Goal: Task Accomplishment & Management: Complete application form

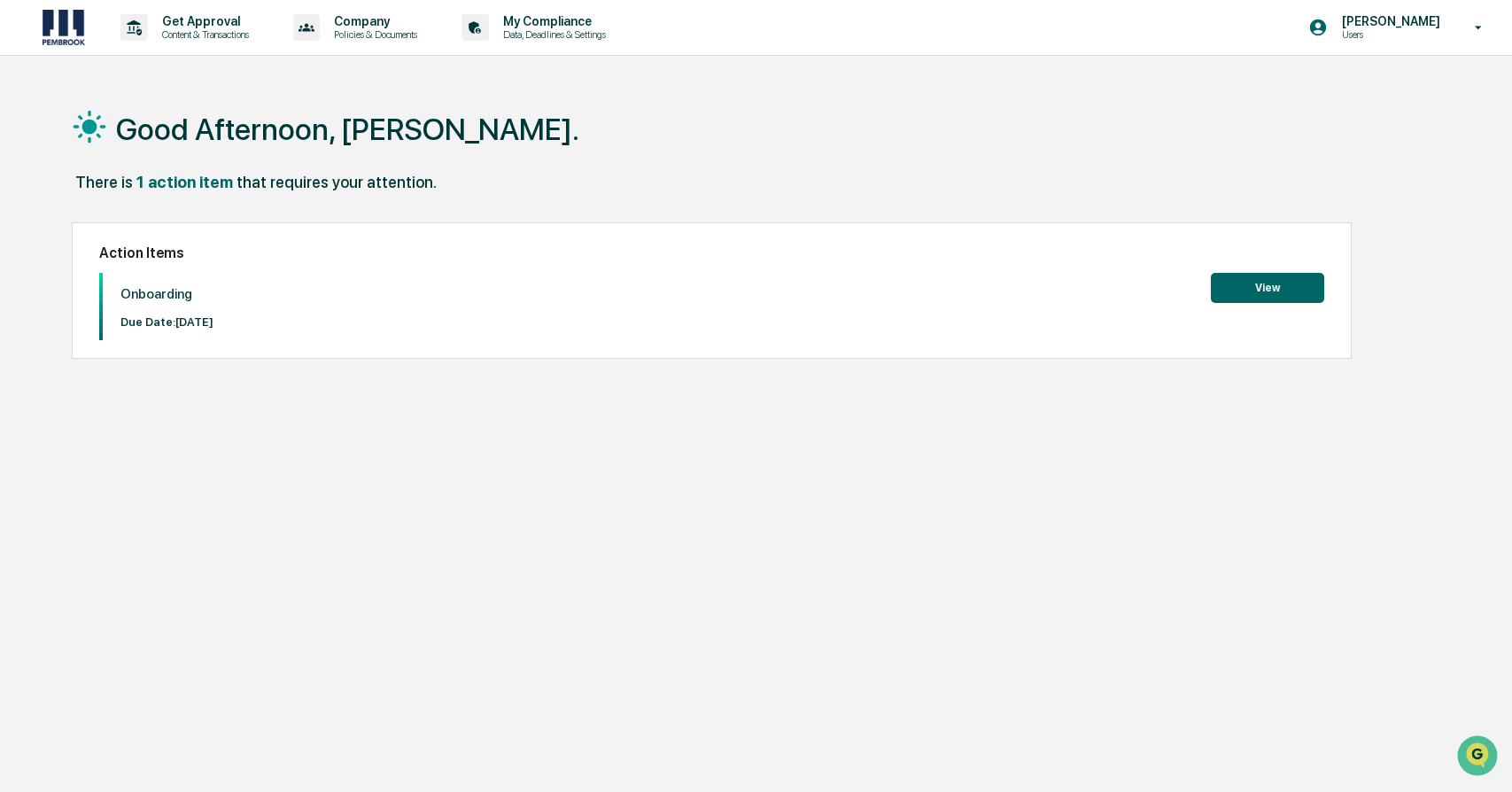
click at [1233, 287] on button "View" at bounding box center [1268, 287] width 113 height 30
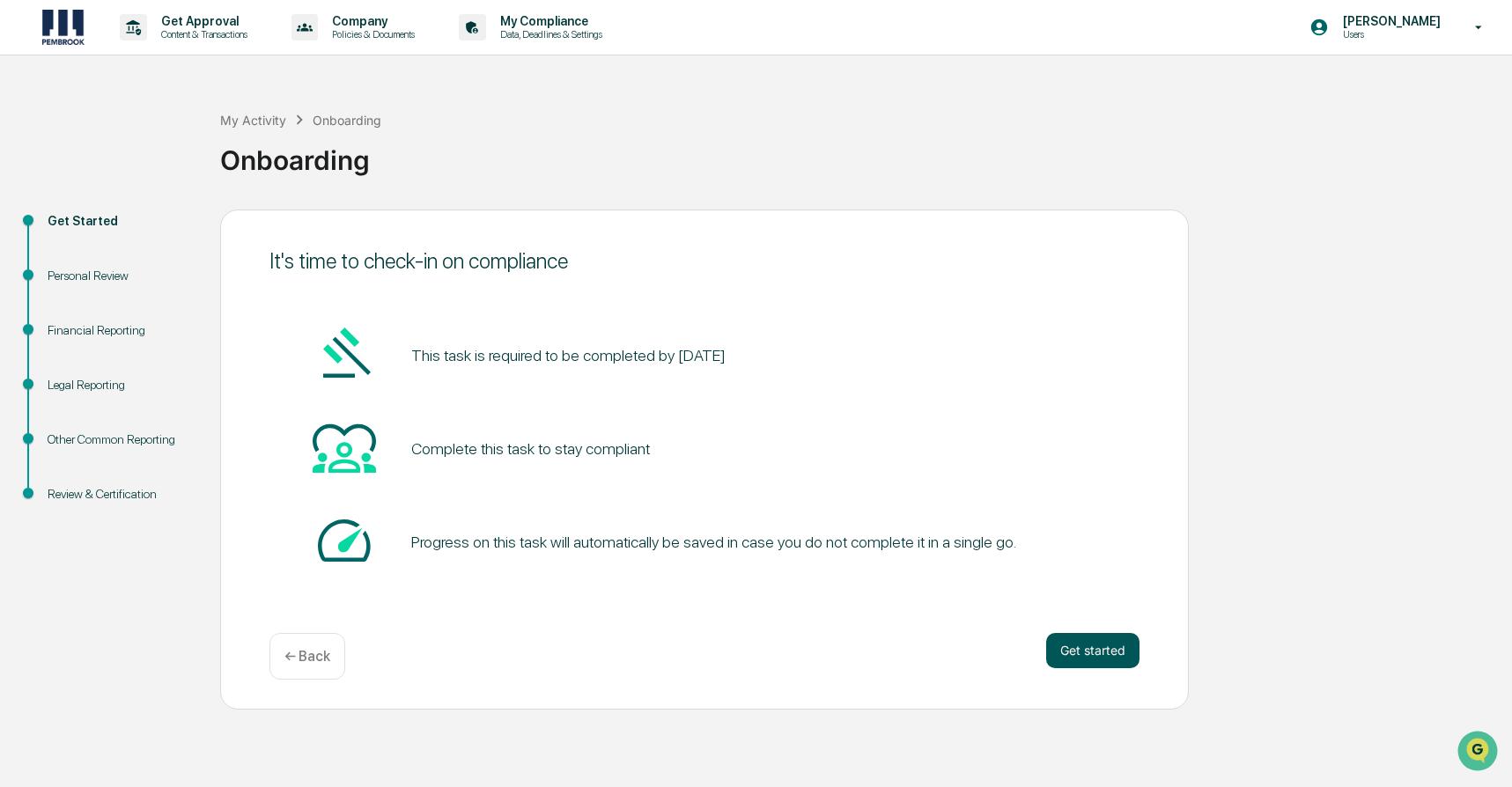
click at [1094, 639] on button "Get started" at bounding box center [1092, 650] width 93 height 35
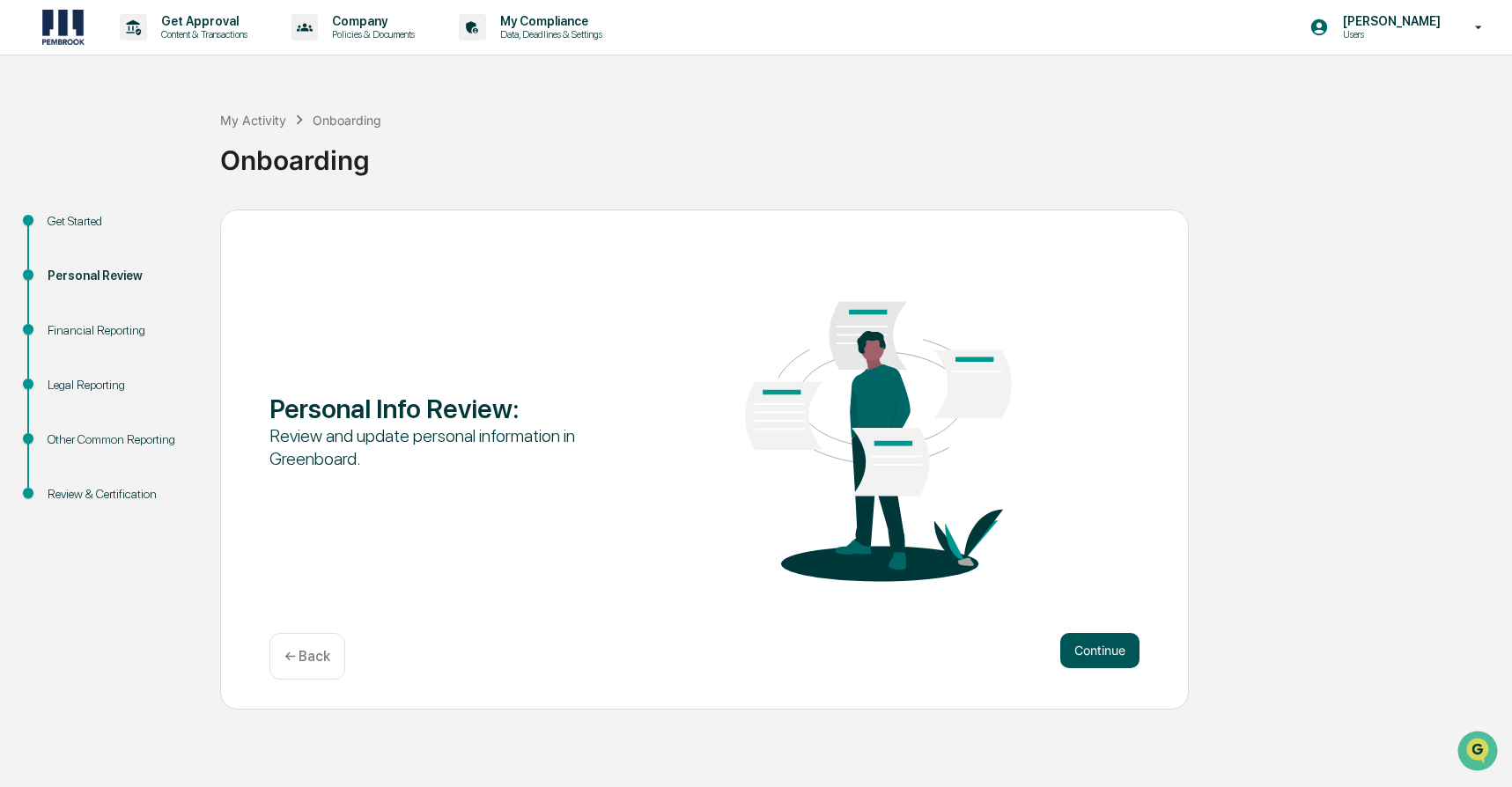
click at [1108, 650] on button "Continue" at bounding box center [1099, 650] width 79 height 35
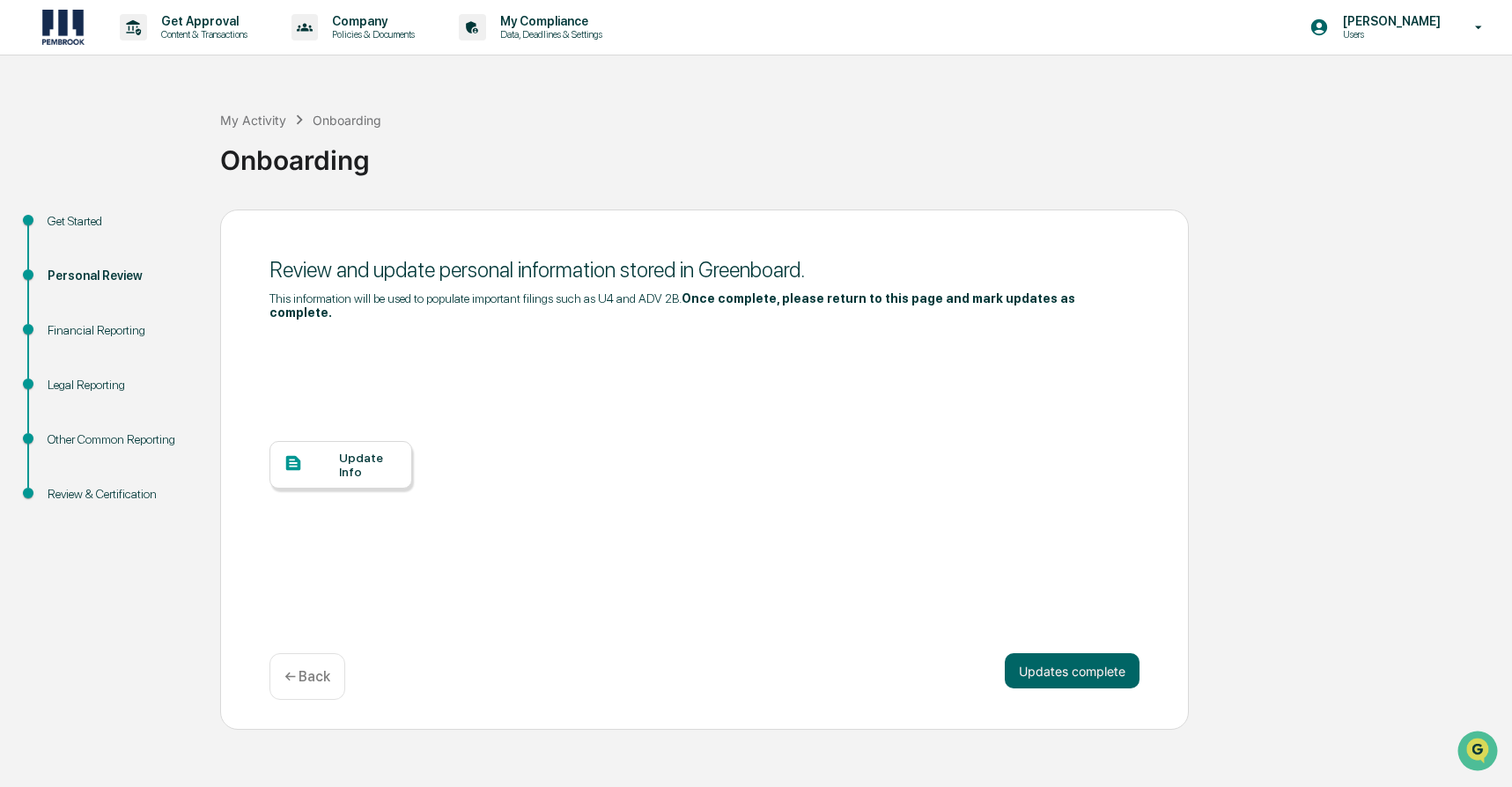
click at [359, 467] on div "Update Info" at bounding box center [340, 465] width 142 height 47
click at [363, 473] on div "Update Info" at bounding box center [340, 465] width 142 height 47
click at [97, 327] on div "Financial Reporting" at bounding box center [119, 331] width 144 height 18
click at [95, 334] on div "Financial Reporting" at bounding box center [119, 331] width 144 height 18
click at [68, 204] on div "My Activity Onboarding Onboarding Get Started Personal Review Financial Reporti…" at bounding box center [756, 406] width 1512 height 646
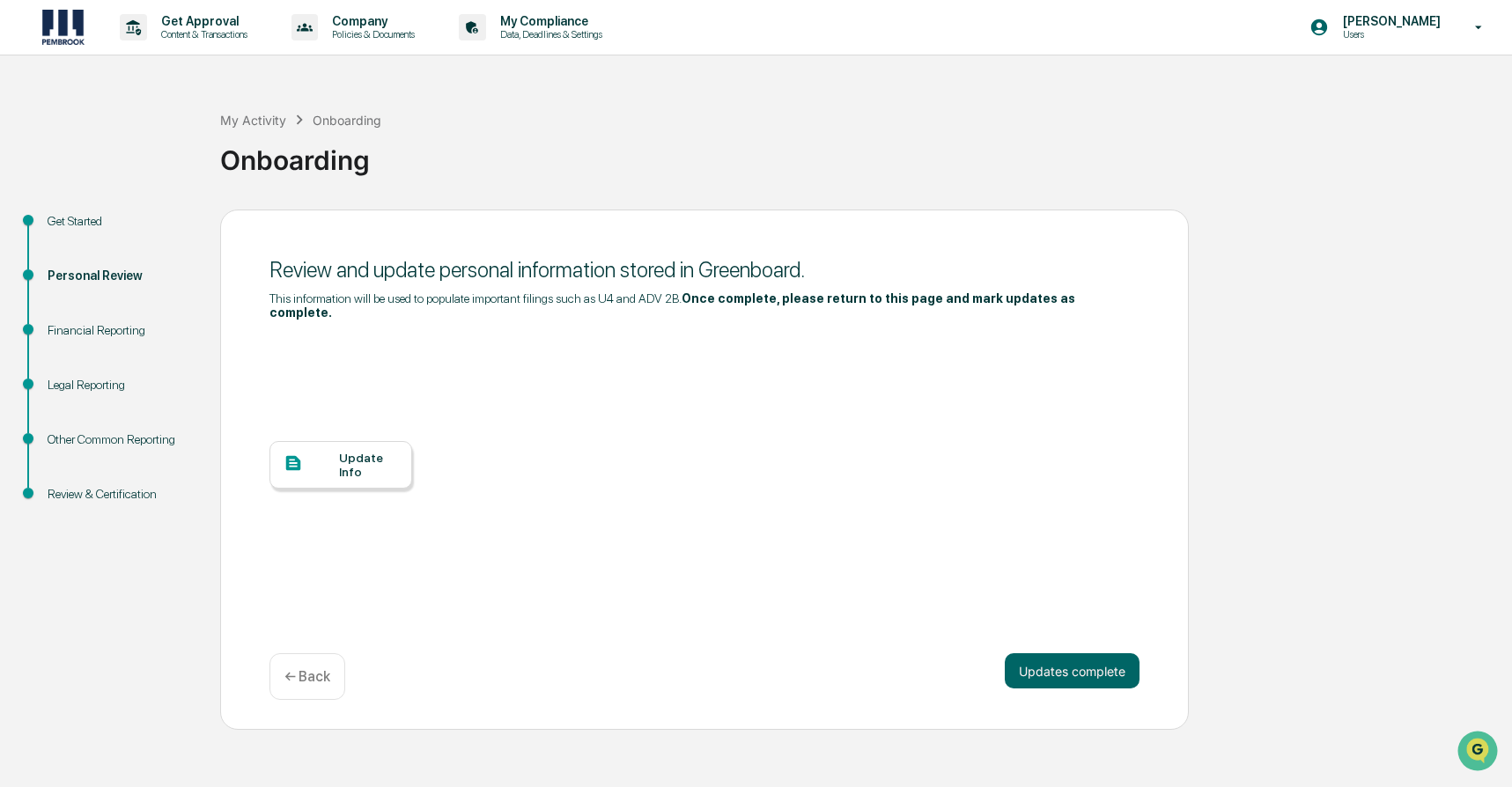
click at [74, 220] on div "Get Started" at bounding box center [119, 221] width 144 height 18
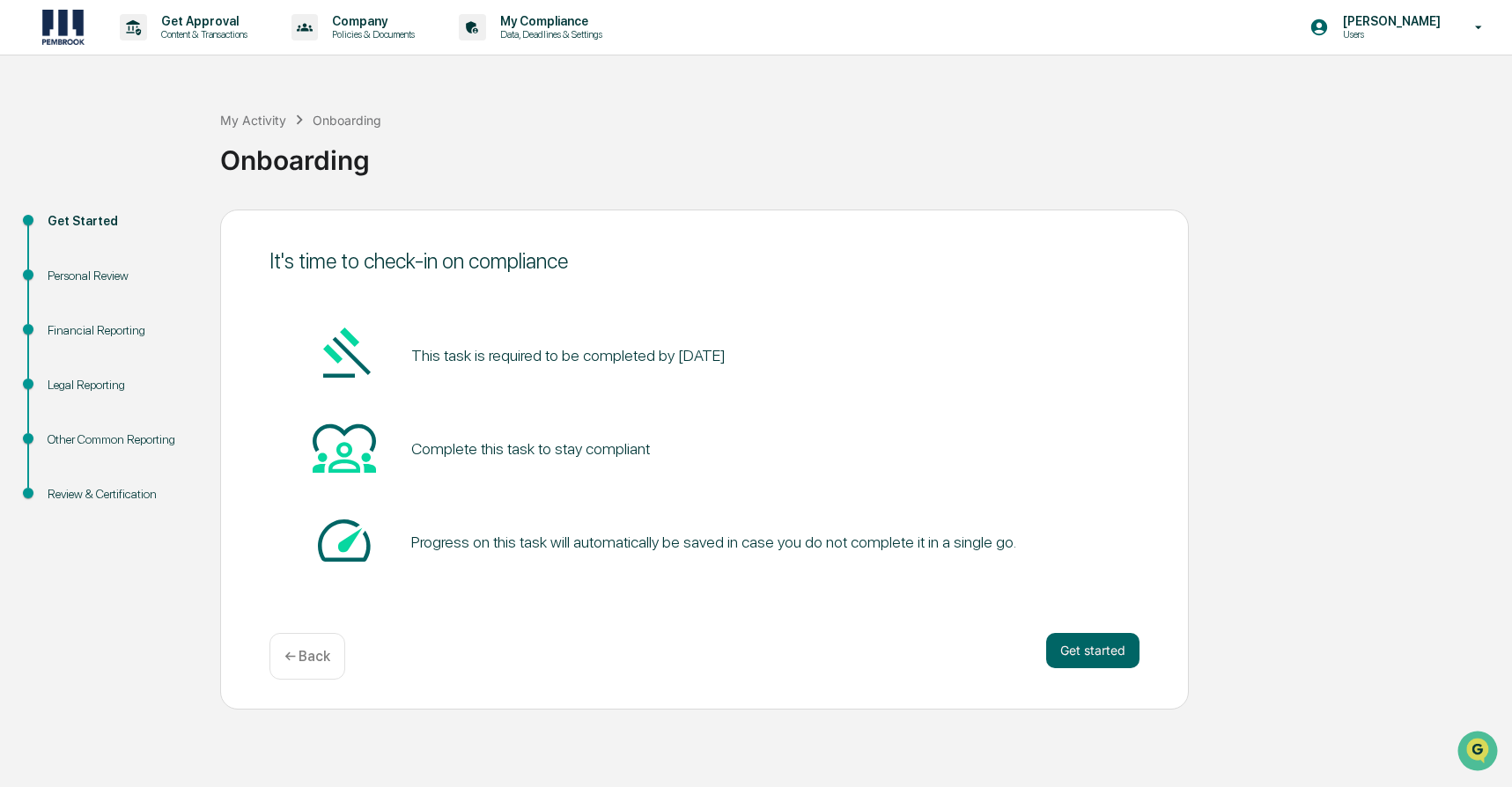
click at [88, 279] on div "Personal Review" at bounding box center [119, 276] width 144 height 18
click at [94, 270] on div "Personal Review" at bounding box center [119, 276] width 144 height 18
click at [102, 274] on div "Personal Review" at bounding box center [119, 276] width 144 height 18
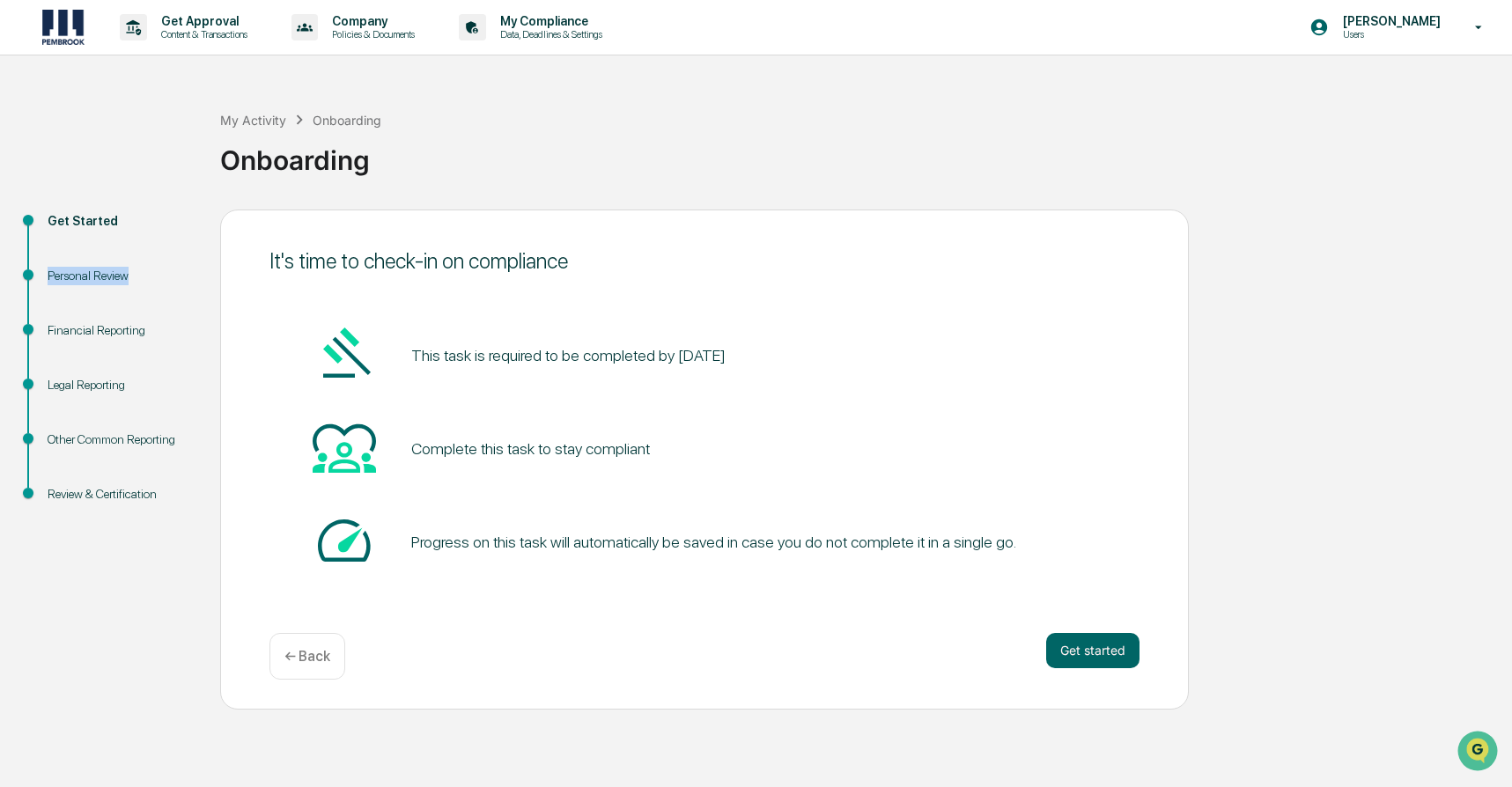
drag, startPoint x: 102, startPoint y: 274, endPoint x: 195, endPoint y: 276, distance: 93.0
click at [195, 276] on div "Personal Review" at bounding box center [120, 296] width 172 height 54
click at [300, 663] on p "← Back" at bounding box center [307, 656] width 46 height 16
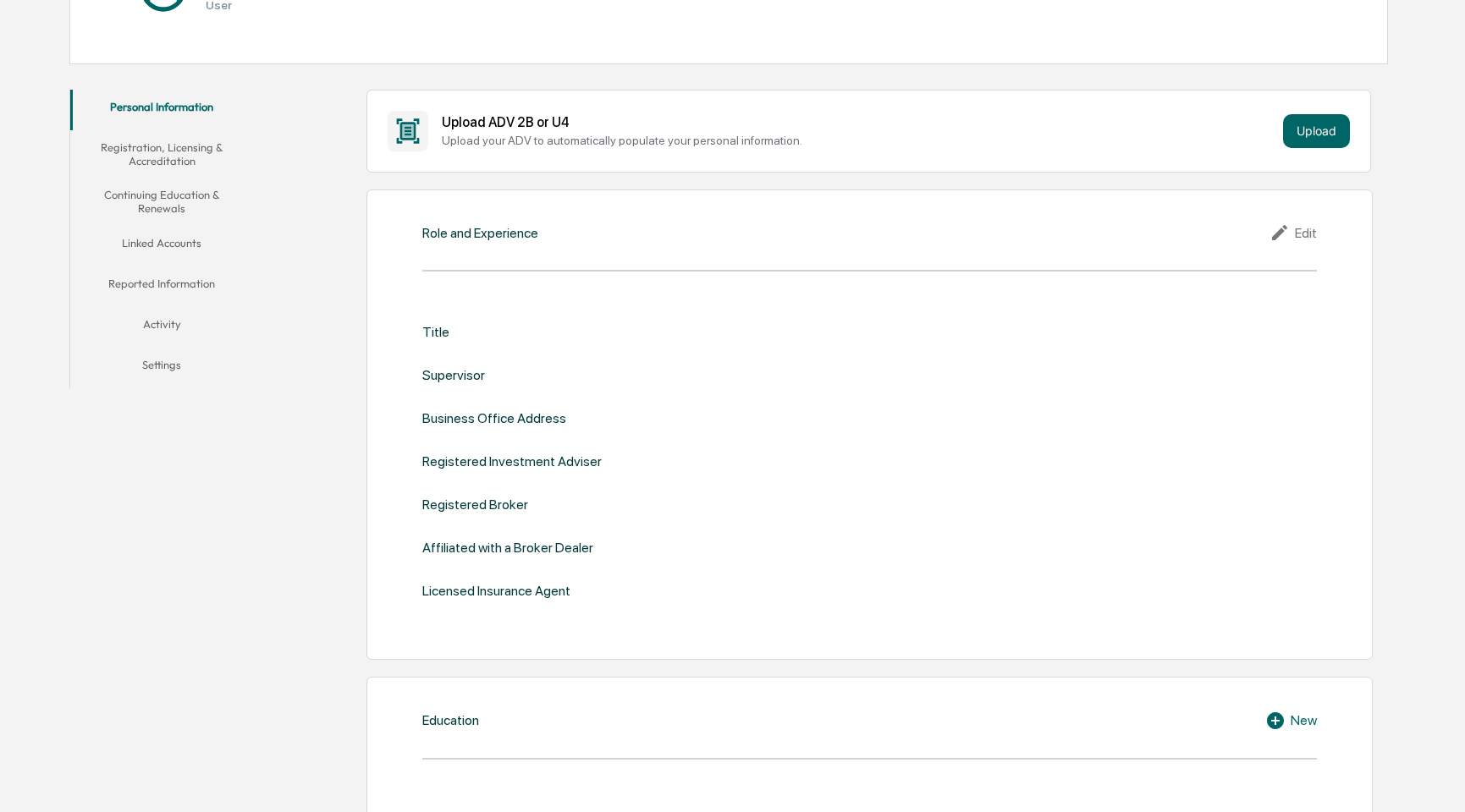
scroll to position [254, 0]
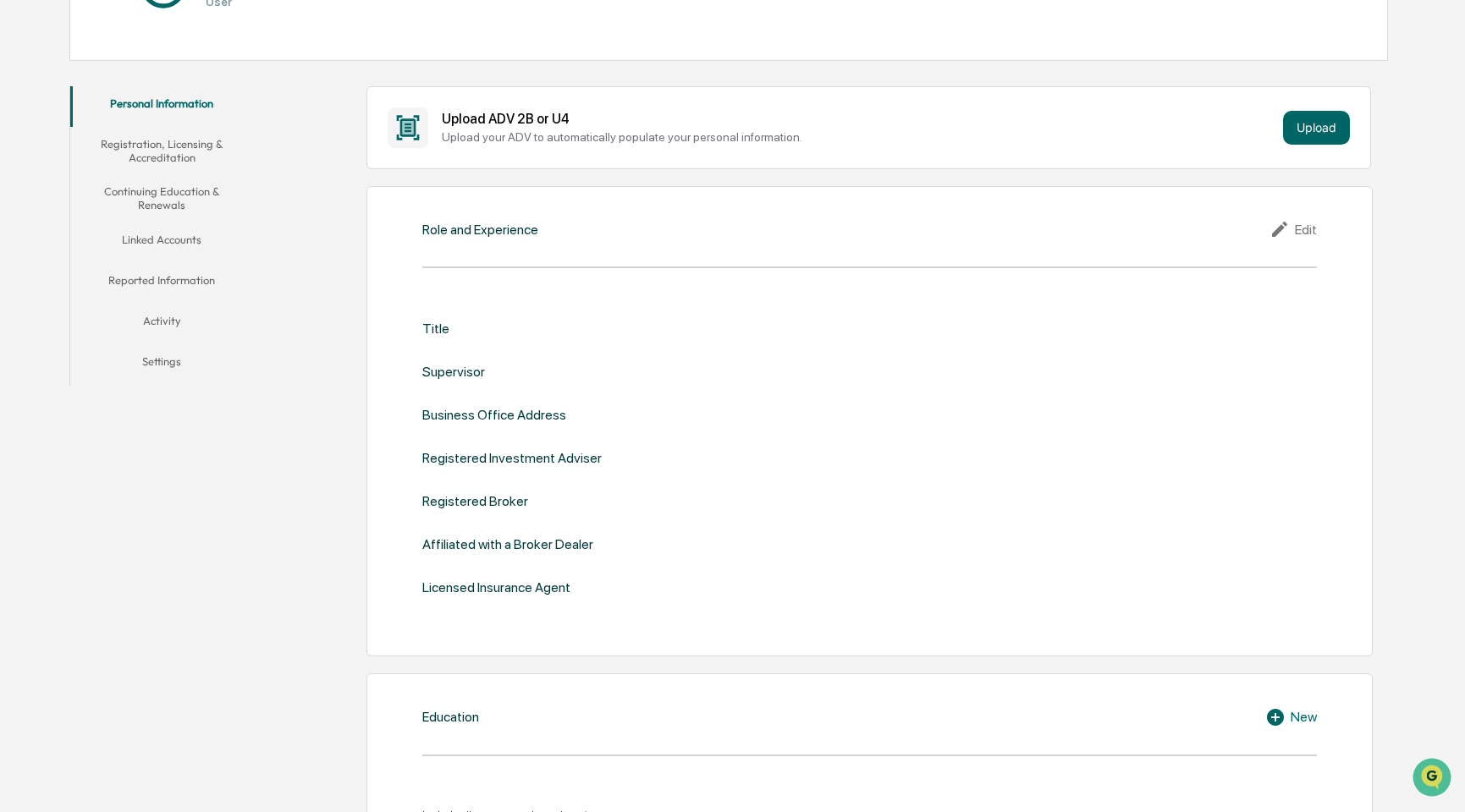
click at [560, 250] on div "Role and Experience Edit Title Supervisor Business Office Address Registered In…" at bounding box center [870, 422] width 1007 height 470
click at [431, 330] on div "Title" at bounding box center [436, 328] width 27 height 16
click at [1353, 250] on div "Role and Experience Edit Title Supervisor Business Office Address Registered In…" at bounding box center [870, 422] width 1007 height 470
click at [1312, 234] on div "Edit" at bounding box center [1293, 229] width 47 height 20
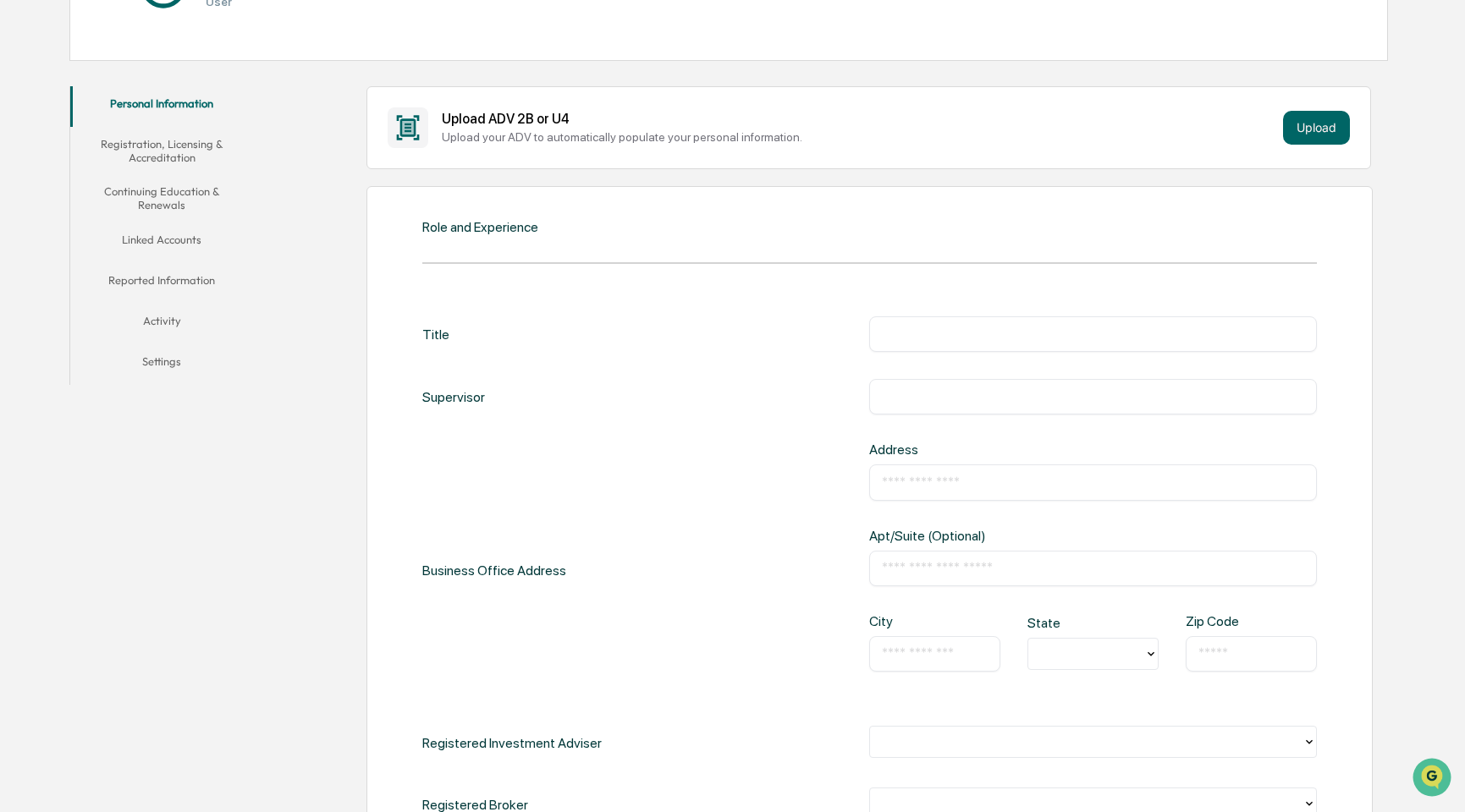
click at [1026, 341] on input "text" at bounding box center [1093, 334] width 423 height 17
type input "**********"
click at [983, 396] on input "text" at bounding box center [1093, 396] width 423 height 17
type input "**********"
click at [907, 484] on input "text" at bounding box center [1093, 482] width 423 height 17
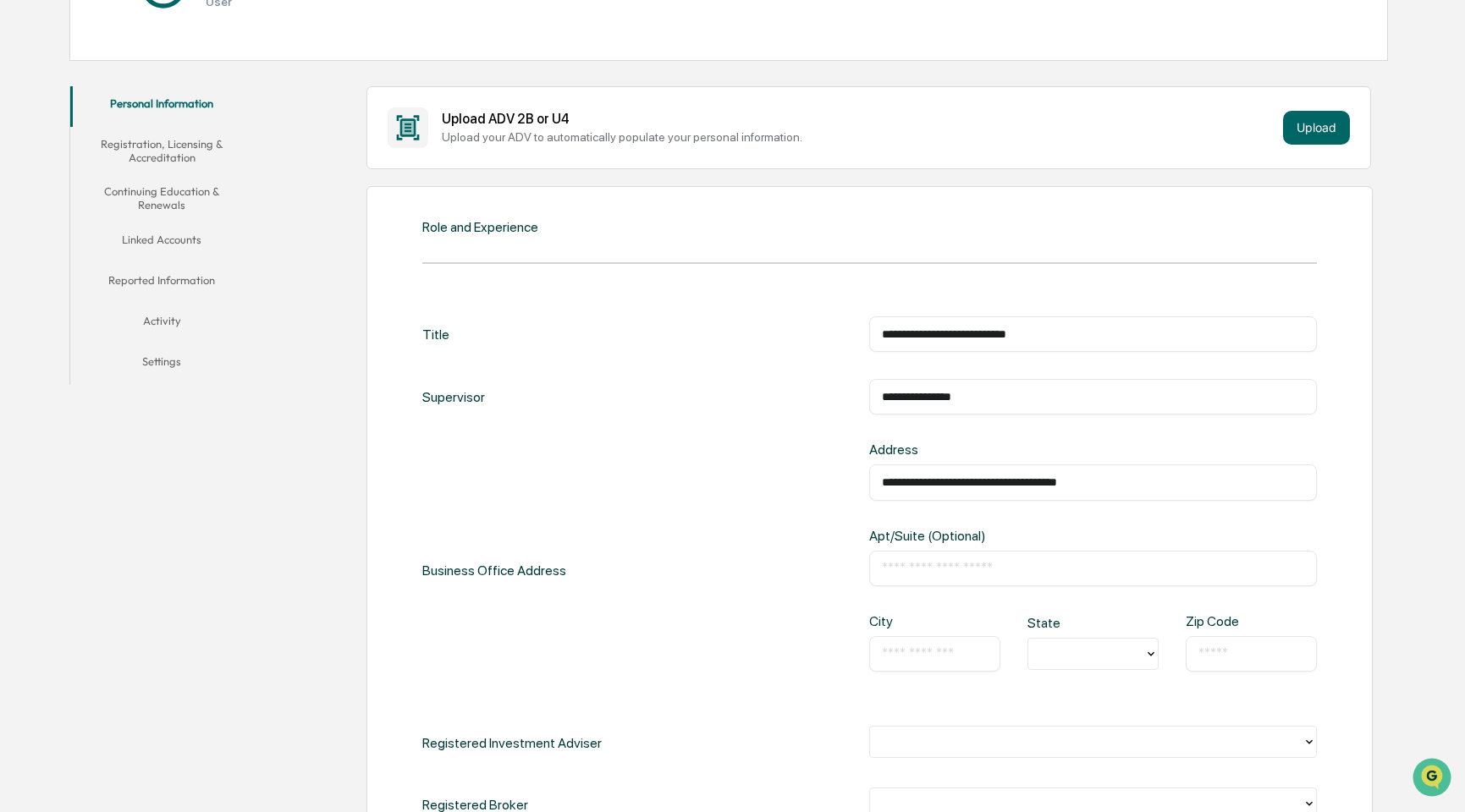
drag, startPoint x: 1145, startPoint y: 485, endPoint x: 984, endPoint y: 485, distance: 161.0
click at [984, 485] on input "**********" at bounding box center [1093, 482] width 423 height 17
type input "**********"
click at [940, 573] on input "text" at bounding box center [1093, 568] width 423 height 17
click at [890, 565] on input "*****" at bounding box center [1093, 568] width 423 height 17
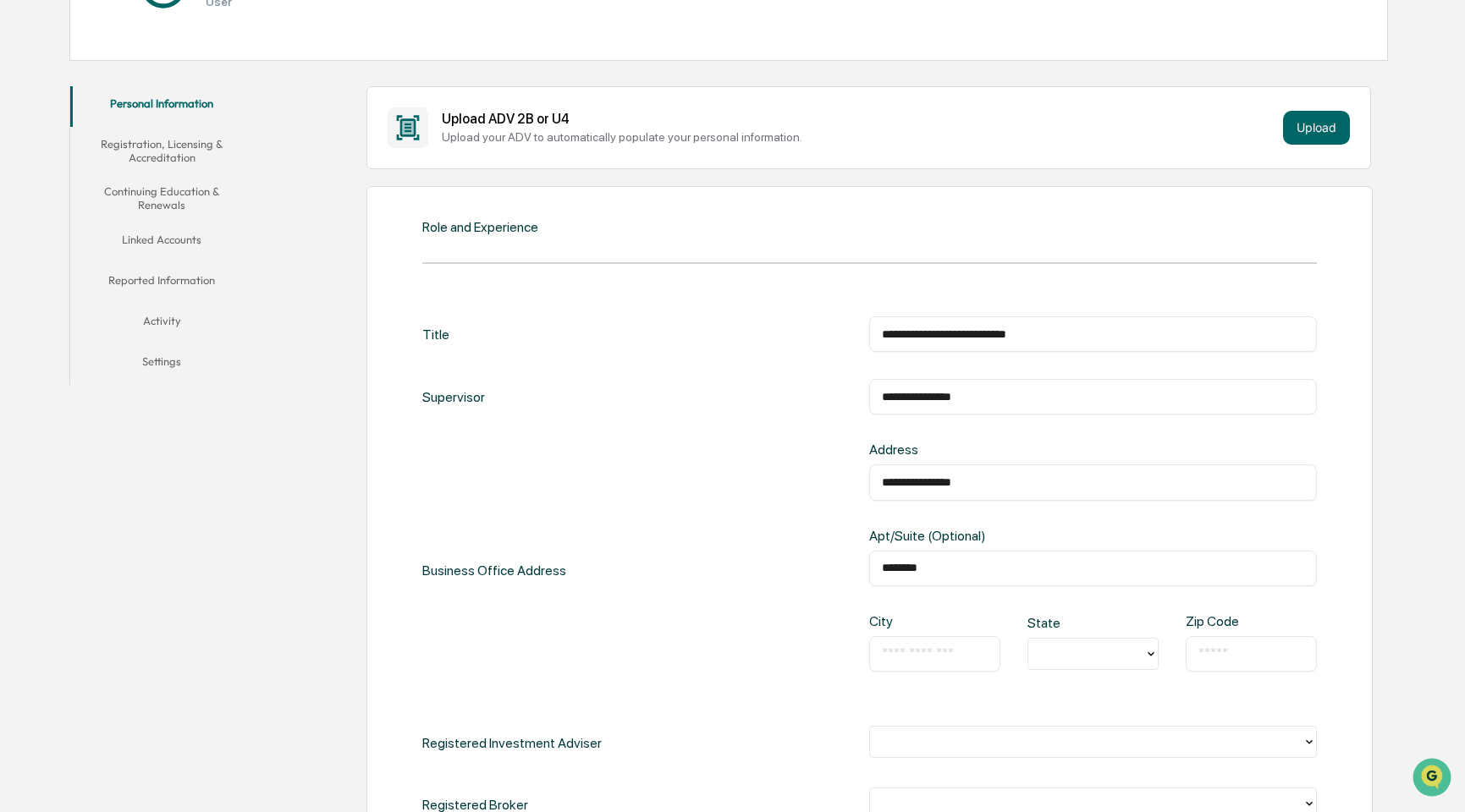
type input "********"
click at [980, 646] on input "text" at bounding box center [934, 653] width 105 height 17
type input "********"
click at [1102, 656] on div at bounding box center [1087, 653] width 99 height 19
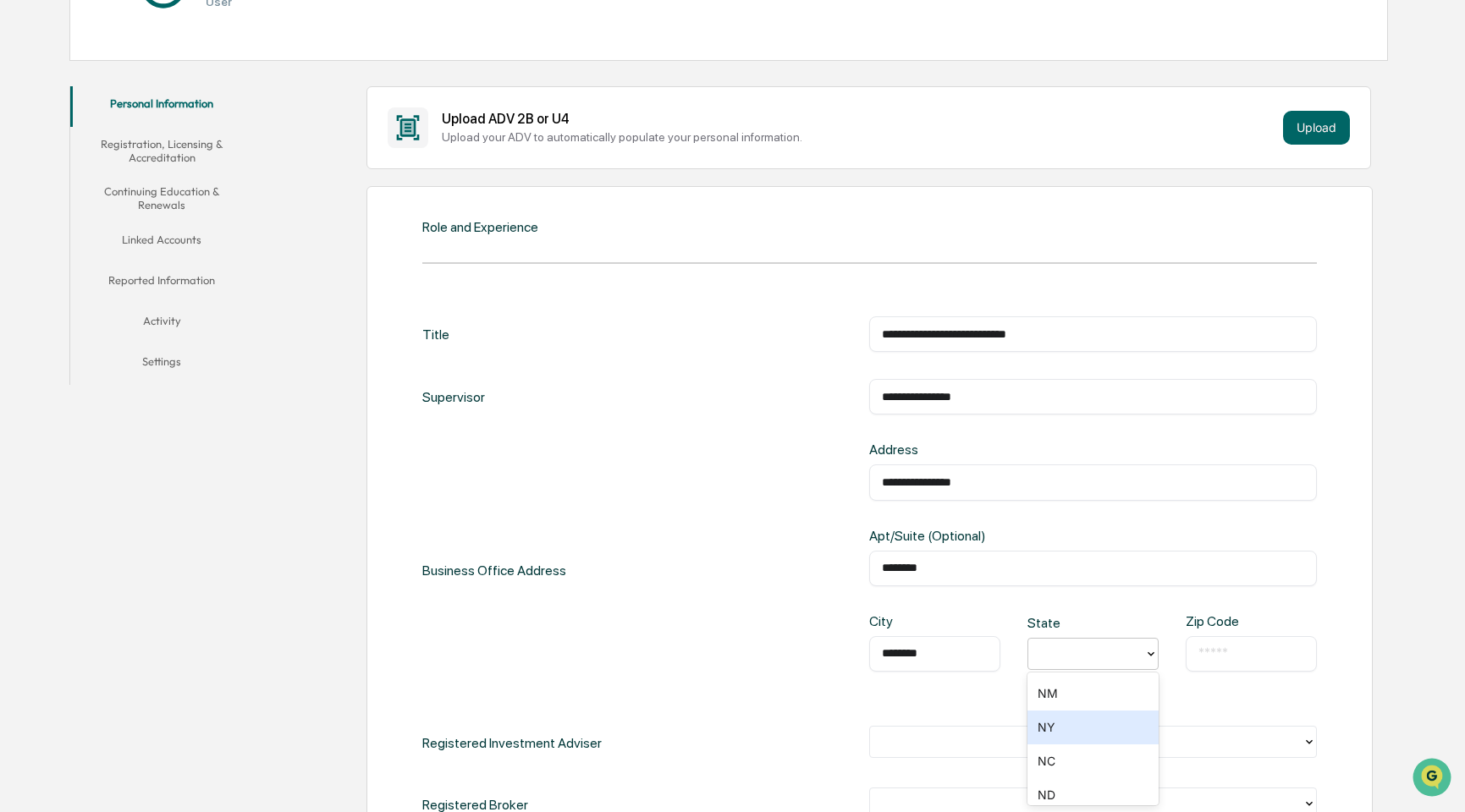
click at [1070, 731] on div "NY" at bounding box center [1093, 727] width 132 height 34
click at [1210, 651] on input "text" at bounding box center [1251, 653] width 105 height 17
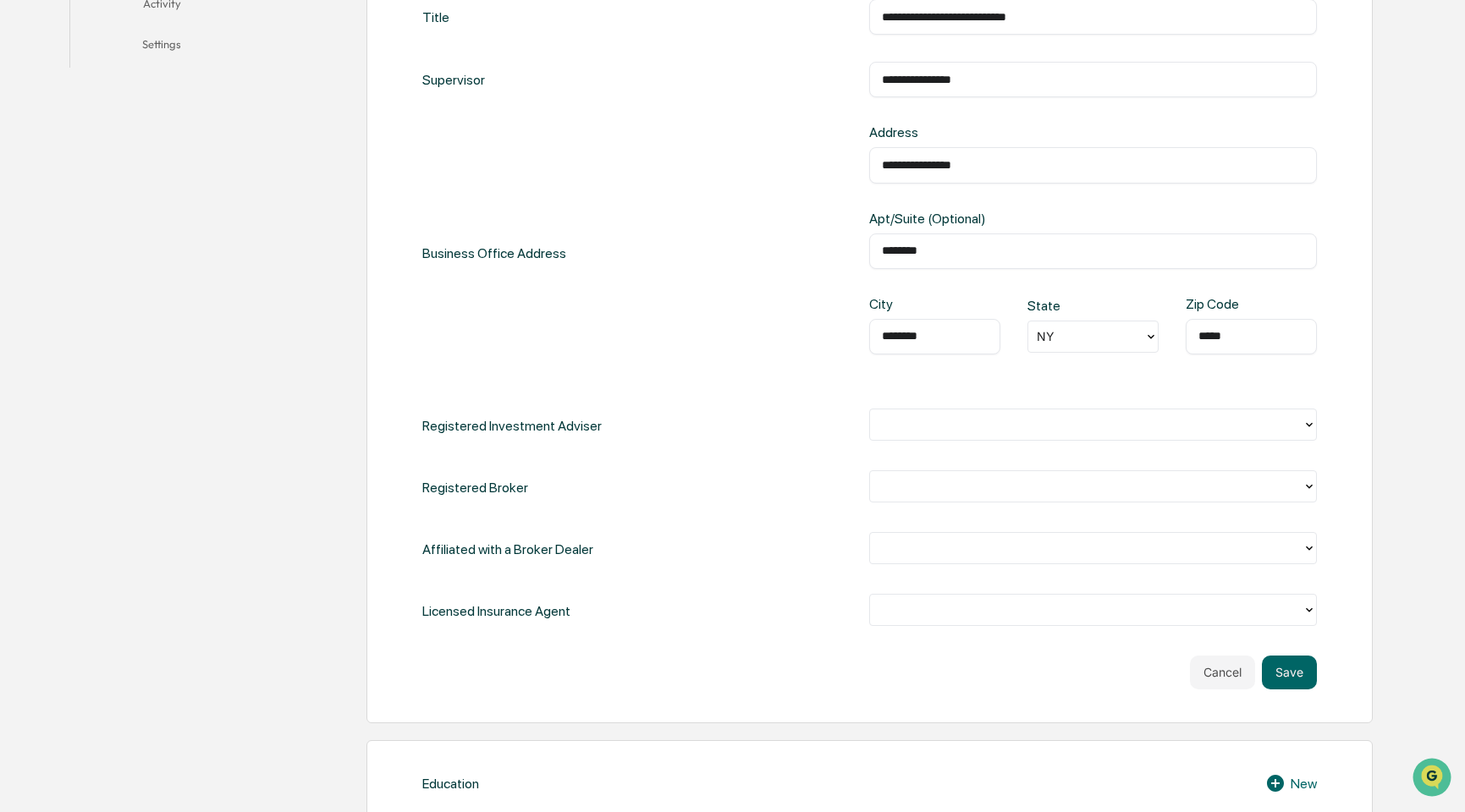
scroll to position [592, 0]
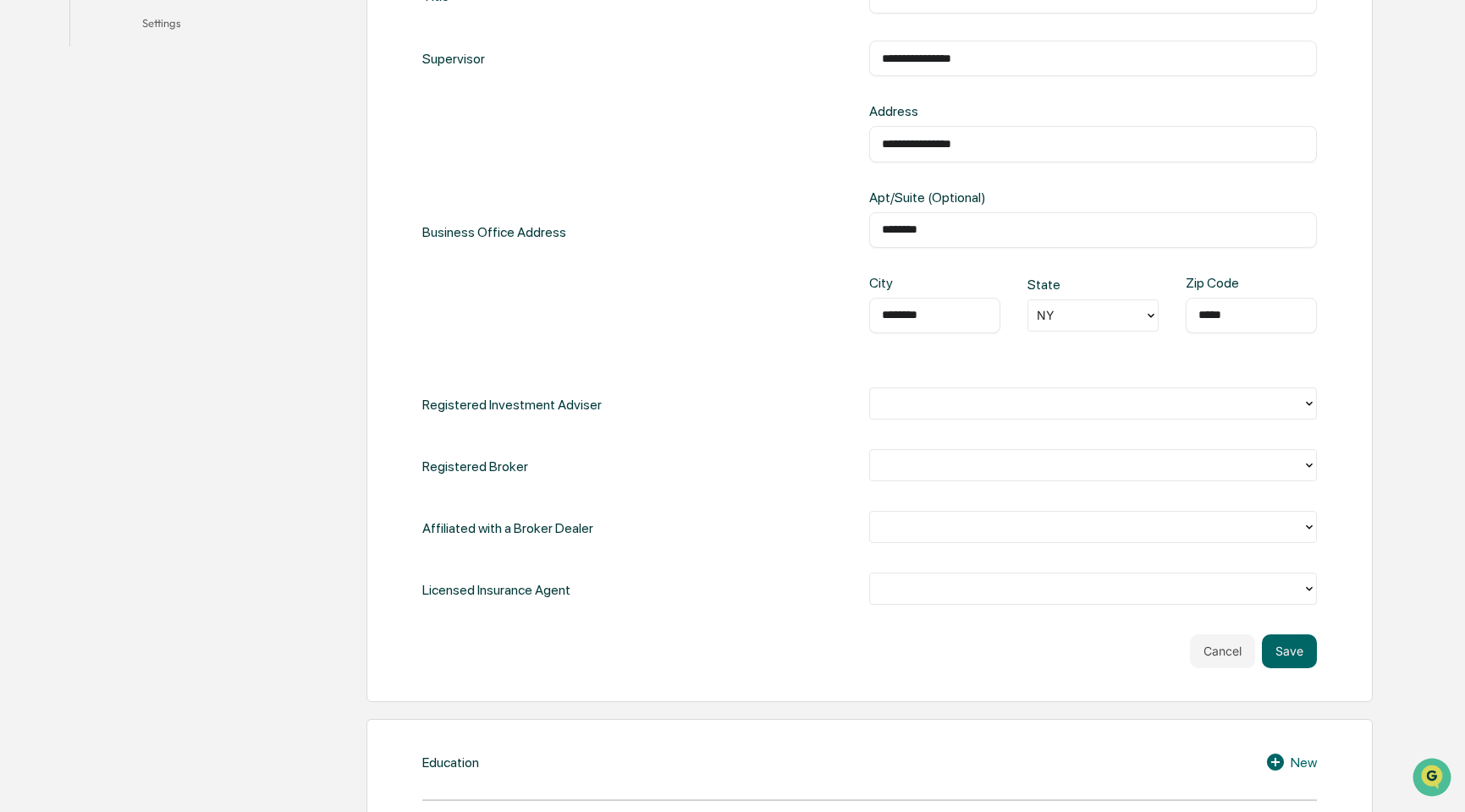
type input "*****"
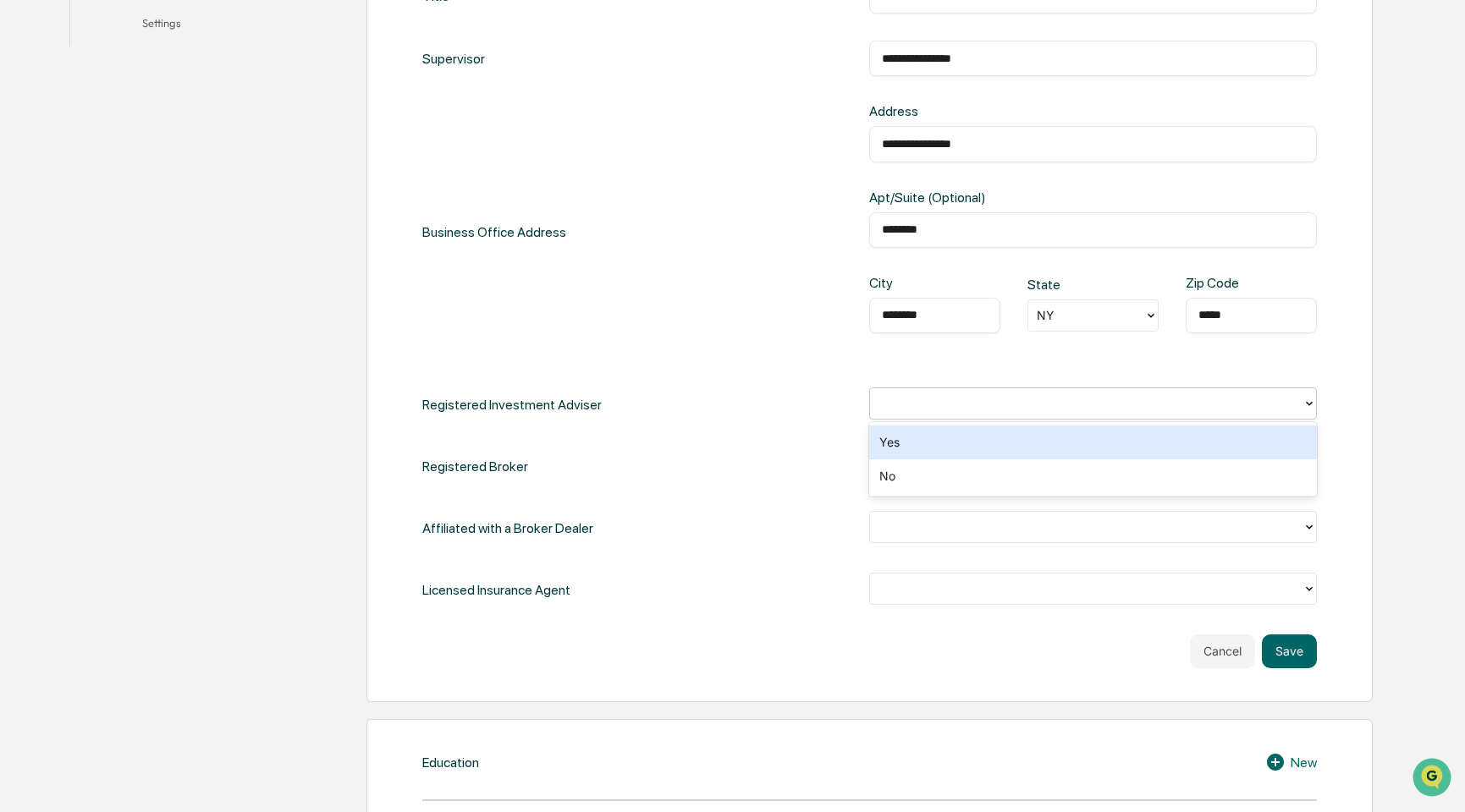
click at [885, 402] on div at bounding box center [1086, 403] width 416 height 19
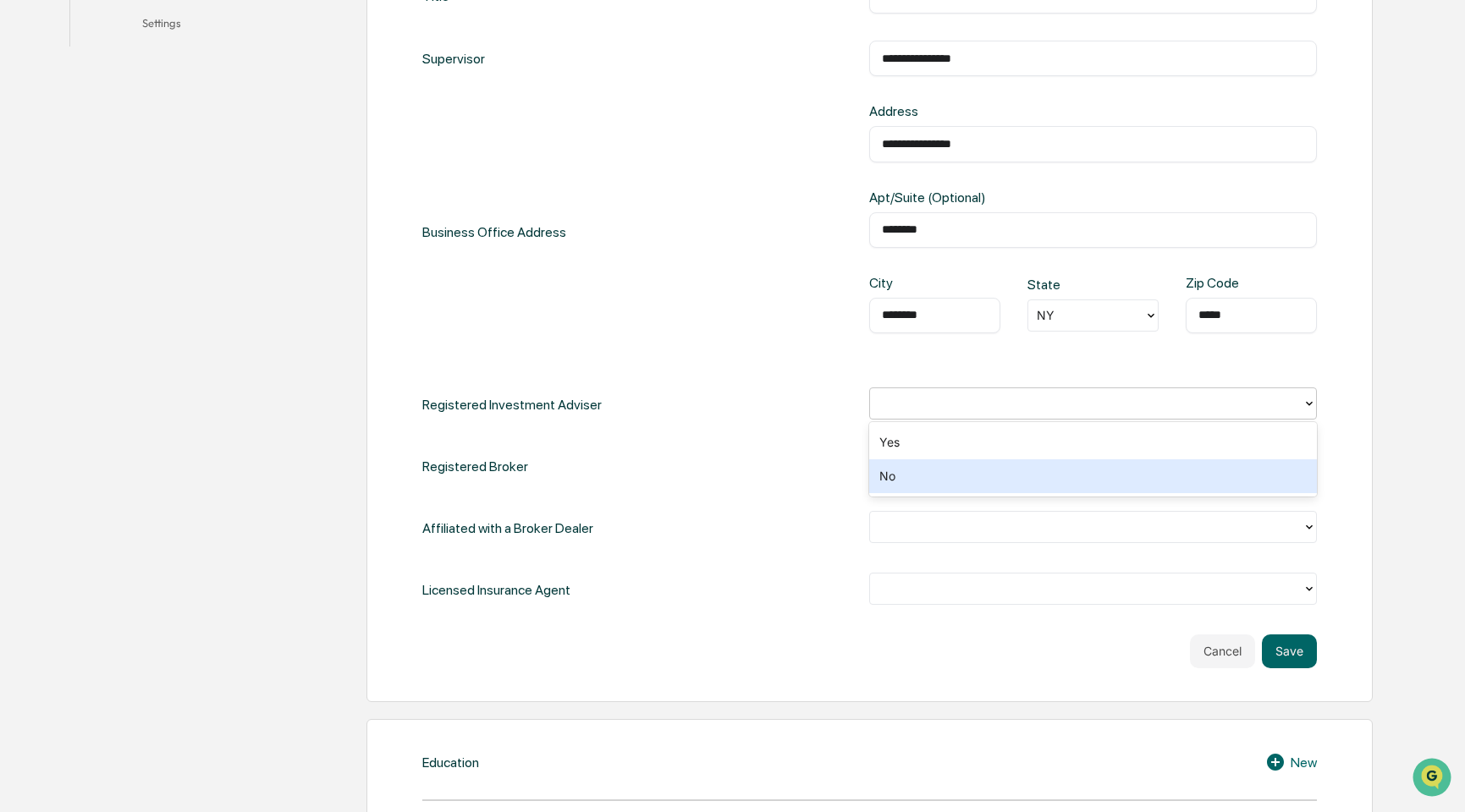
click at [899, 473] on div "No" at bounding box center [1094, 476] width 448 height 34
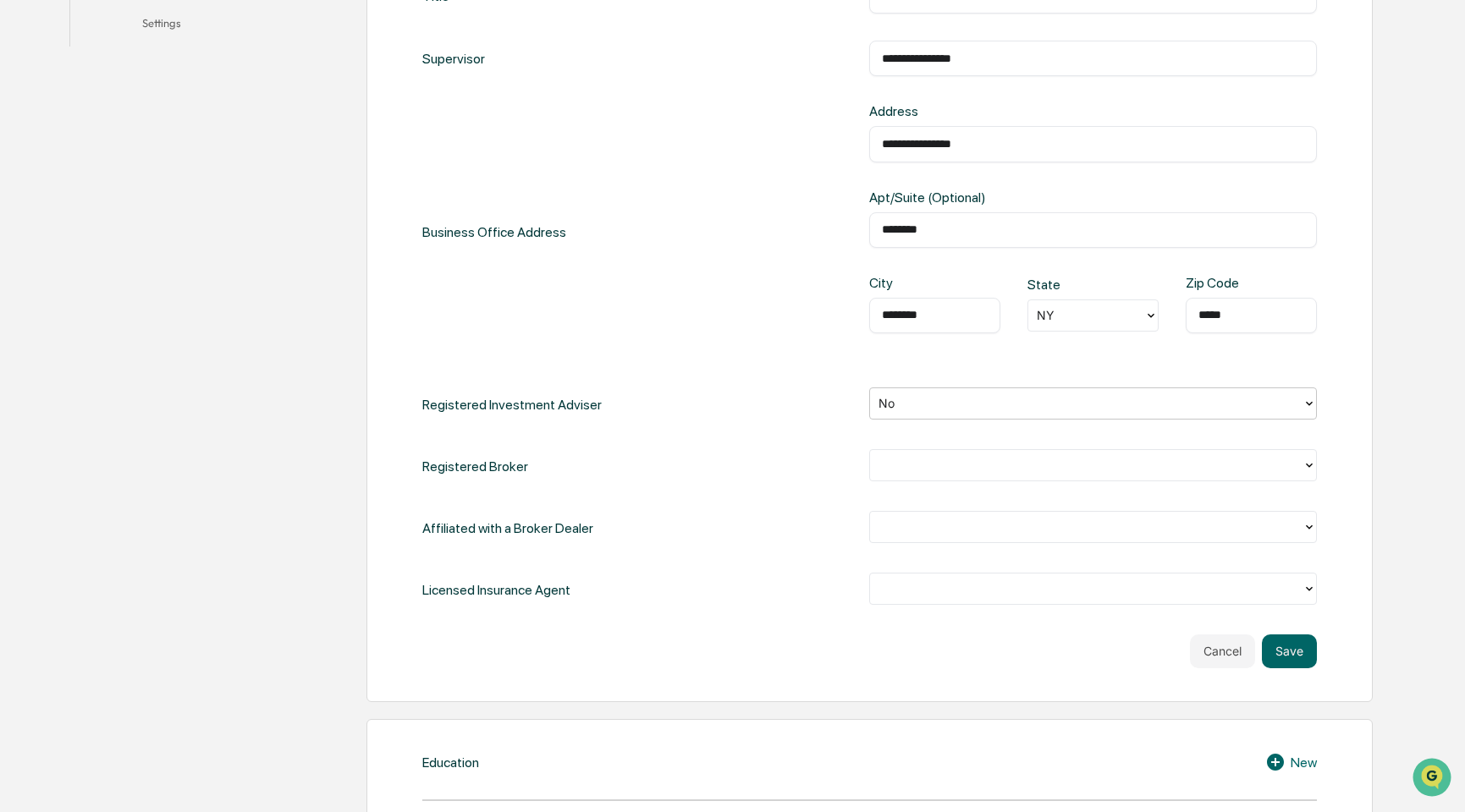
click at [934, 478] on div at bounding box center [1086, 465] width 432 height 26
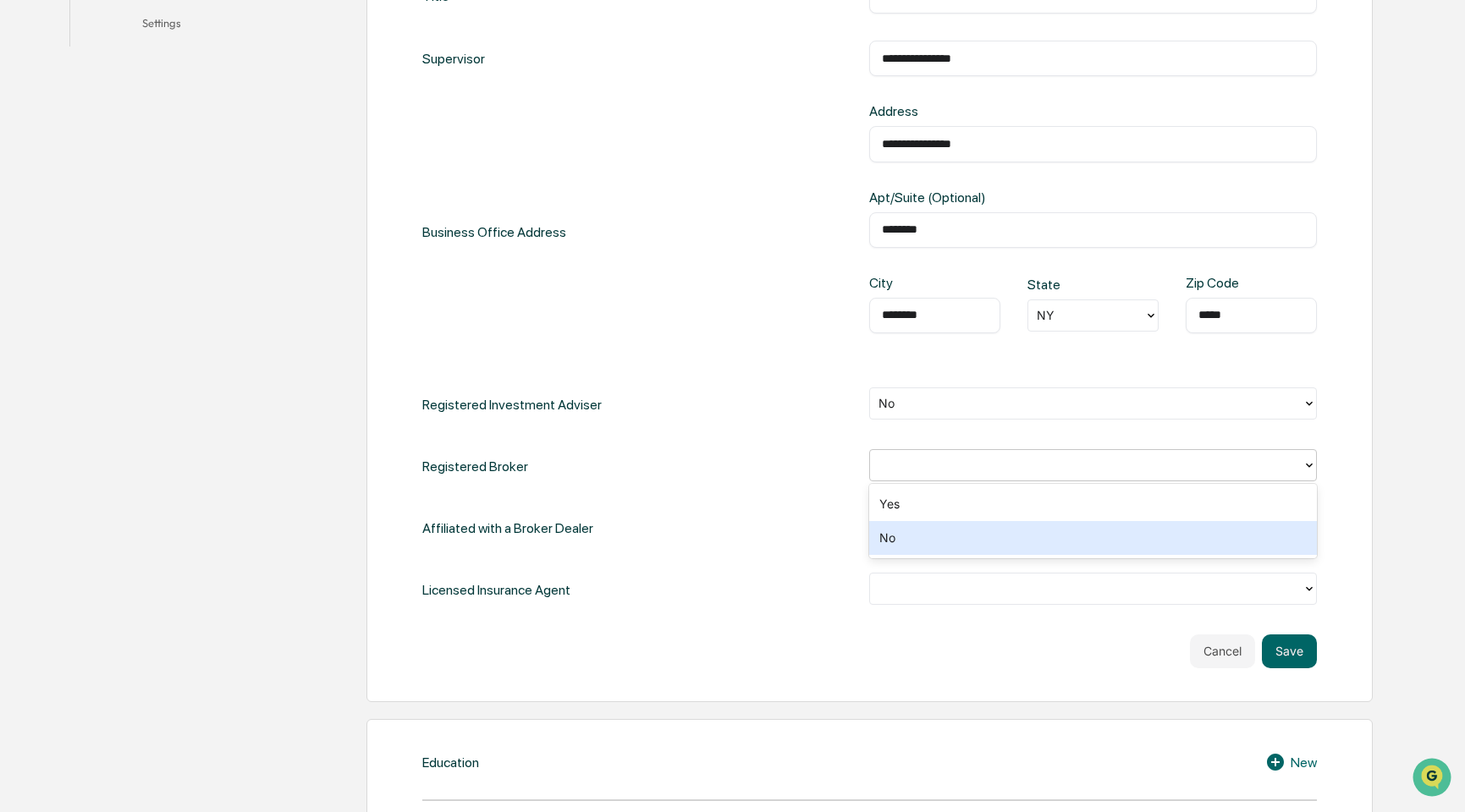
click at [953, 532] on div "No" at bounding box center [1094, 538] width 448 height 34
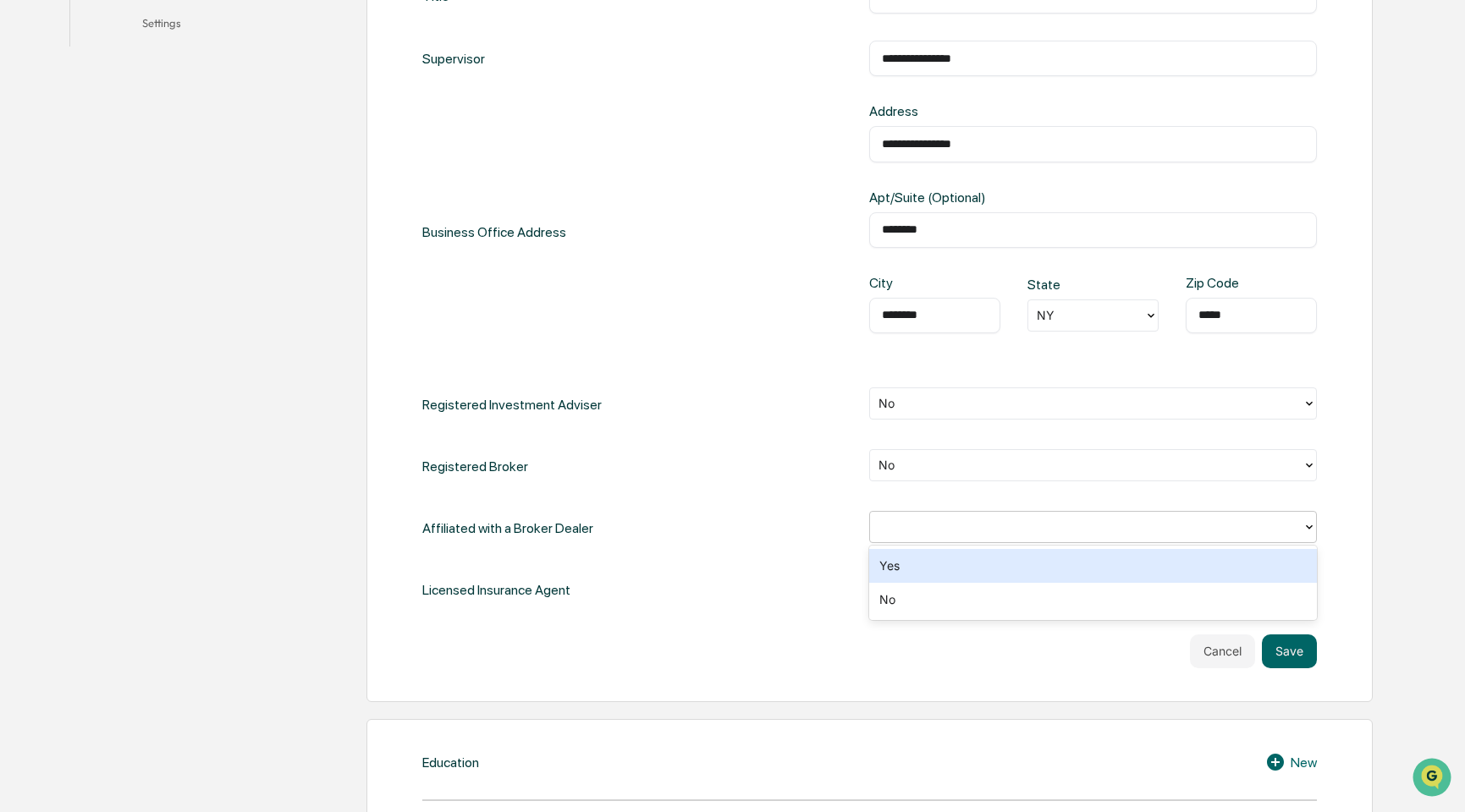
click at [953, 532] on div at bounding box center [1086, 526] width 416 height 19
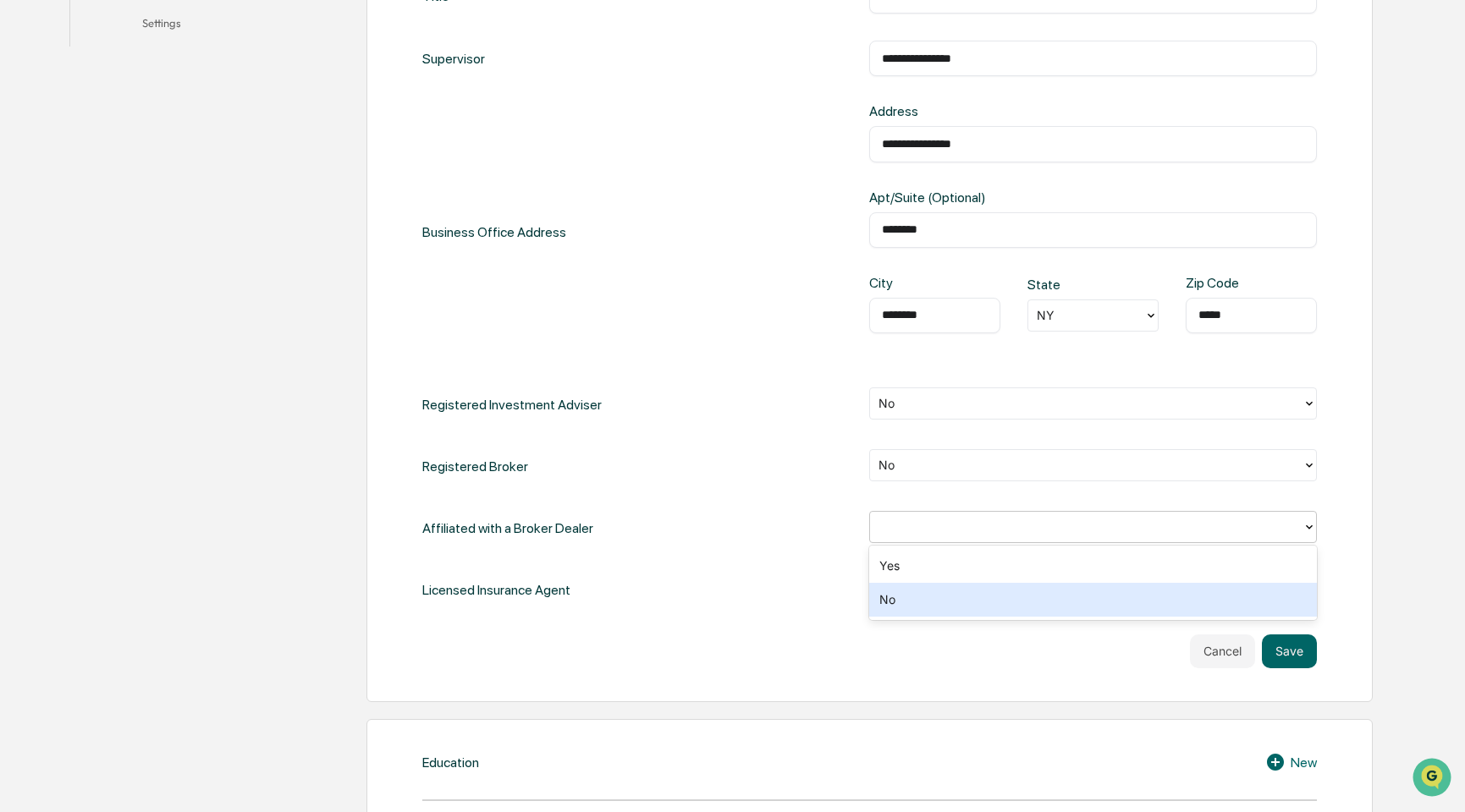
click at [915, 601] on div "No" at bounding box center [1094, 599] width 448 height 34
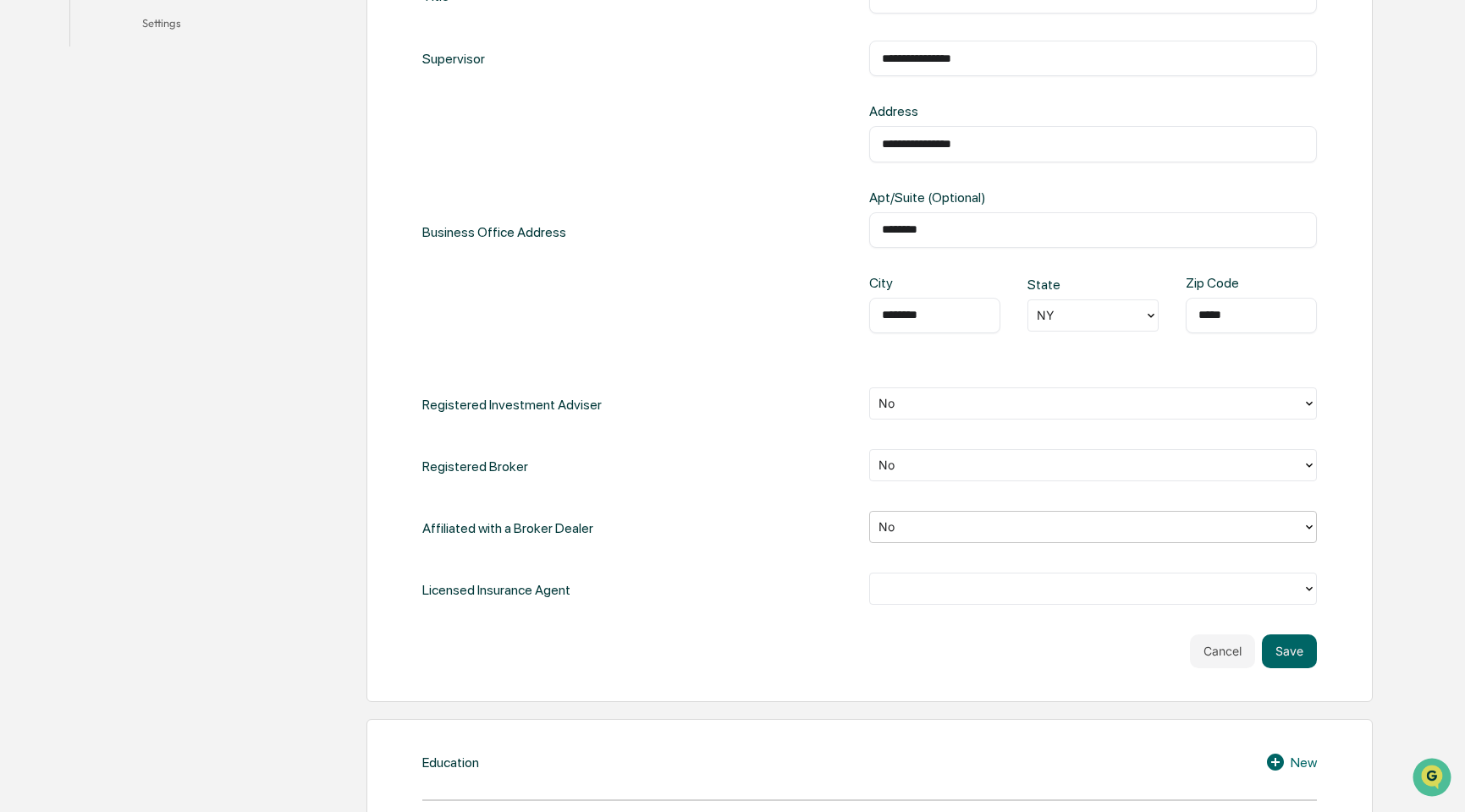
click at [977, 588] on div at bounding box center [1086, 588] width 416 height 19
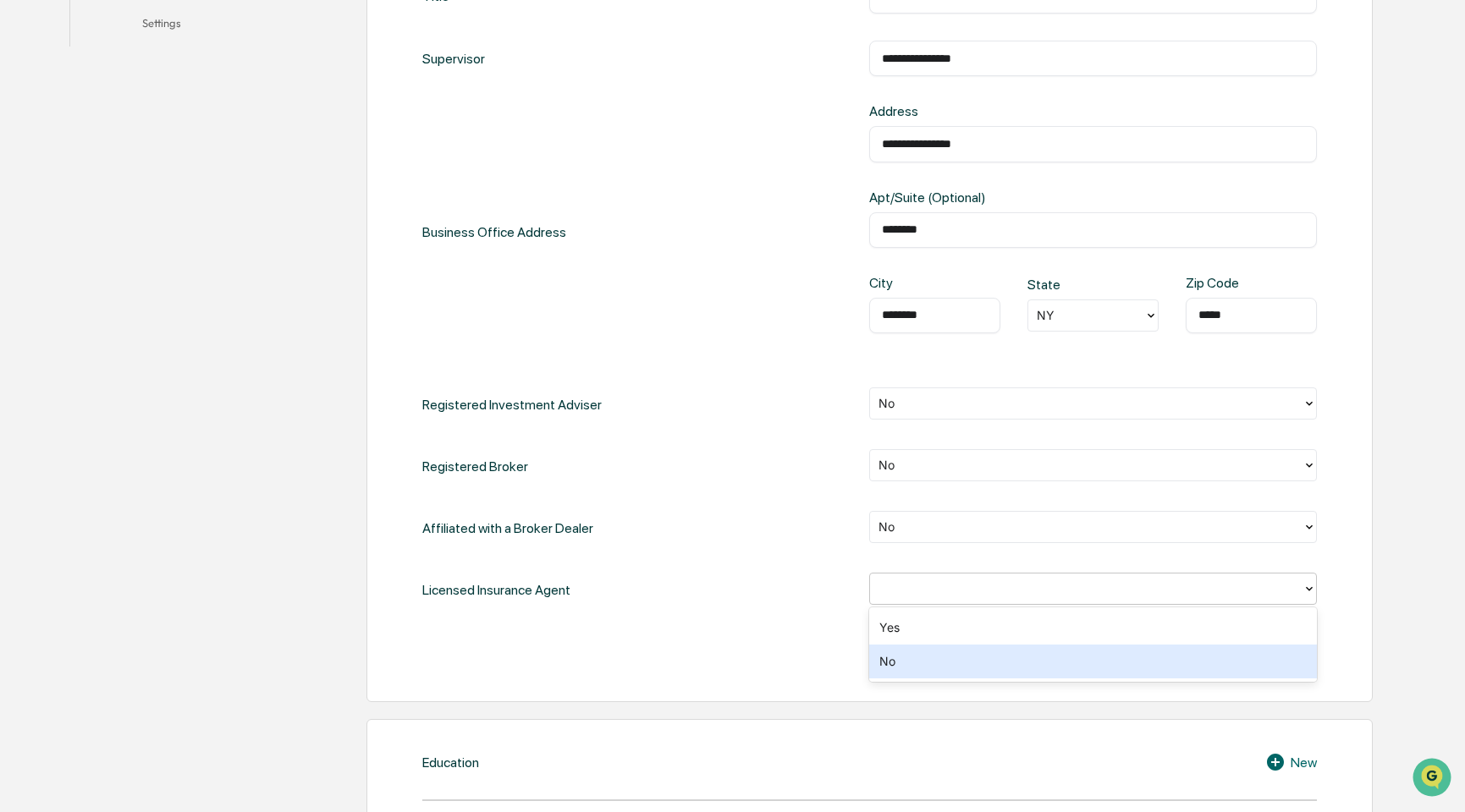
click at [947, 665] on div "No" at bounding box center [1094, 661] width 448 height 34
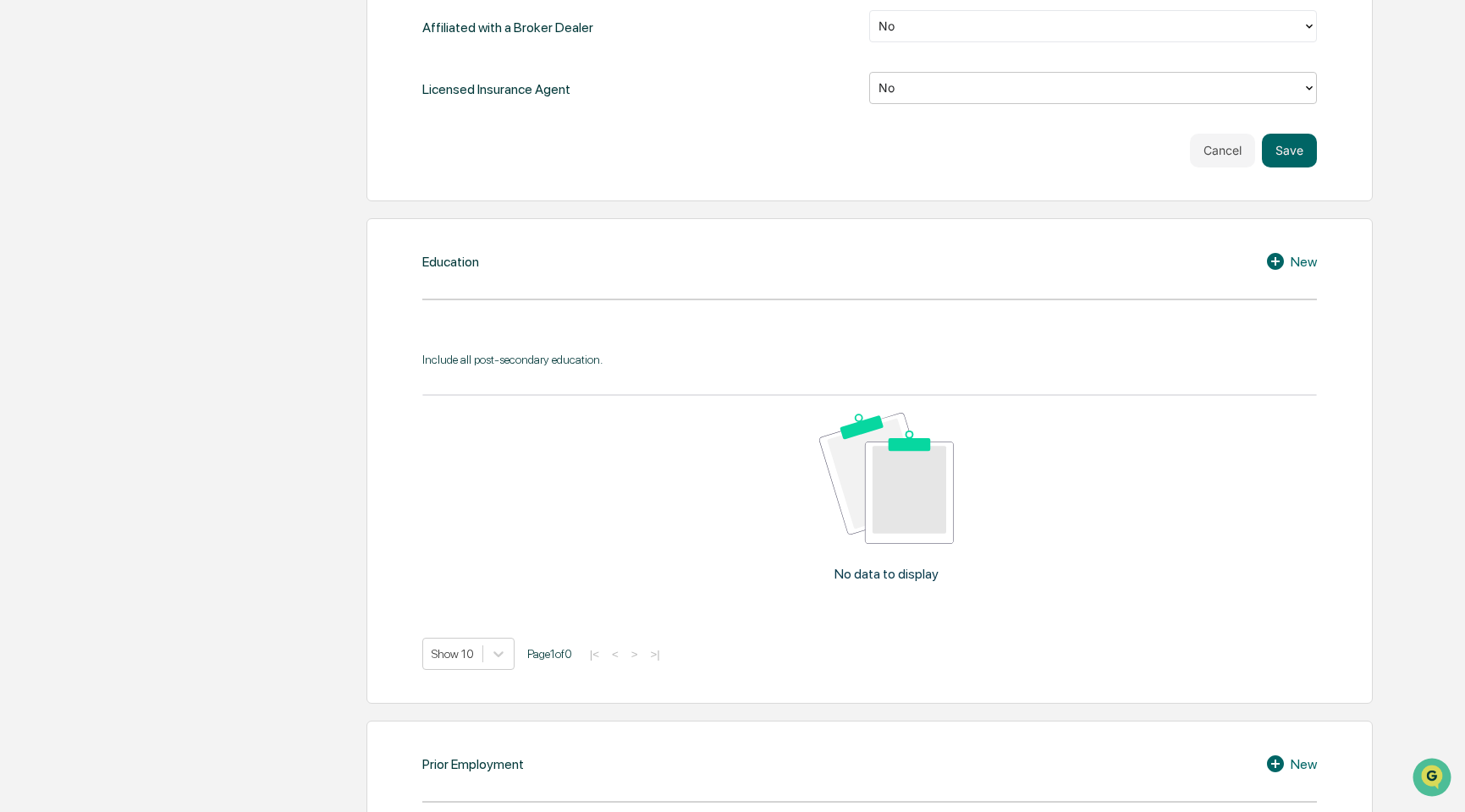
scroll to position [1100, 0]
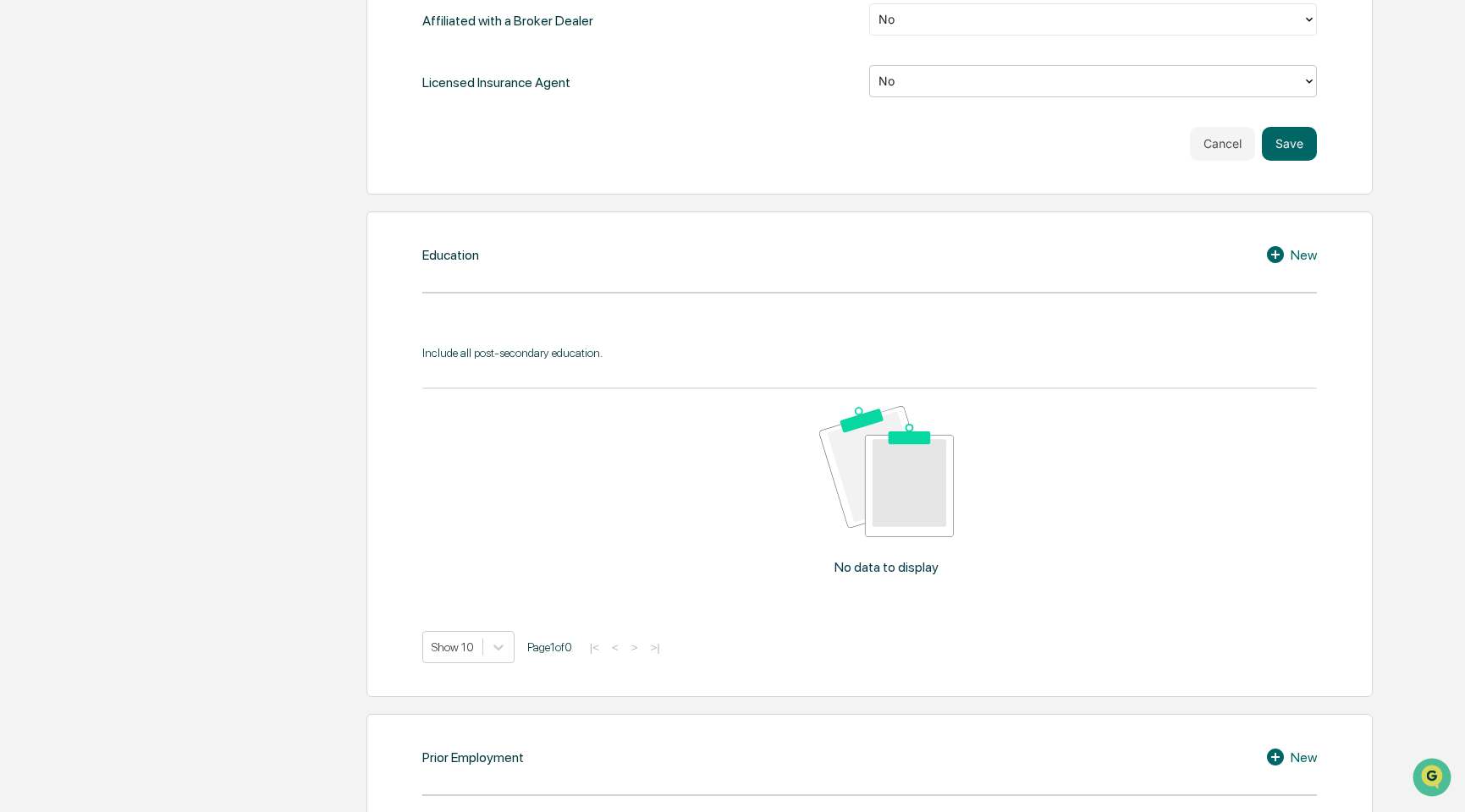
click at [1294, 250] on div "New" at bounding box center [1291, 254] width 51 height 20
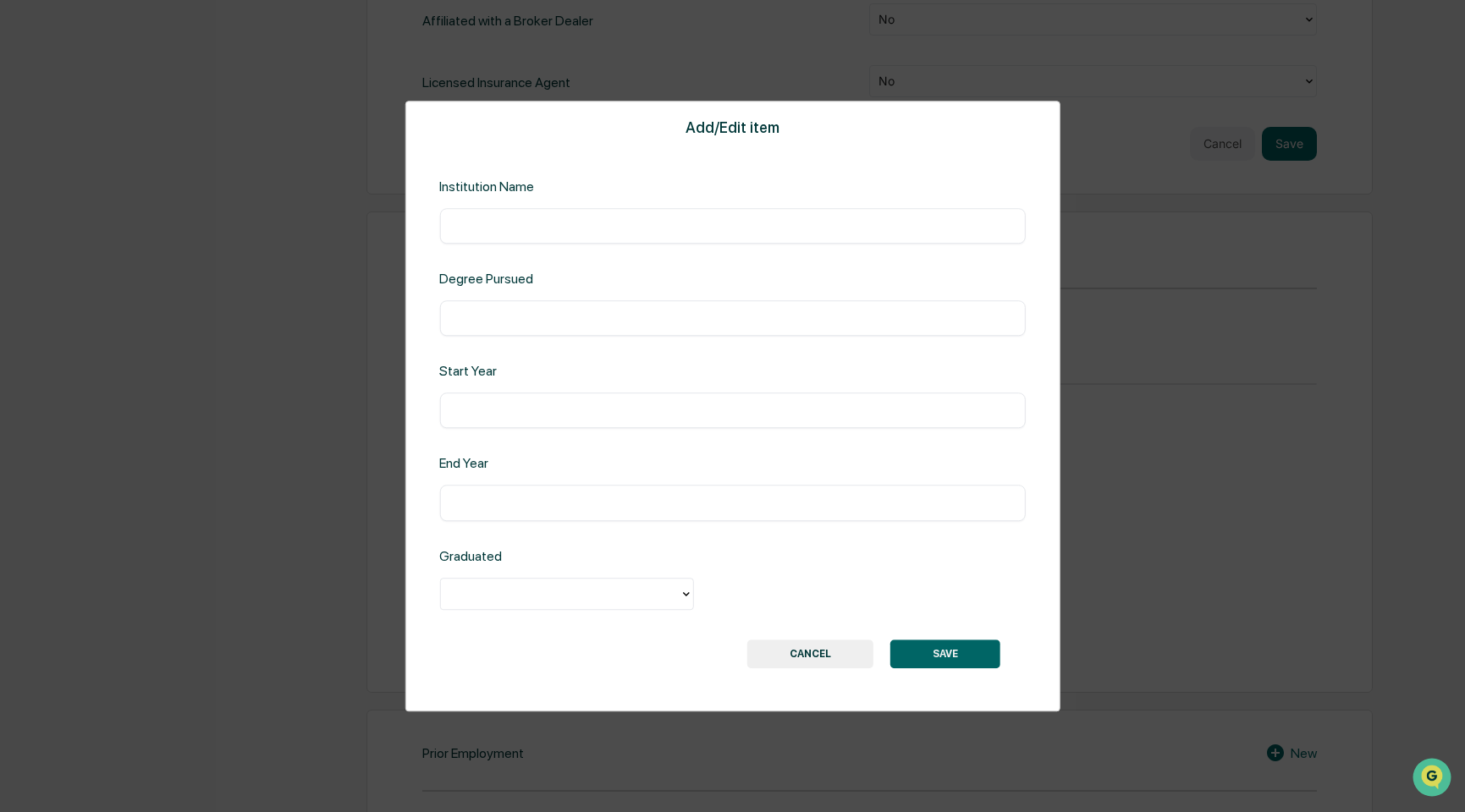
click at [504, 244] on div "​" at bounding box center [732, 226] width 586 height 36
click at [510, 224] on input "text" at bounding box center [732, 226] width 560 height 17
type input "**********"
click at [555, 309] on input "text" at bounding box center [732, 317] width 560 height 17
type input "*********"
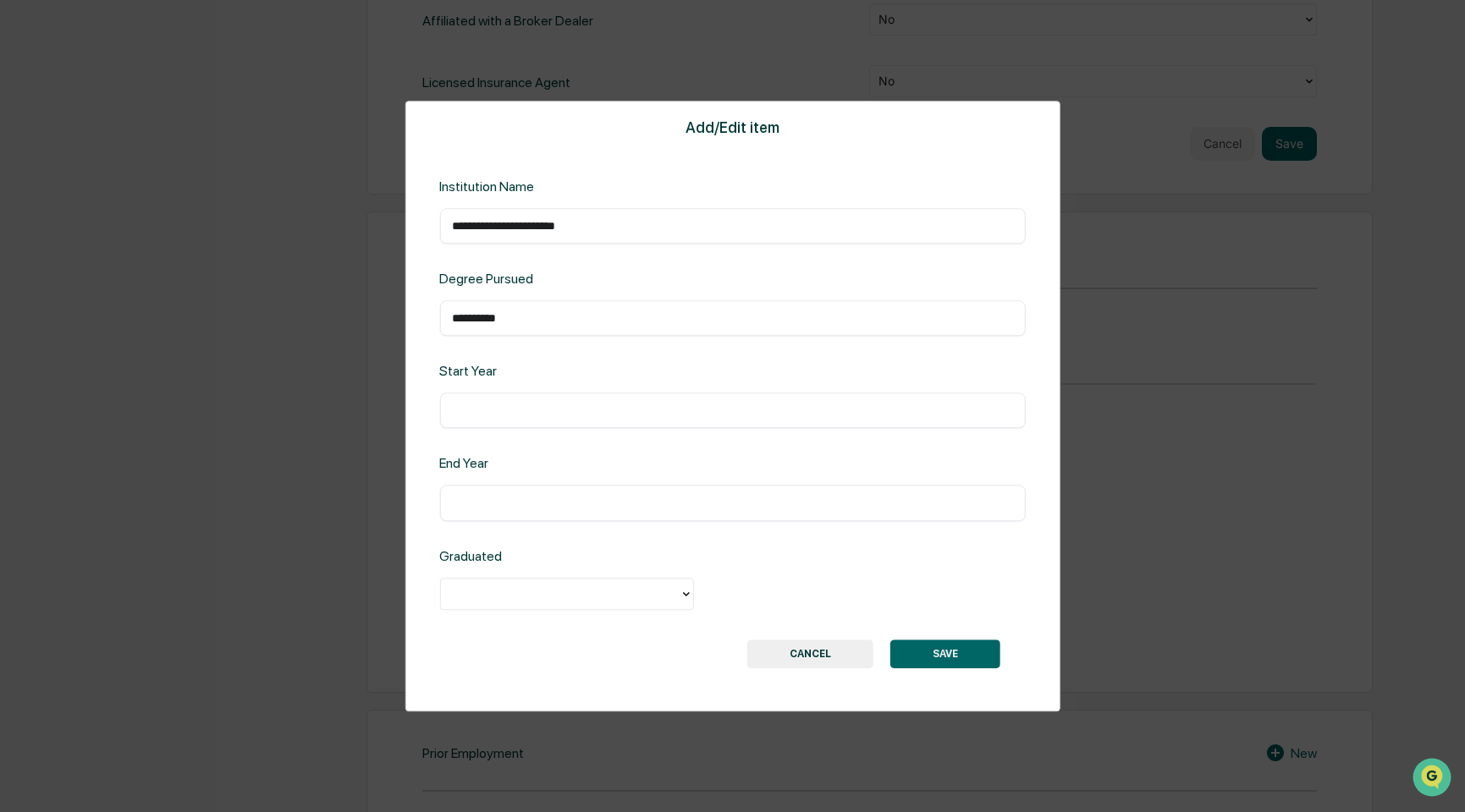
click at [531, 423] on div "​" at bounding box center [732, 411] width 586 height 36
click at [530, 418] on input "text" at bounding box center [732, 410] width 560 height 17
type input "****"
click at [568, 504] on input "text" at bounding box center [732, 503] width 560 height 17
type input "****"
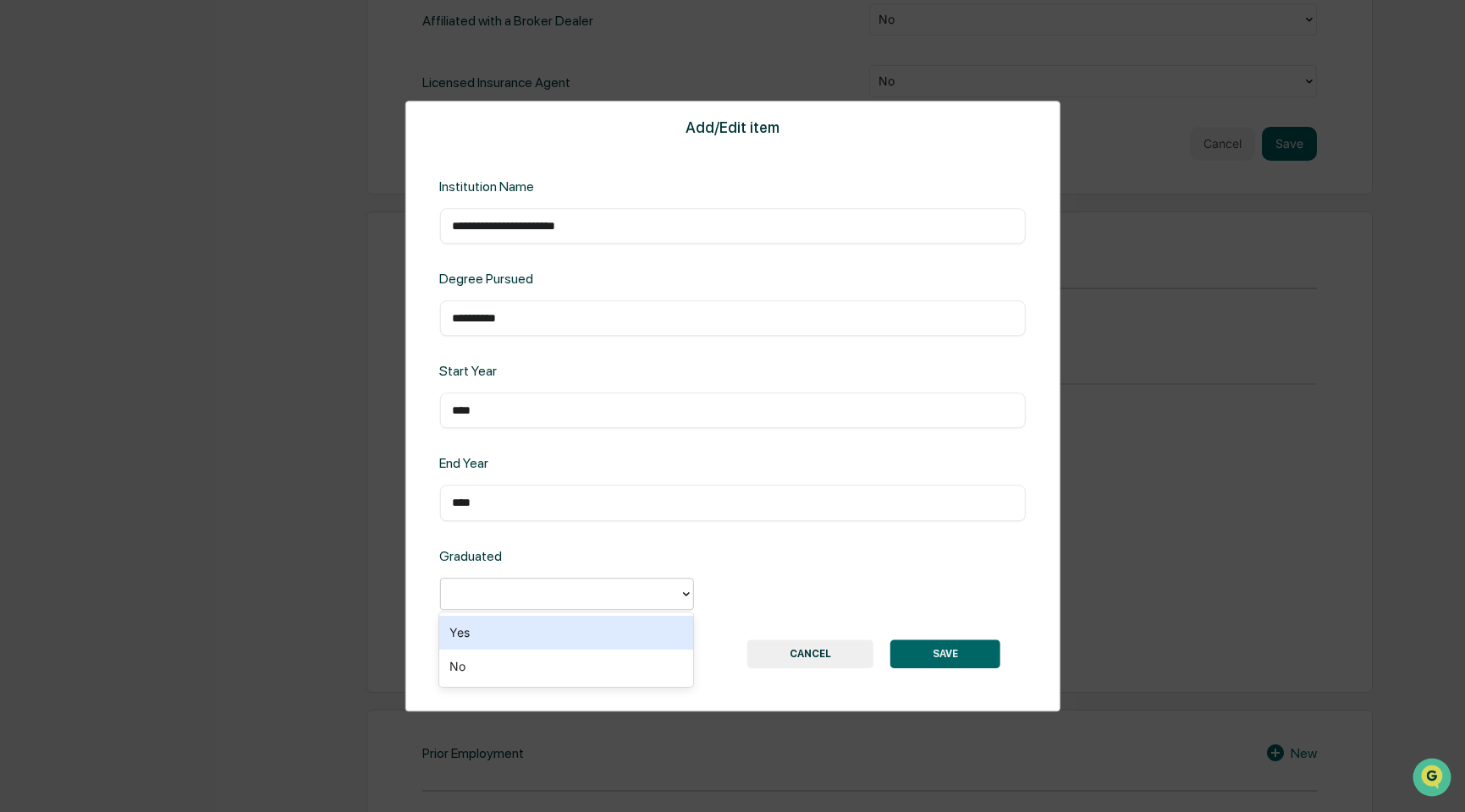
click at [636, 585] on div at bounding box center [560, 593] width 221 height 19
click at [587, 628] on div "Yes" at bounding box center [566, 633] width 254 height 34
click at [925, 654] on button "SAVE" at bounding box center [946, 653] width 110 height 29
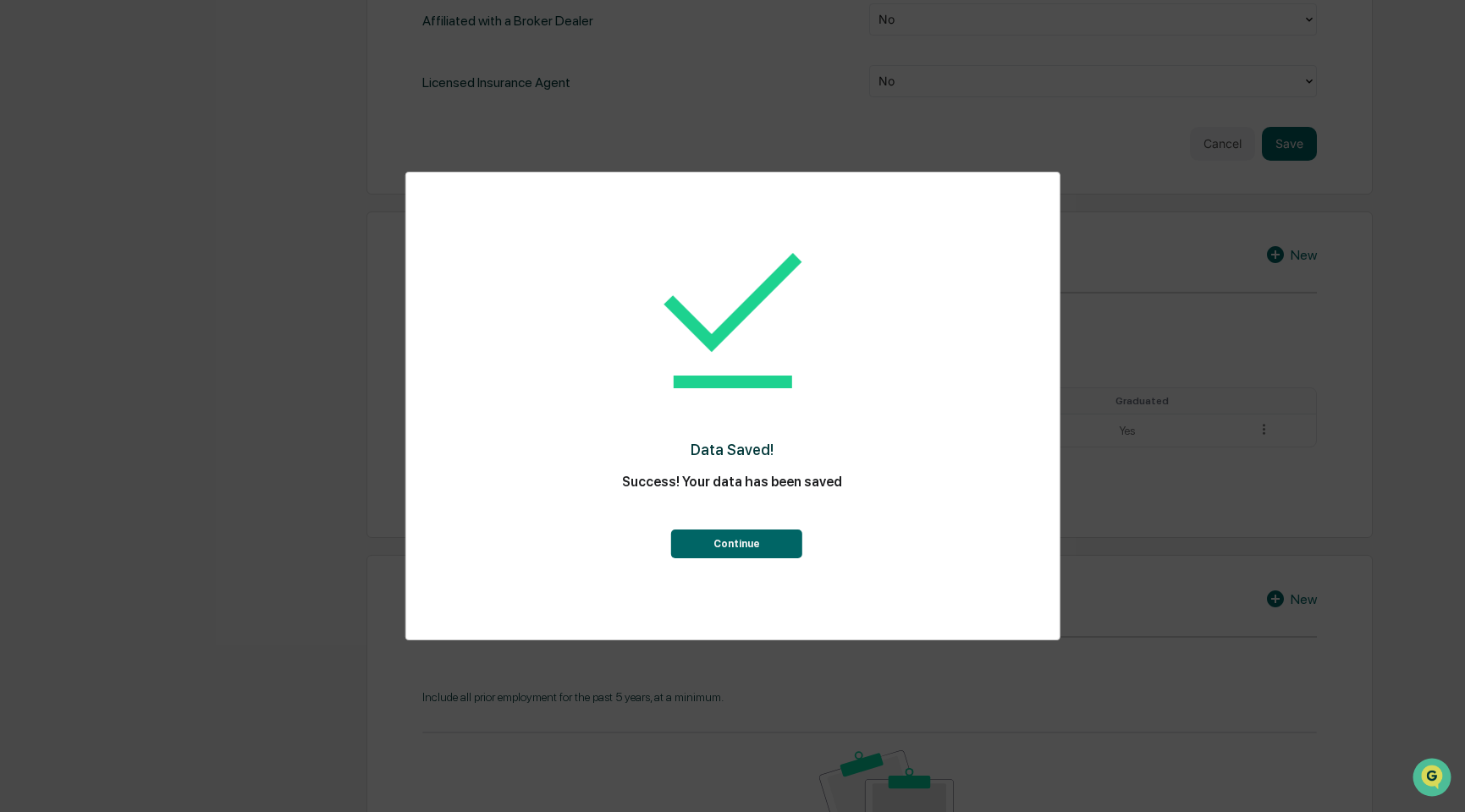
click at [744, 546] on button "Continue" at bounding box center [736, 544] width 132 height 29
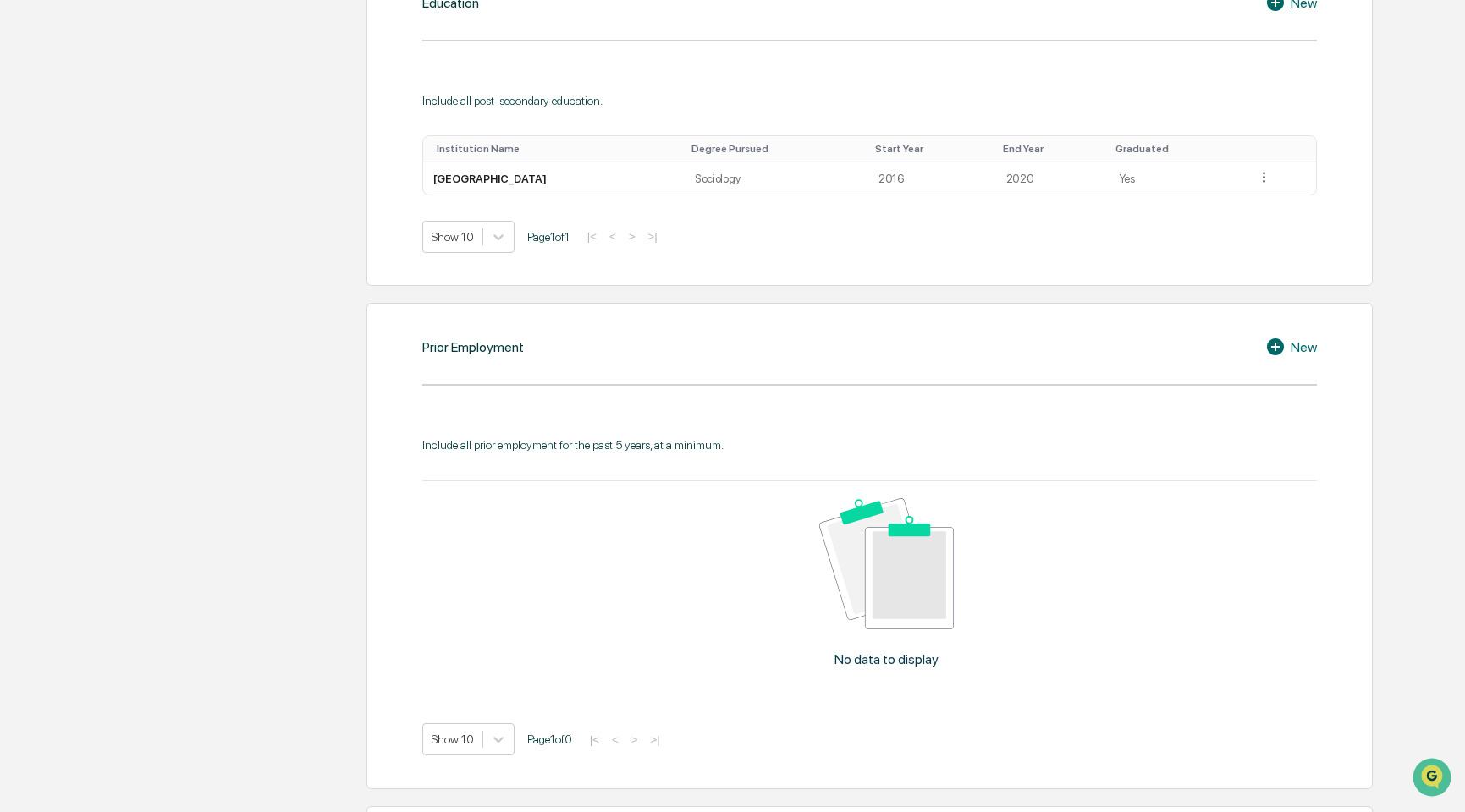
scroll to position [1354, 0]
click at [1283, 345] on icon at bounding box center [1275, 345] width 17 height 17
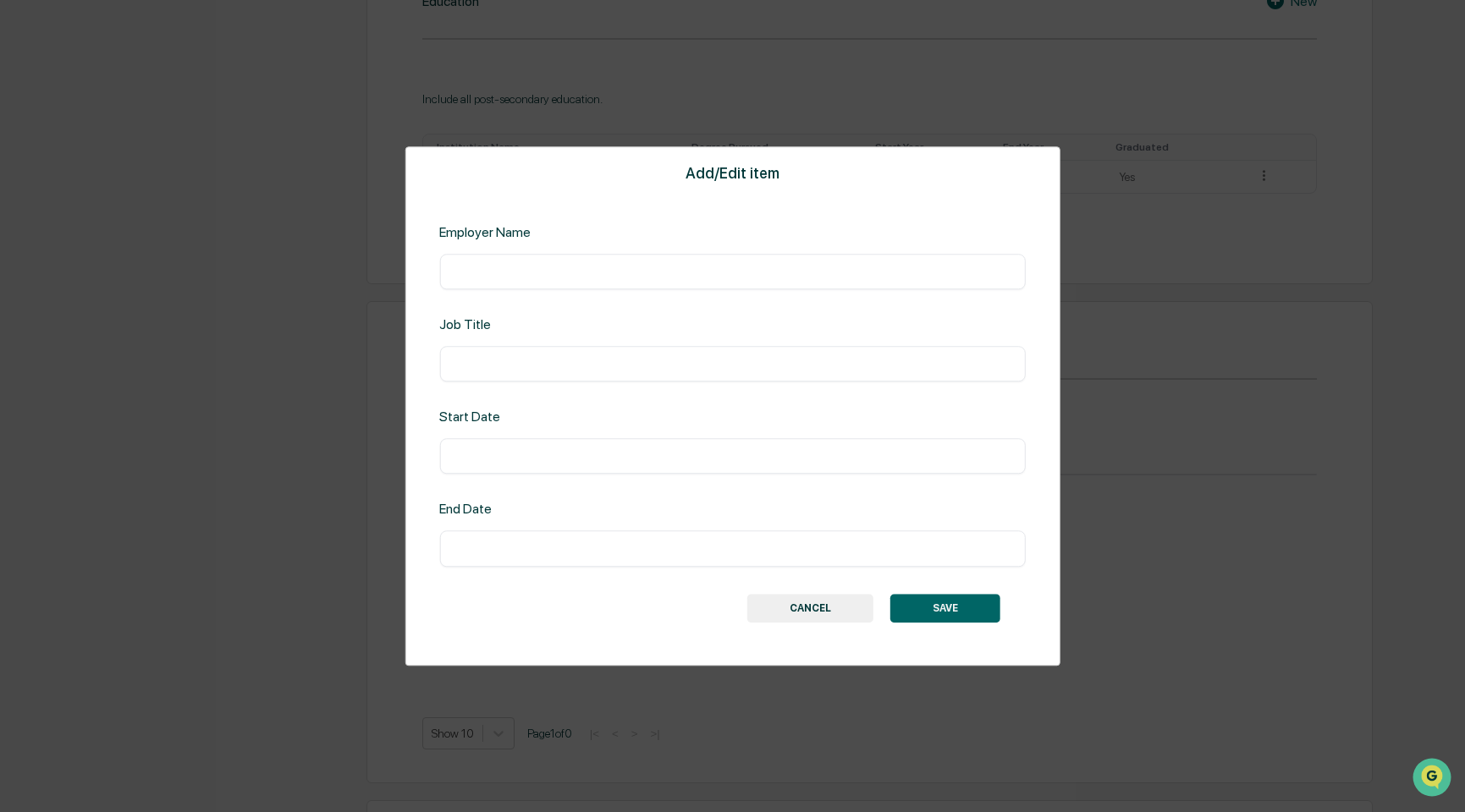
click at [492, 279] on input "text" at bounding box center [732, 271] width 560 height 17
type input "**********"
click at [492, 356] on input "text" at bounding box center [732, 363] width 560 height 17
type input "*********"
click at [496, 457] on input "text" at bounding box center [732, 457] width 560 height 17
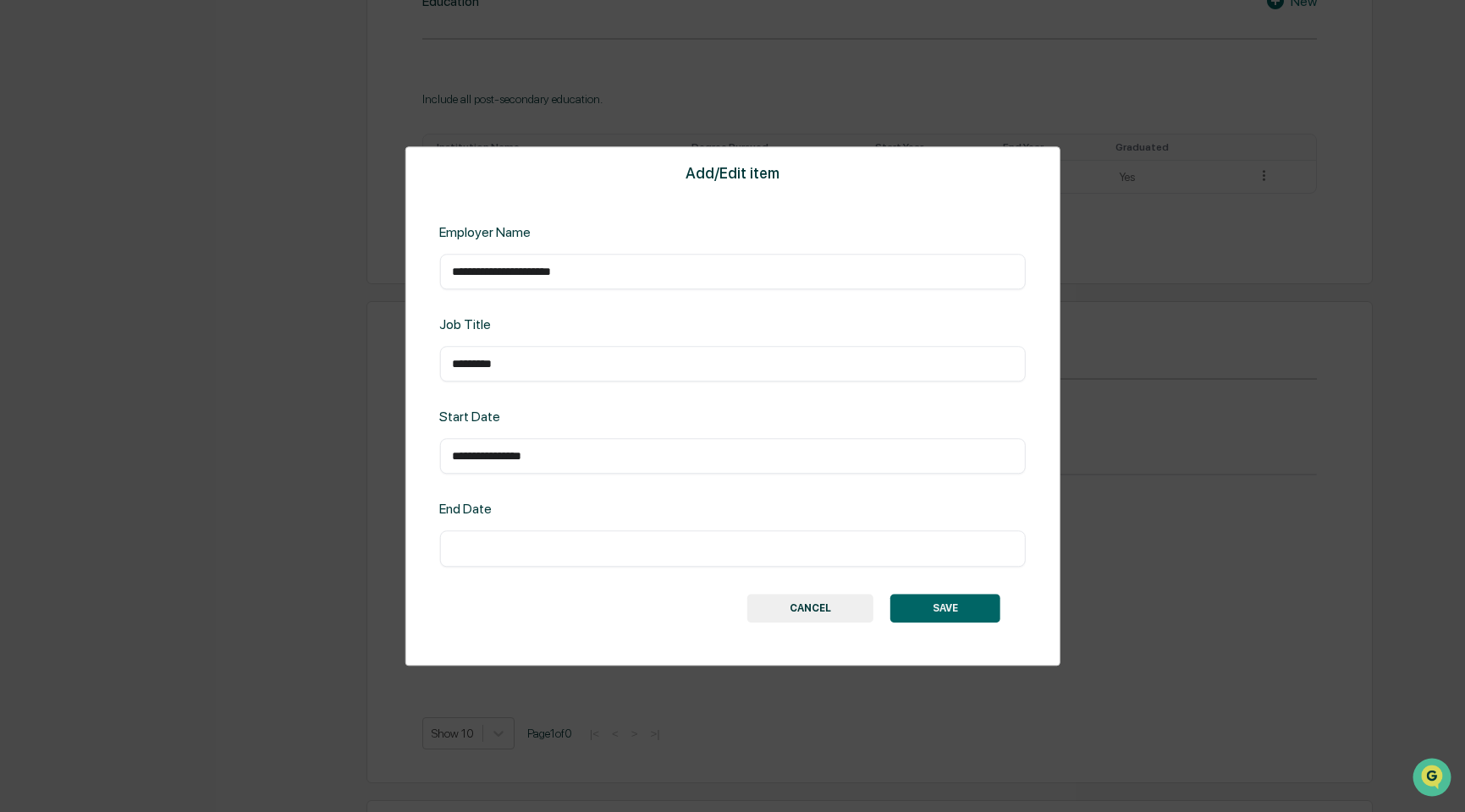
type input "**********"
click at [17, 208] on div "**********" at bounding box center [732, 406] width 1465 height 812
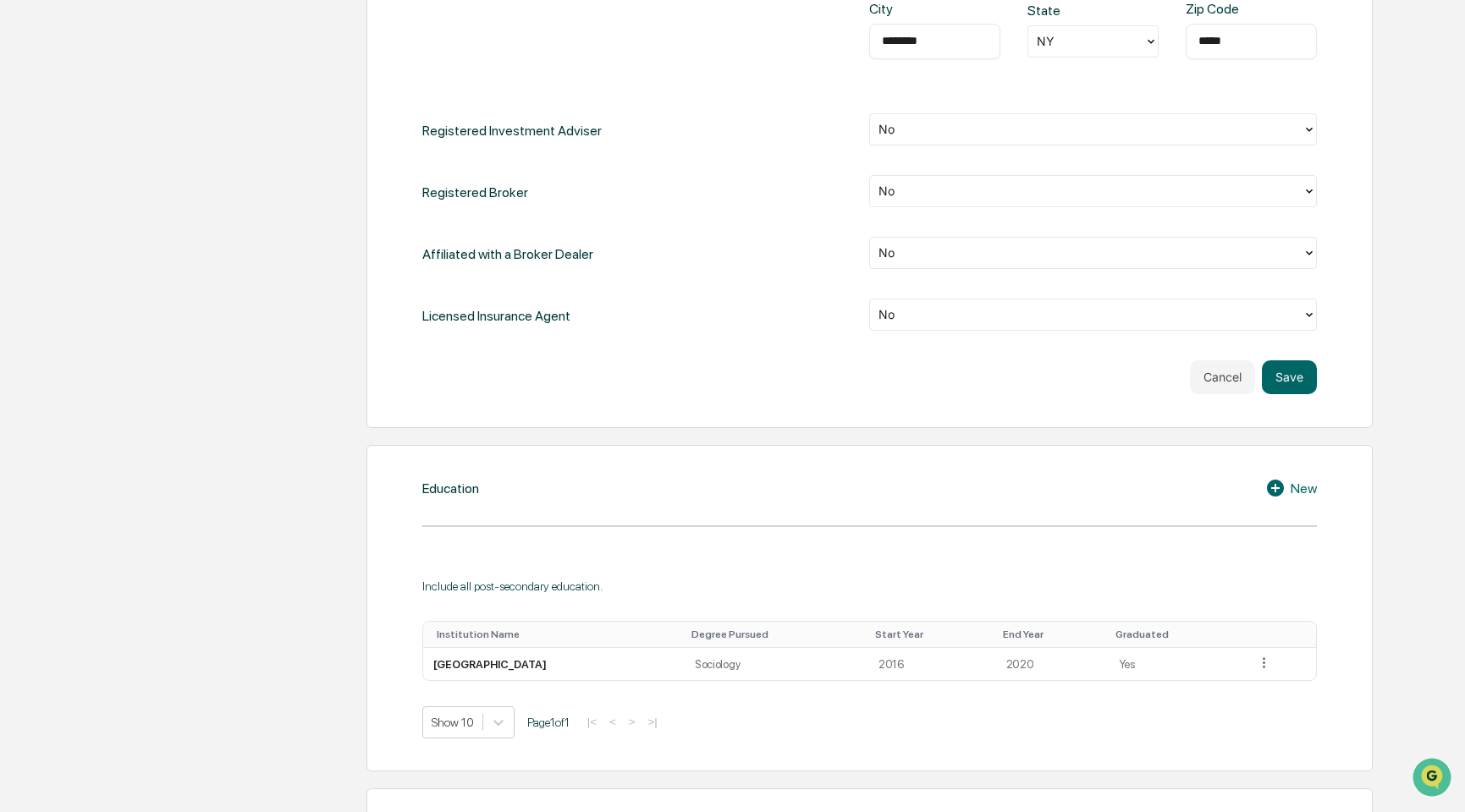
scroll to position [761, 0]
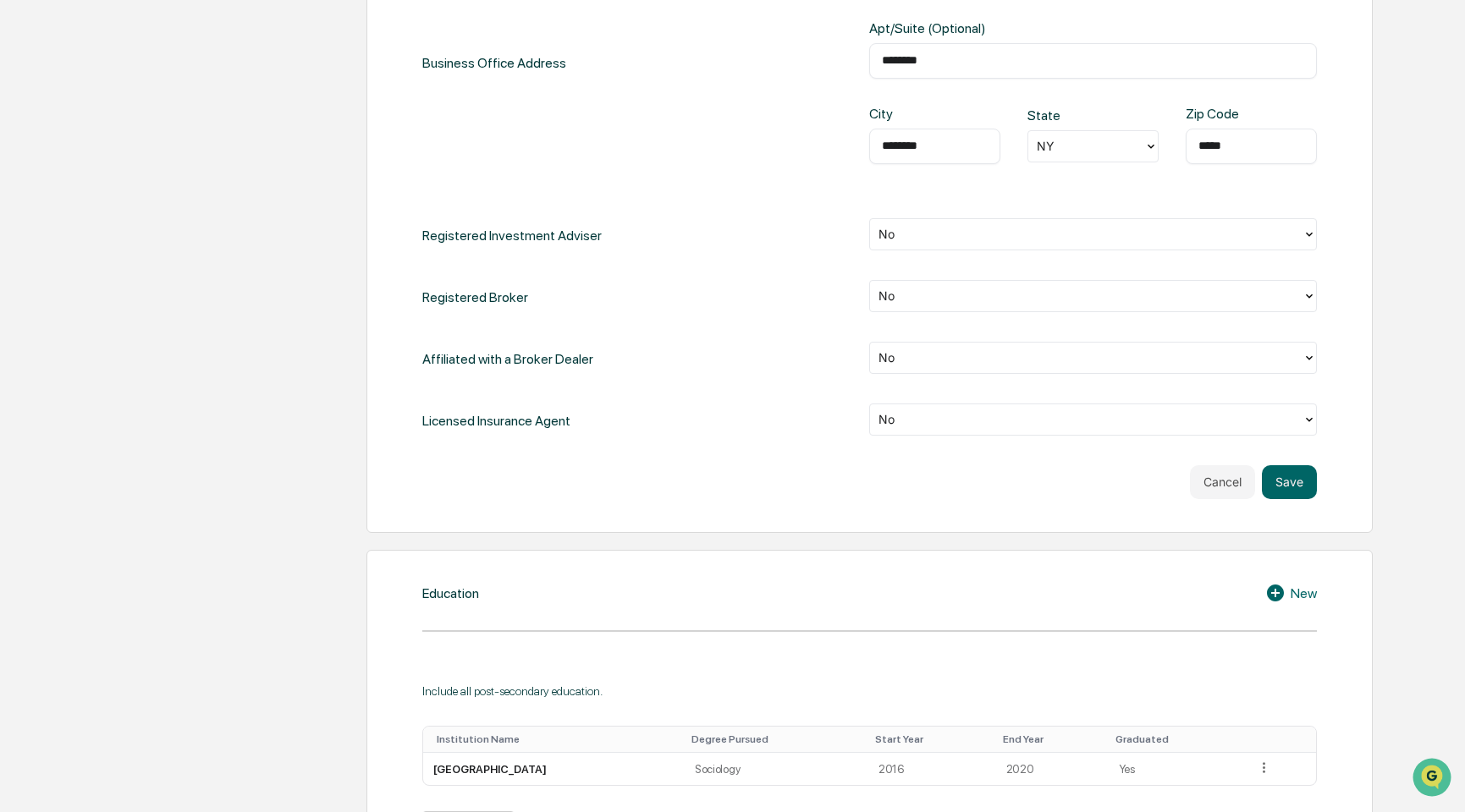
click at [1299, 461] on div "**********" at bounding box center [871, 153] width 896 height 691
click at [1301, 471] on button "Save" at bounding box center [1289, 482] width 55 height 34
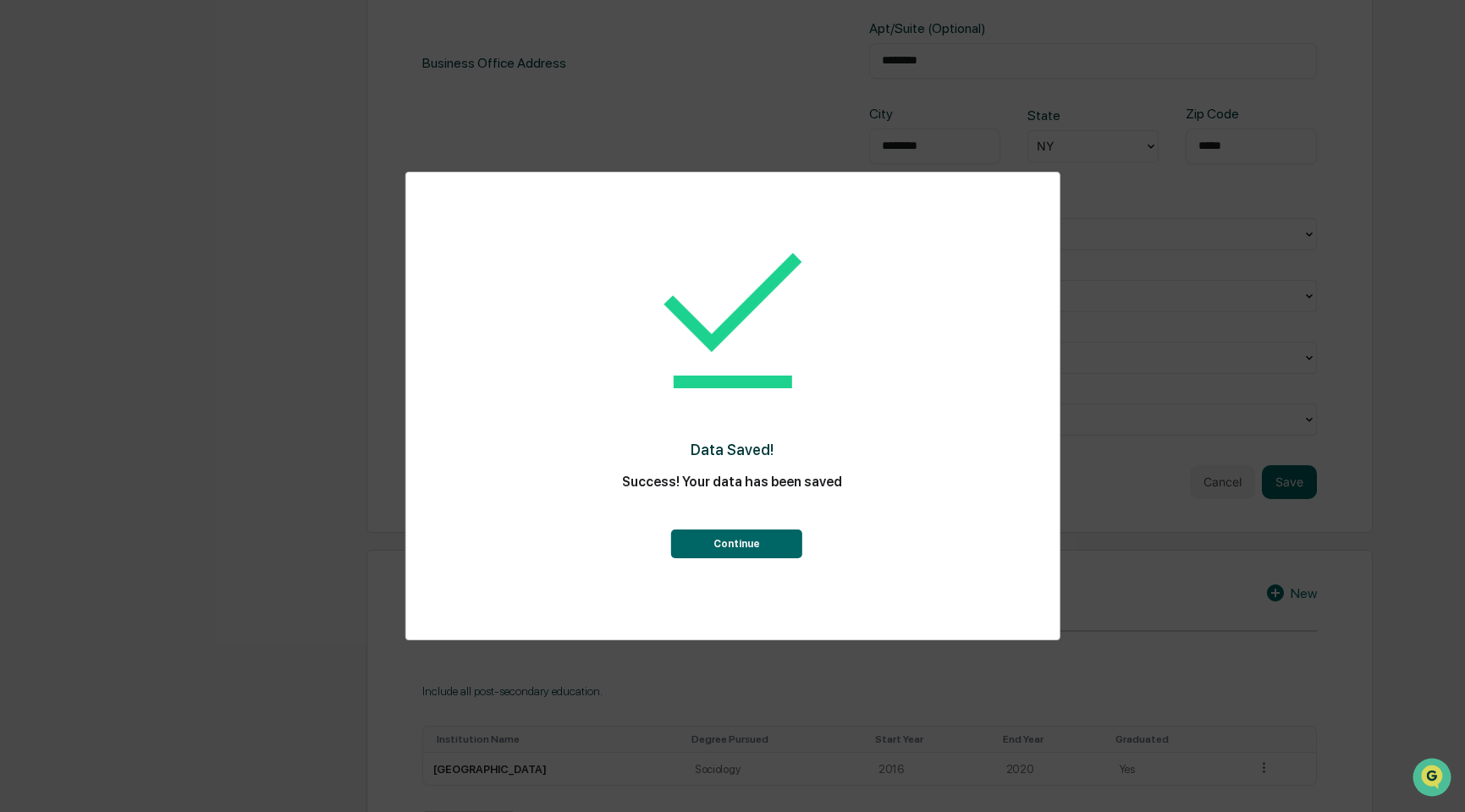
click at [722, 545] on button "Continue" at bounding box center [736, 544] width 132 height 29
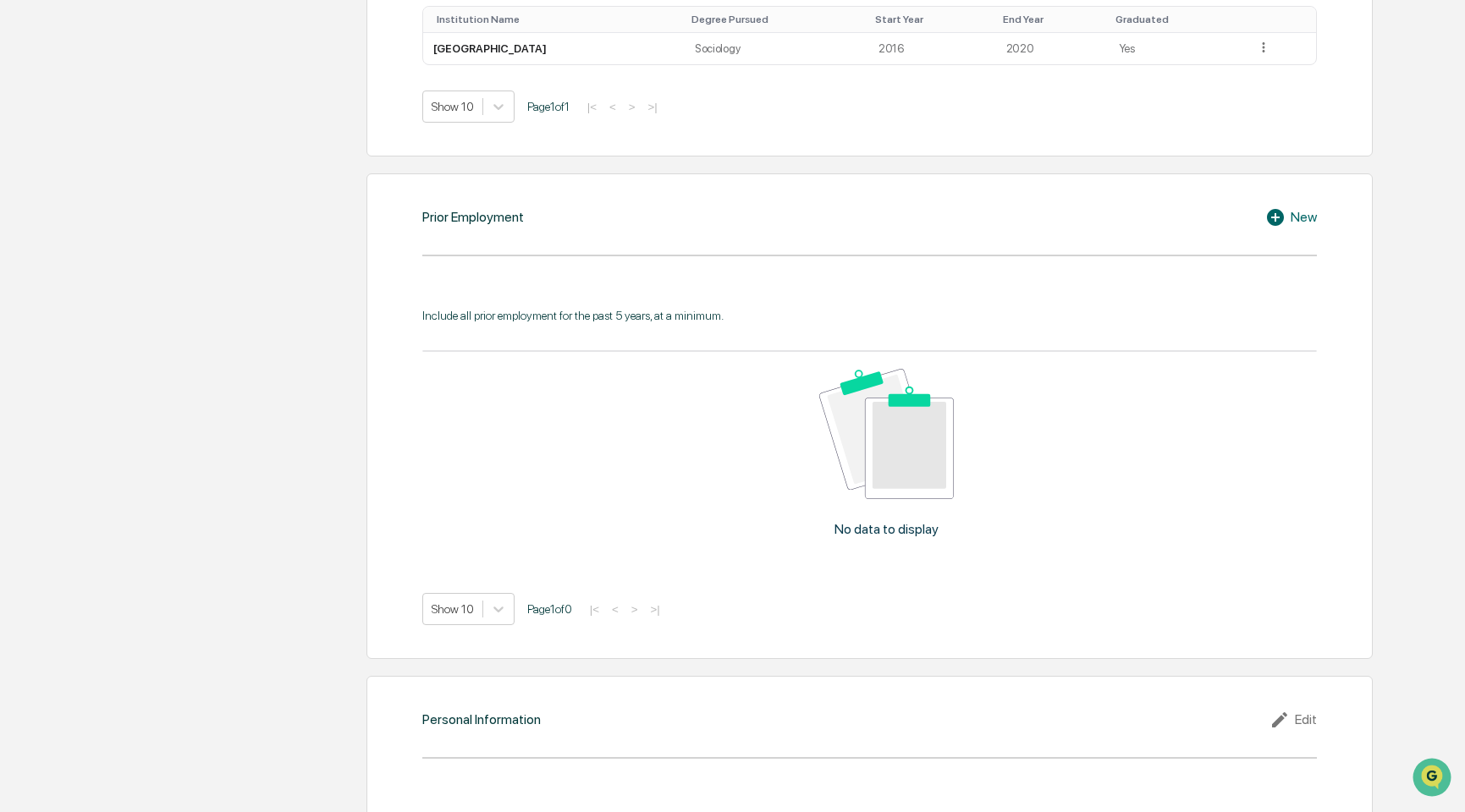
scroll to position [1113, 0]
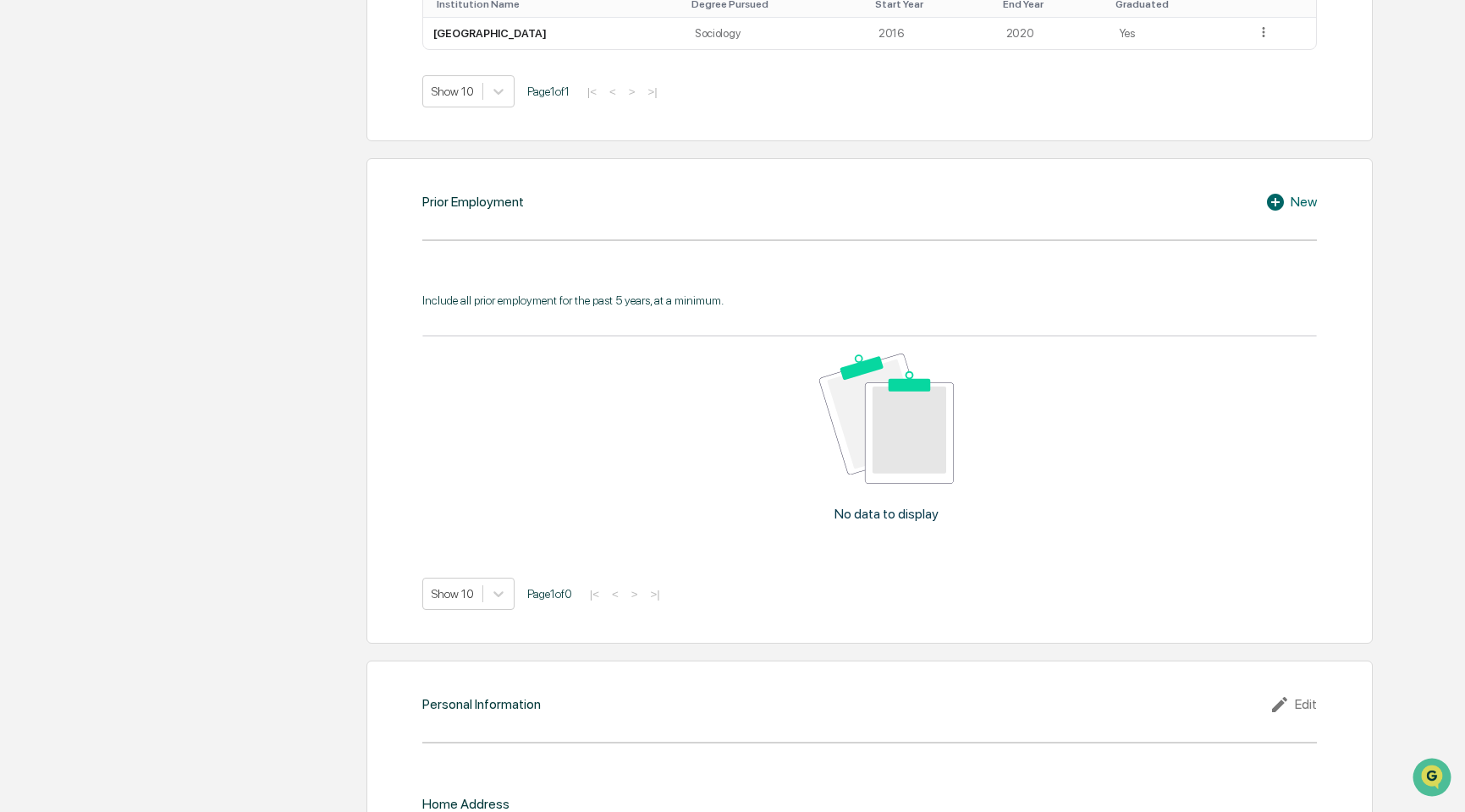
click at [1282, 204] on icon at bounding box center [1275, 201] width 17 height 17
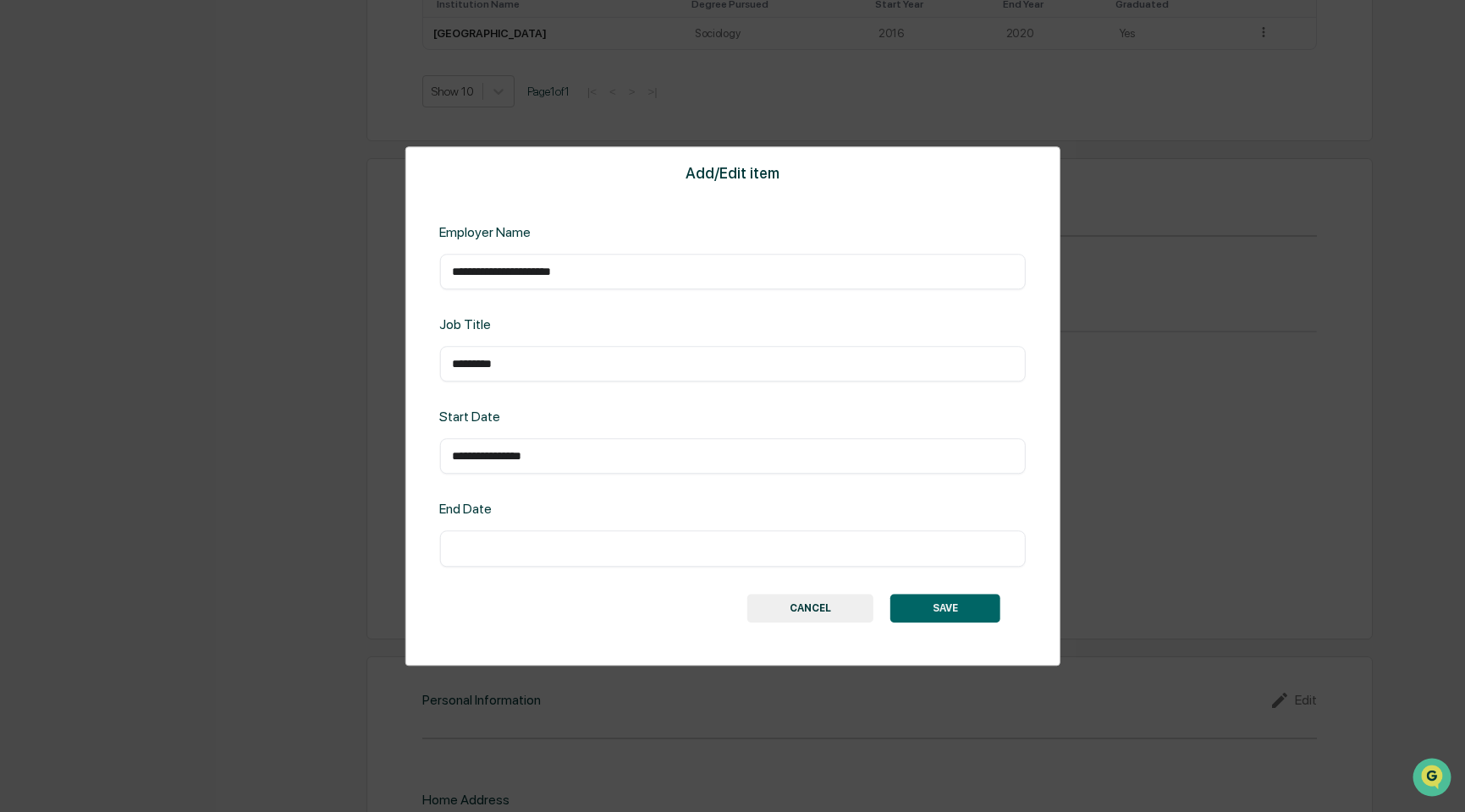
scroll to position [1198, 0]
click at [580, 546] on input "text" at bounding box center [732, 549] width 560 height 17
click at [528, 558] on div "*** ​" at bounding box center [732, 549] width 586 height 36
click at [527, 539] on div "*** ​" at bounding box center [732, 549] width 586 height 36
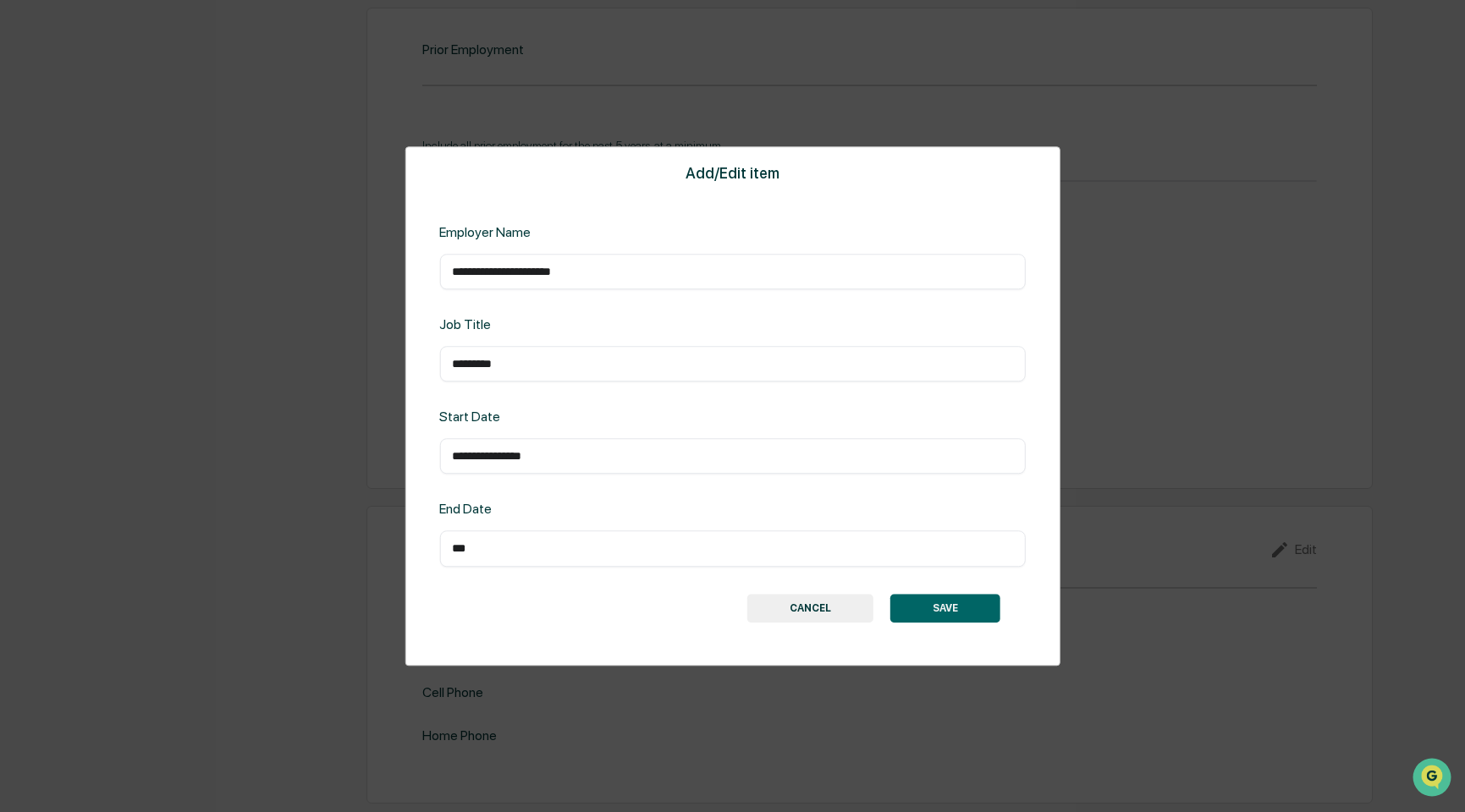
click at [526, 543] on input "***" at bounding box center [732, 549] width 560 height 17
type input "**********"
click at [960, 610] on button "SAVE" at bounding box center [946, 608] width 110 height 29
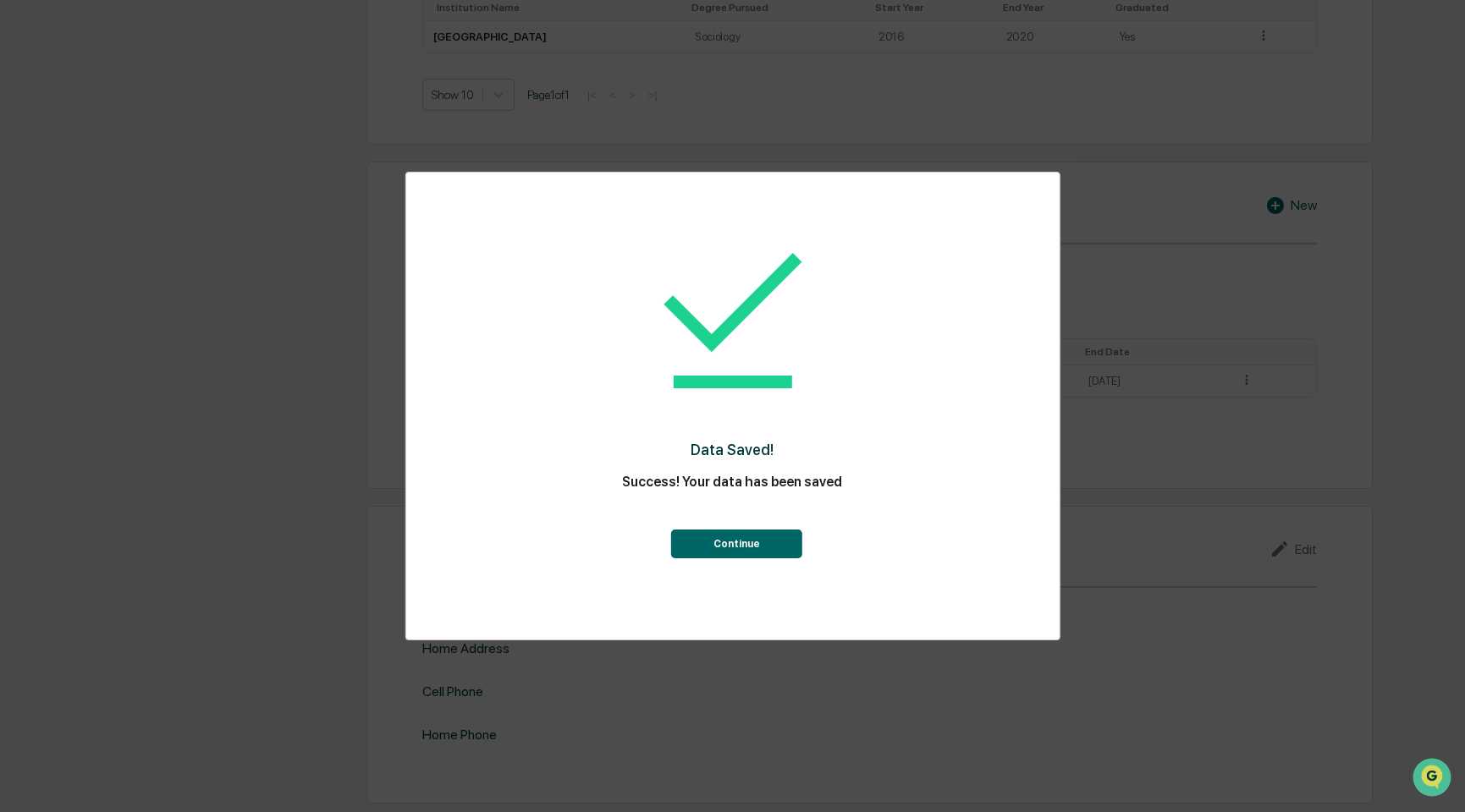
click at [777, 553] on button "Continue" at bounding box center [736, 544] width 132 height 29
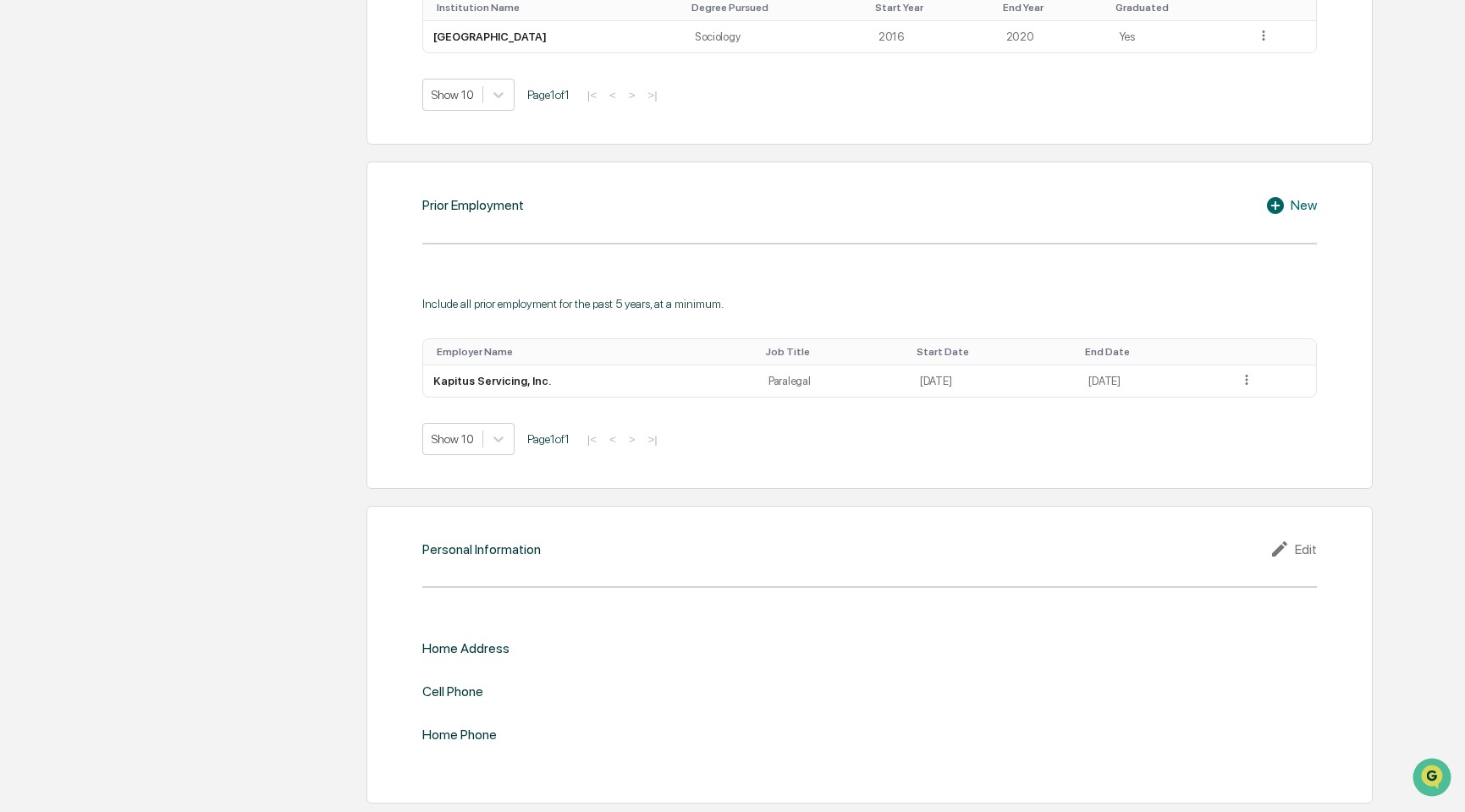
click at [1300, 548] on div "Edit" at bounding box center [1293, 549] width 47 height 20
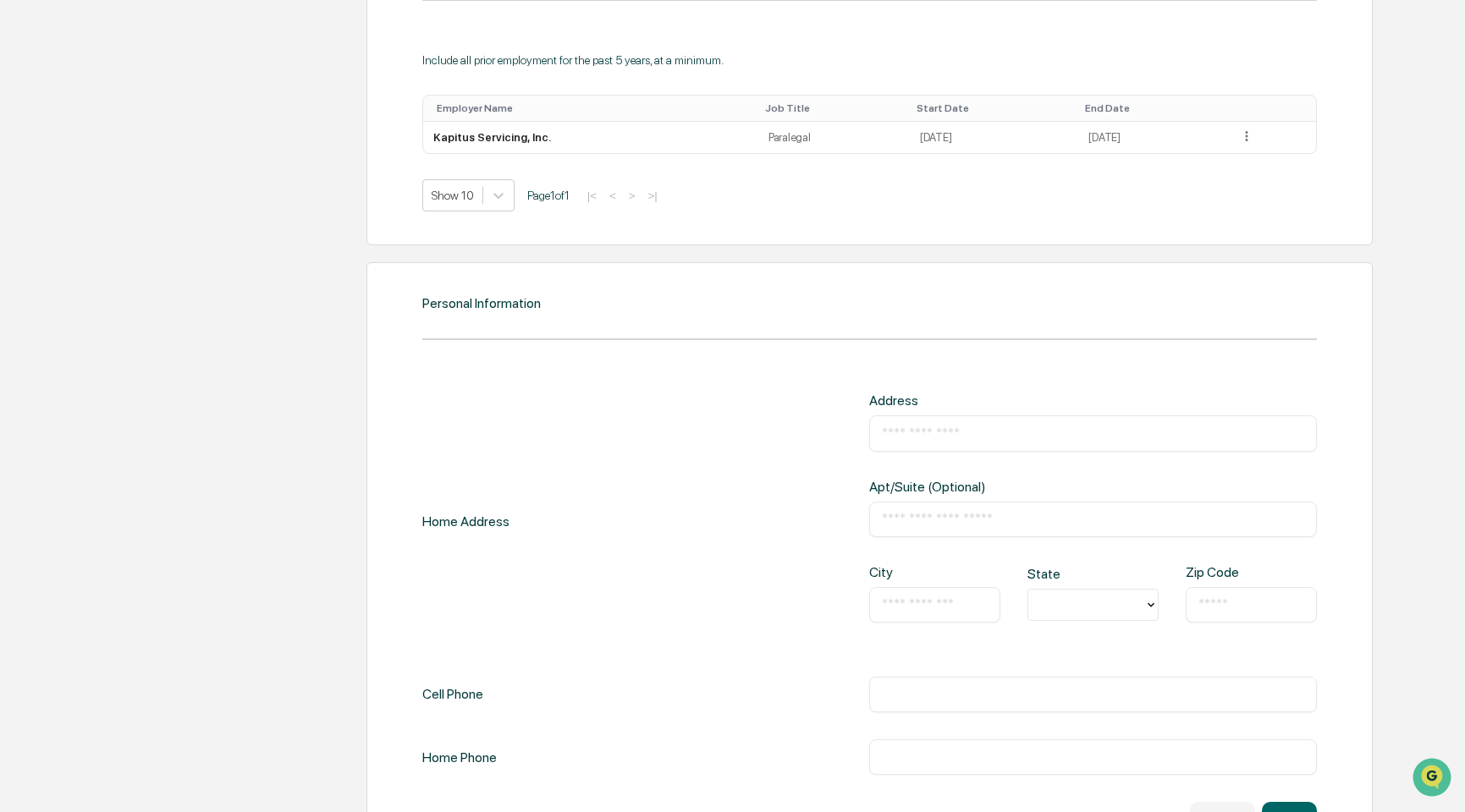
scroll to position [1364, 0]
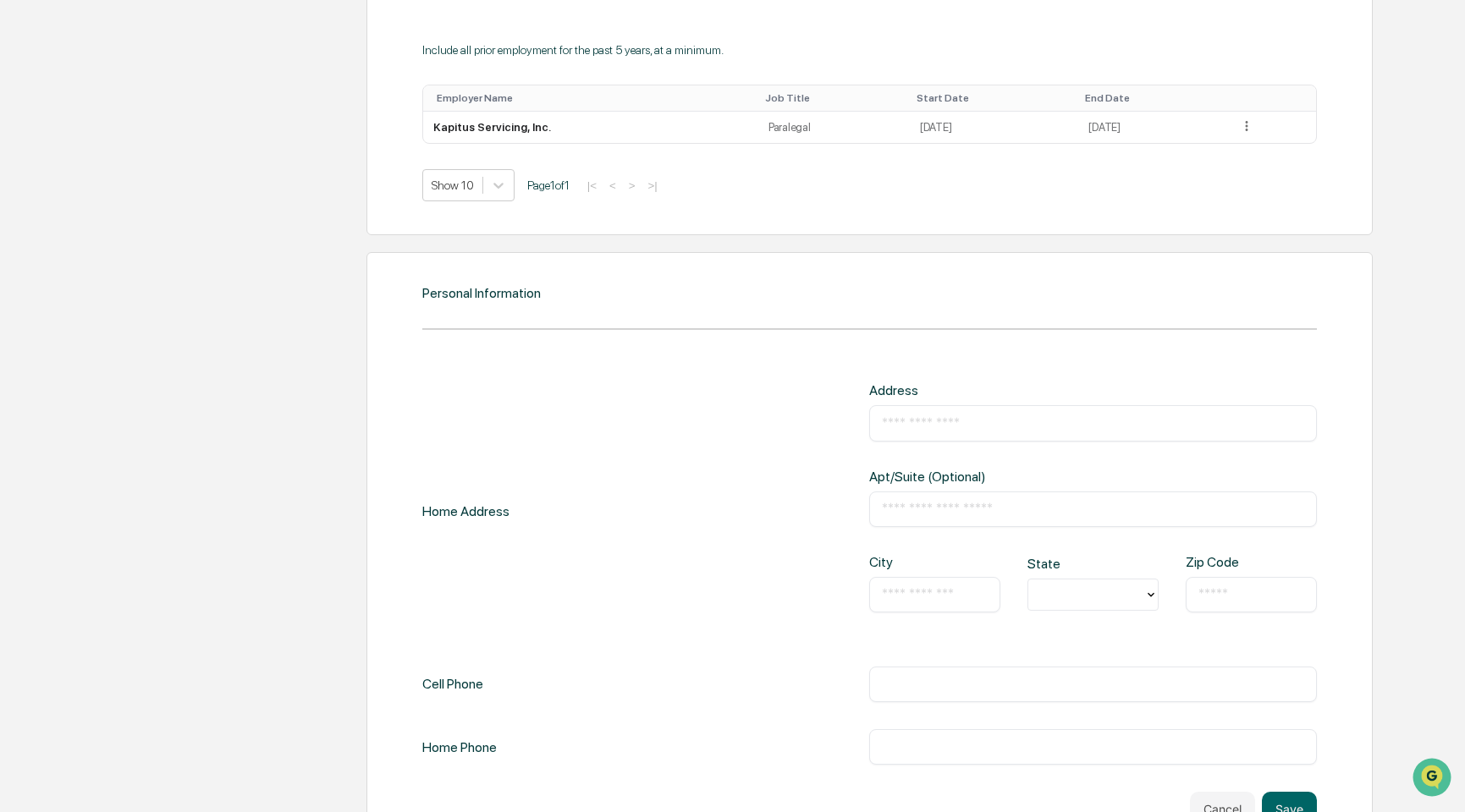
click at [902, 430] on input "text" at bounding box center [1093, 423] width 423 height 17
type input "**********"
click at [936, 592] on input "text" at bounding box center [934, 594] width 105 height 17
type input "**********"
click at [1045, 593] on div at bounding box center [1087, 594] width 99 height 19
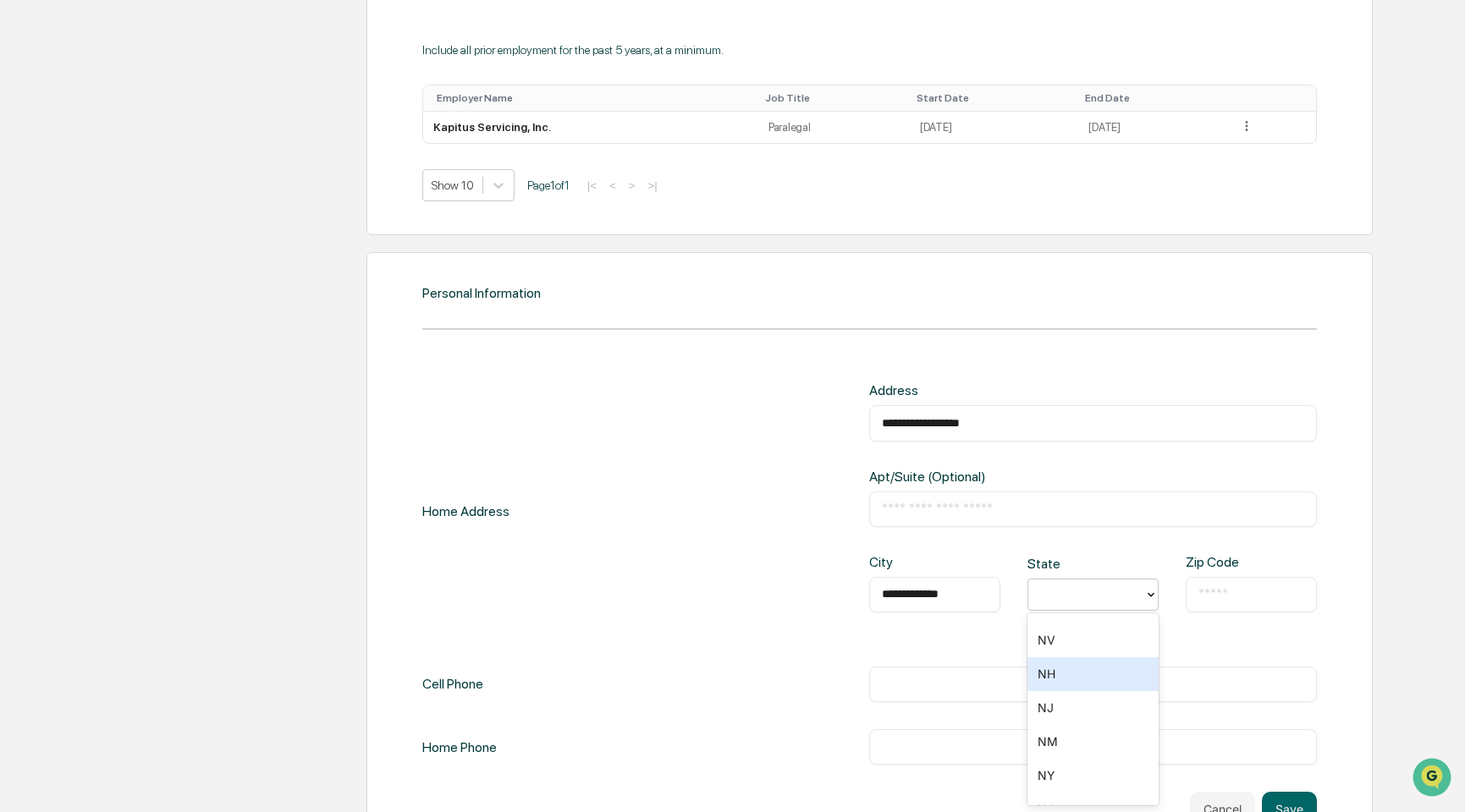
scroll to position [1100, 0]
click at [1068, 762] on div "NY" at bounding box center [1093, 752] width 132 height 34
click at [1212, 599] on input "text" at bounding box center [1251, 594] width 105 height 17
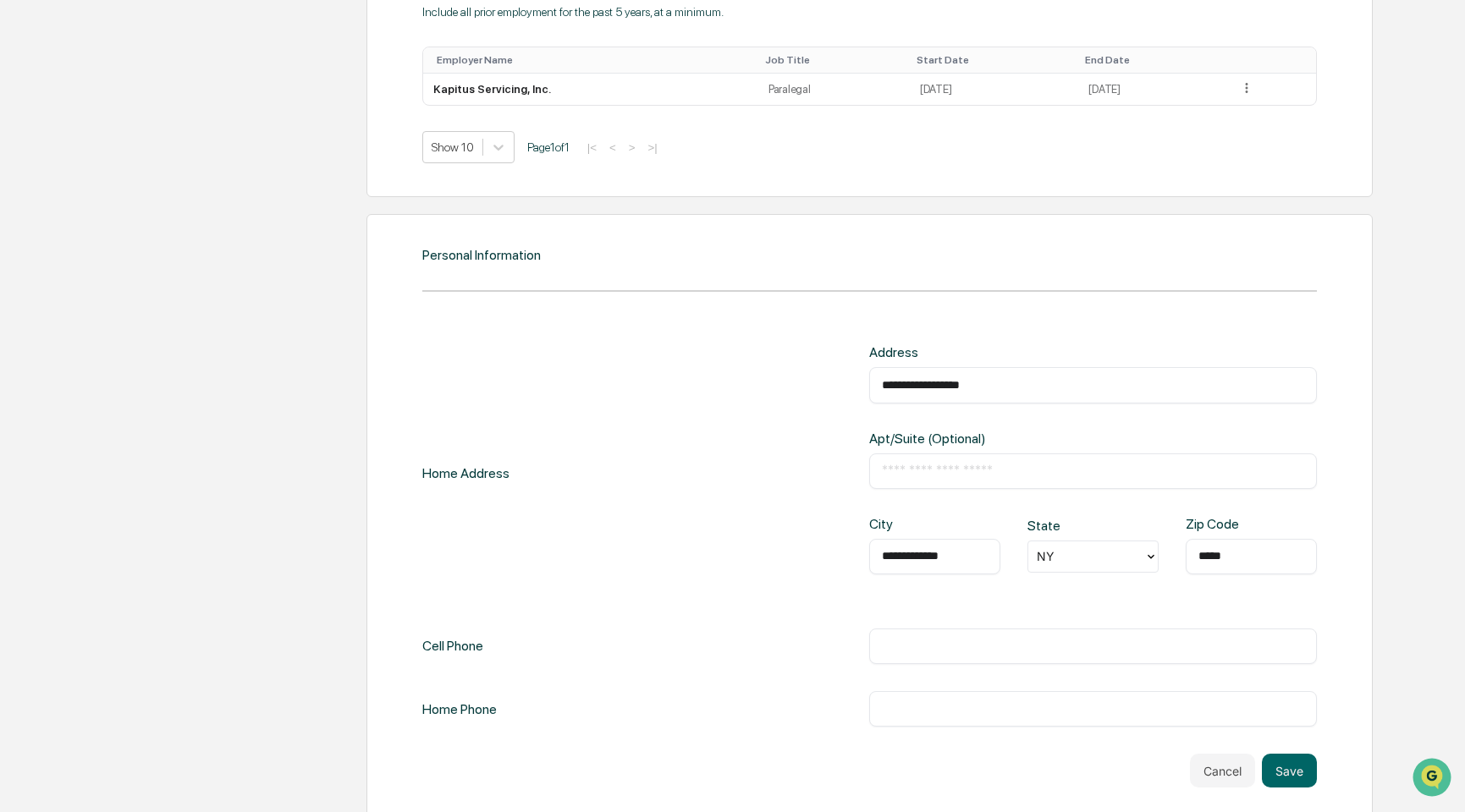
scroll to position [1420, 0]
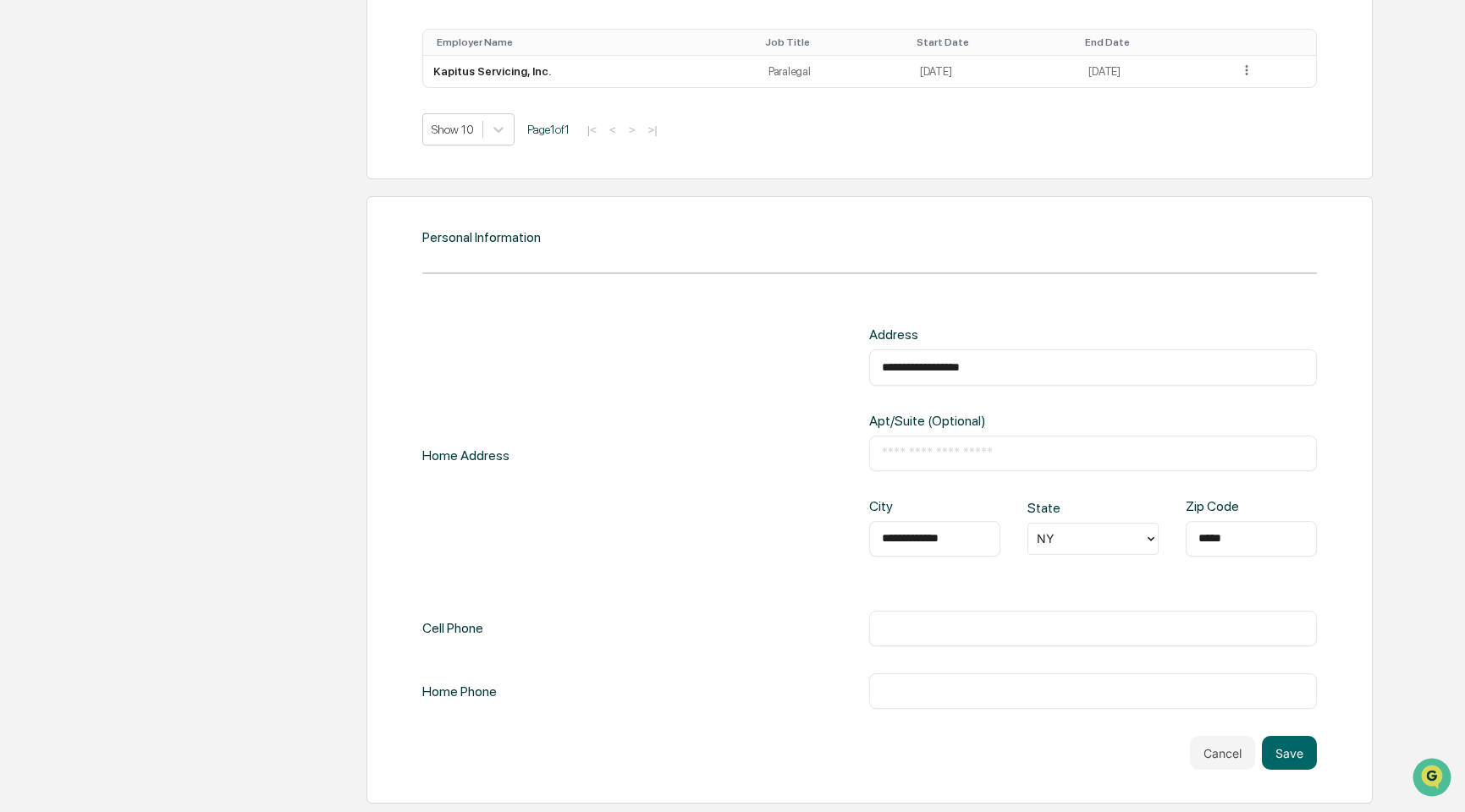
type input "*****"
click at [919, 624] on input "text" at bounding box center [1093, 628] width 423 height 17
click at [926, 626] on input "*********" at bounding box center [1093, 628] width 423 height 17
type input "**********"
click at [1316, 761] on button "Save" at bounding box center [1289, 753] width 55 height 34
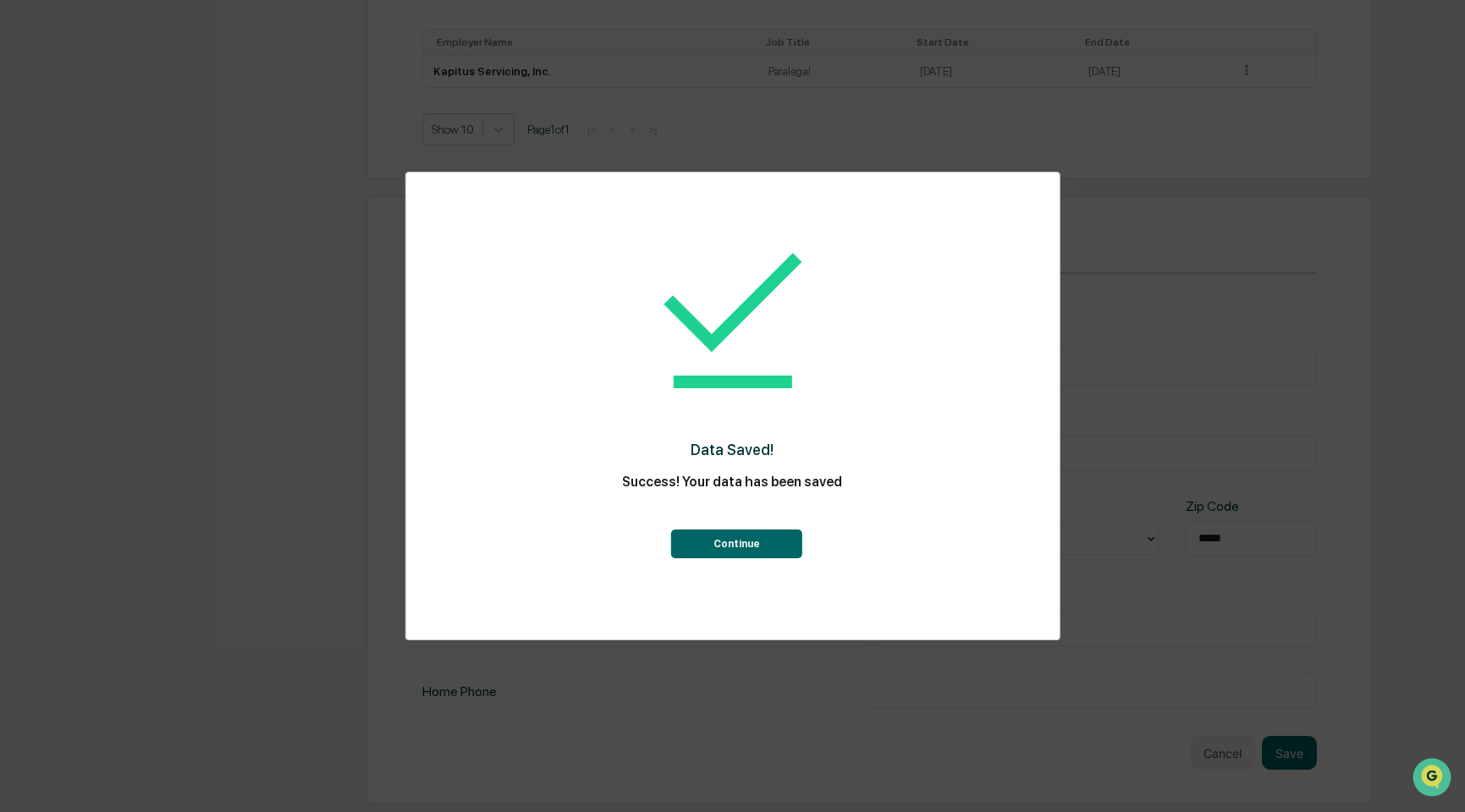
click at [781, 541] on button "Continue" at bounding box center [736, 544] width 132 height 29
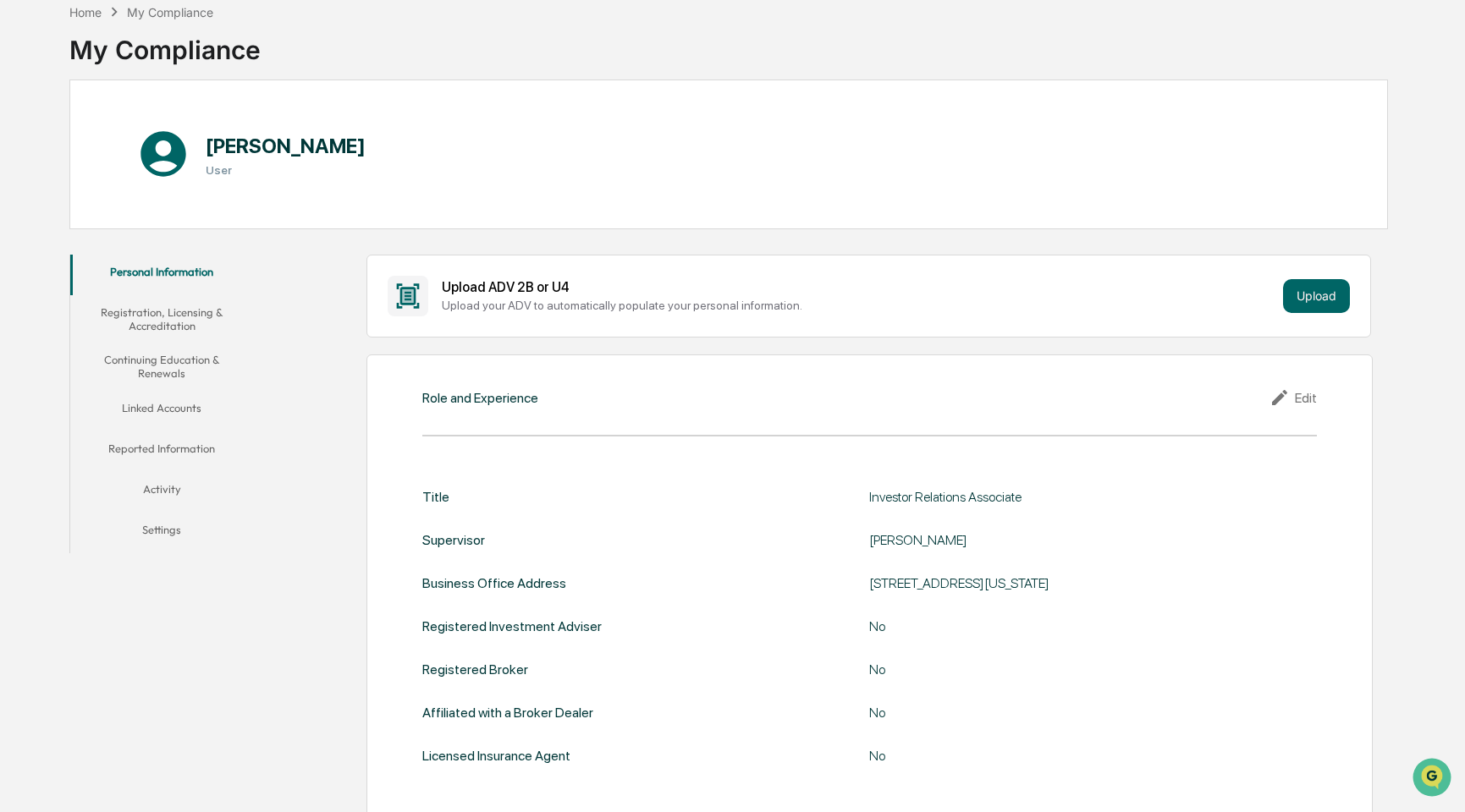
scroll to position [0, 0]
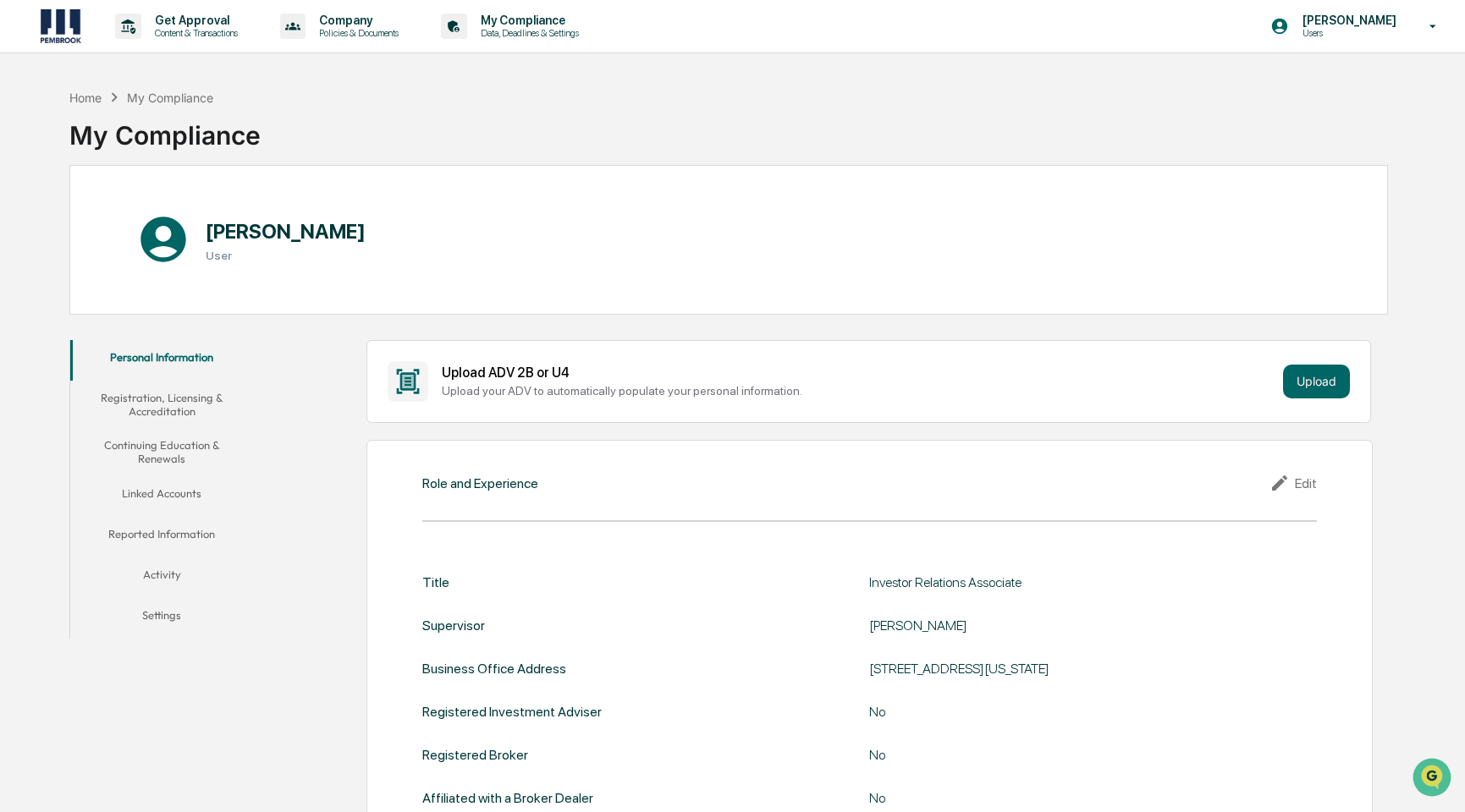
click at [181, 398] on button "Registration, Licensing & Accreditation" at bounding box center [162, 404] width 184 height 48
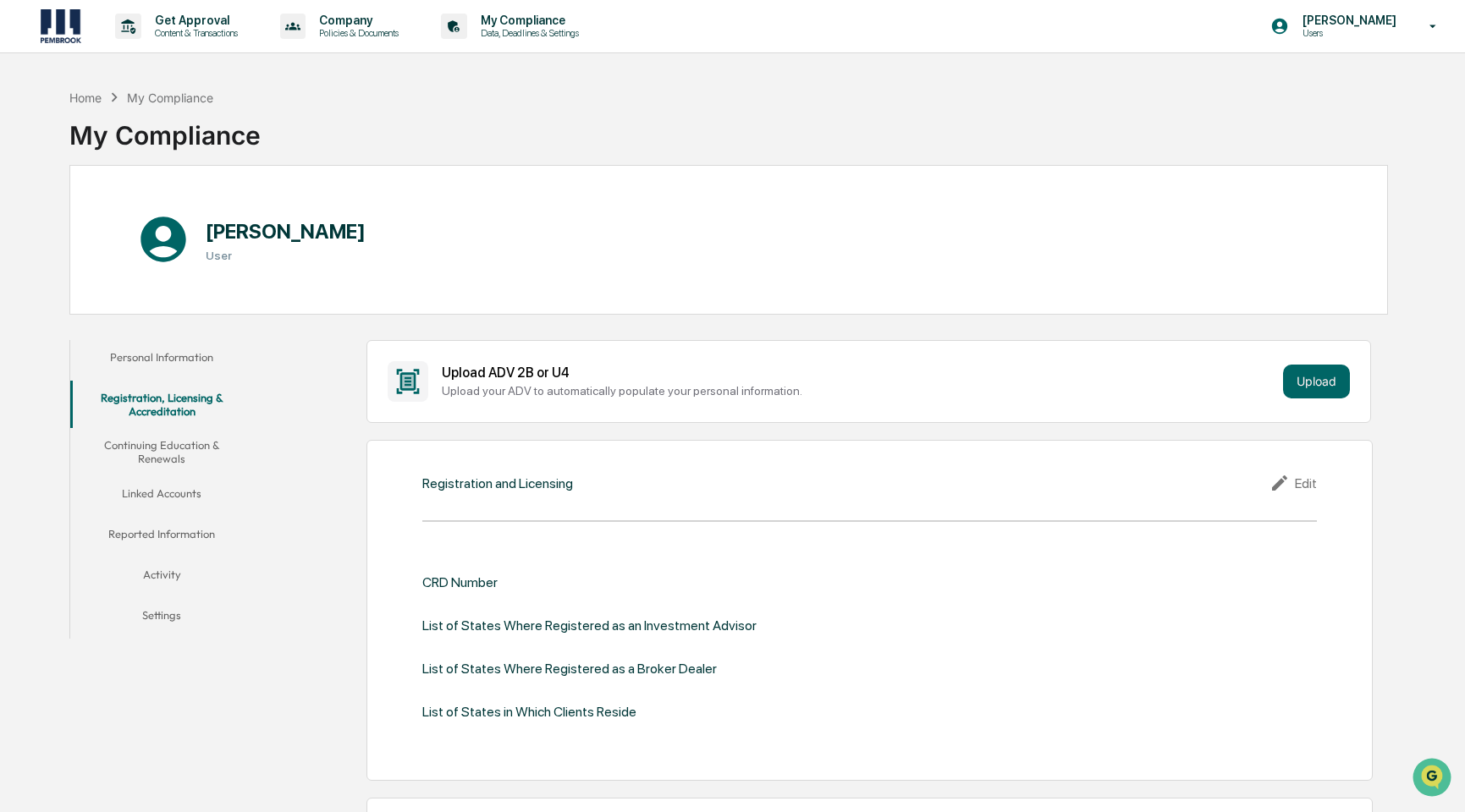
click at [169, 461] on button "Continuing Education & Renewals" at bounding box center [162, 451] width 184 height 48
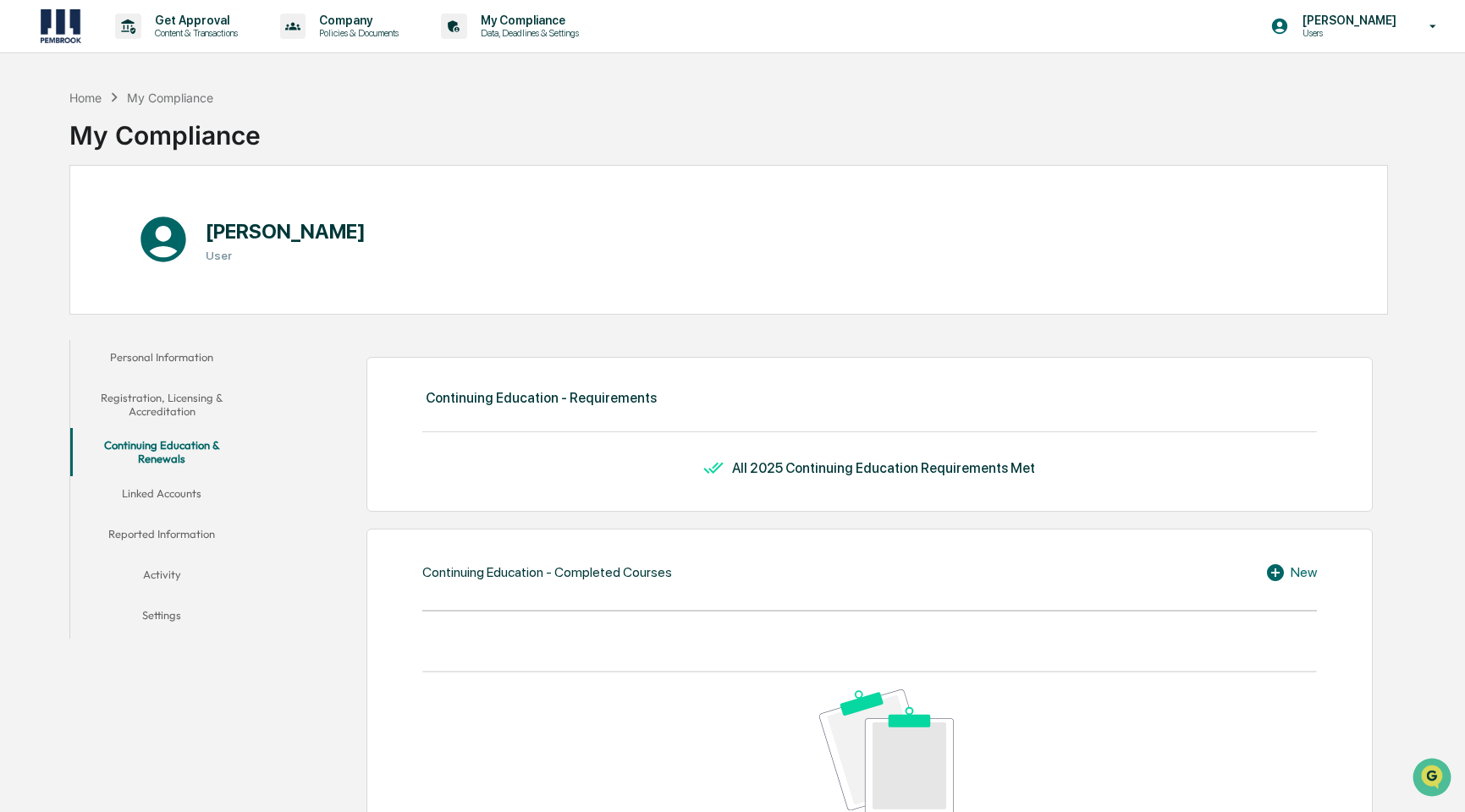
click at [147, 494] on button "Linked Accounts" at bounding box center [162, 497] width 184 height 41
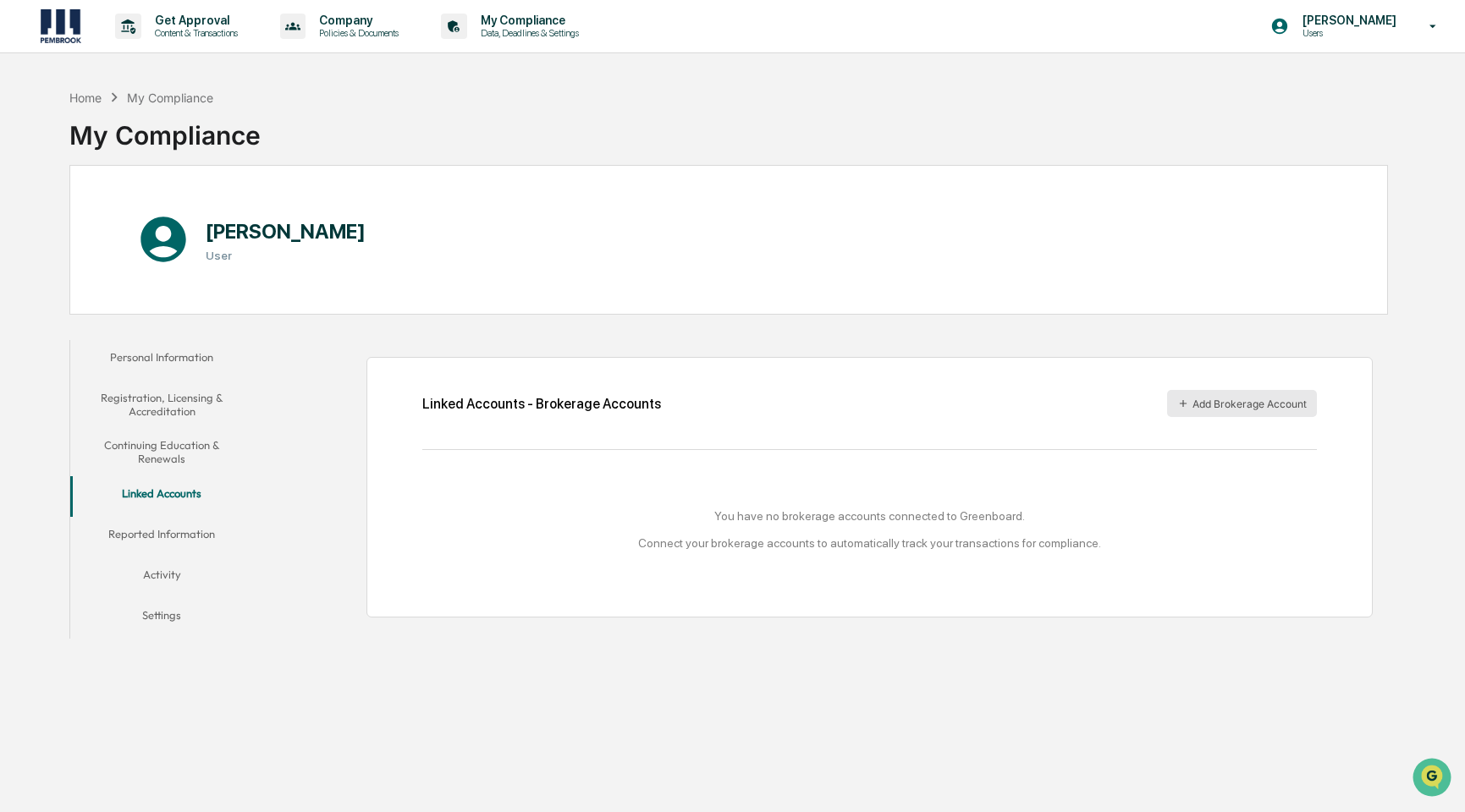
click at [1204, 398] on button "Add Brokerage Account" at bounding box center [1242, 403] width 150 height 27
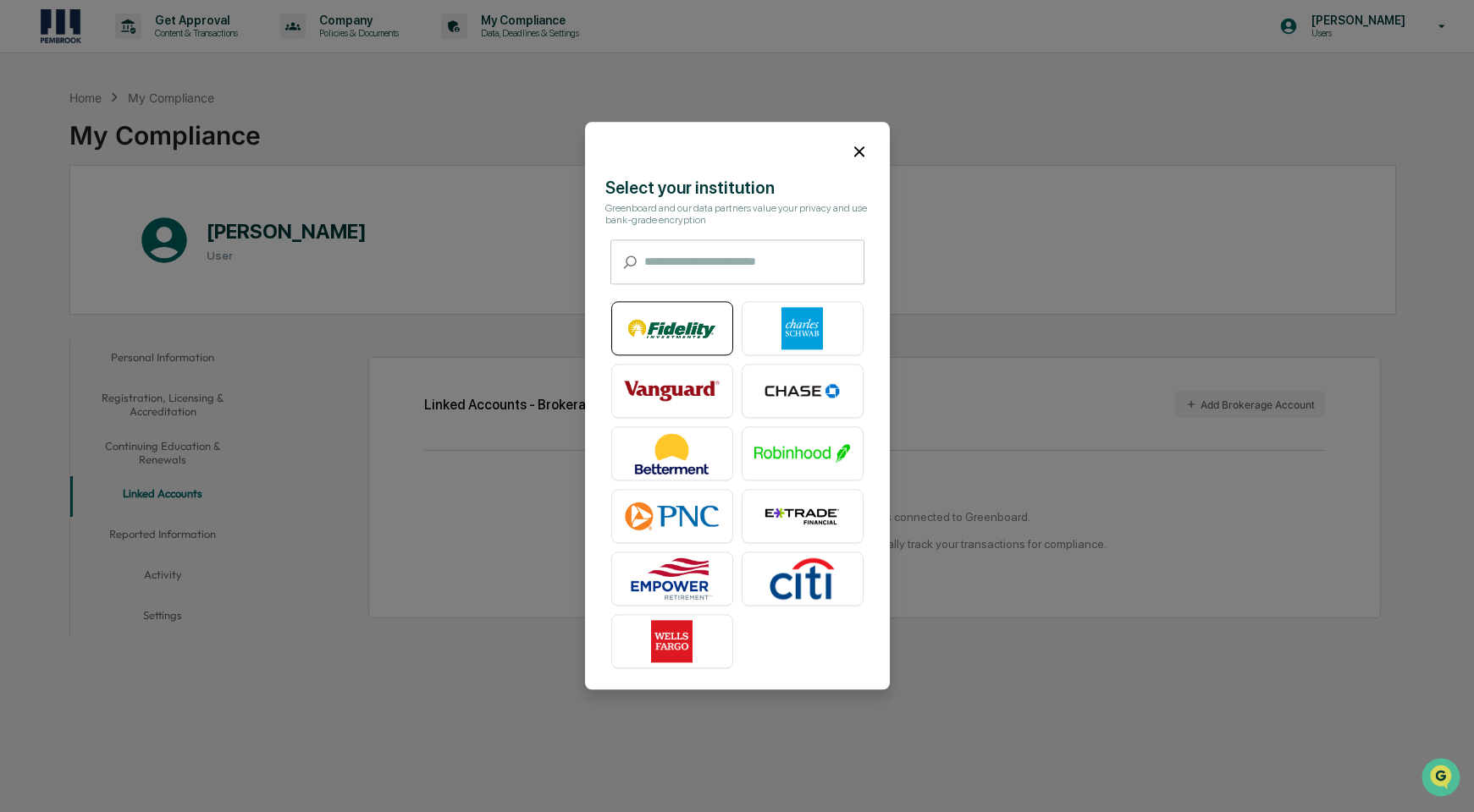
click at [690, 344] on img at bounding box center [672, 329] width 97 height 43
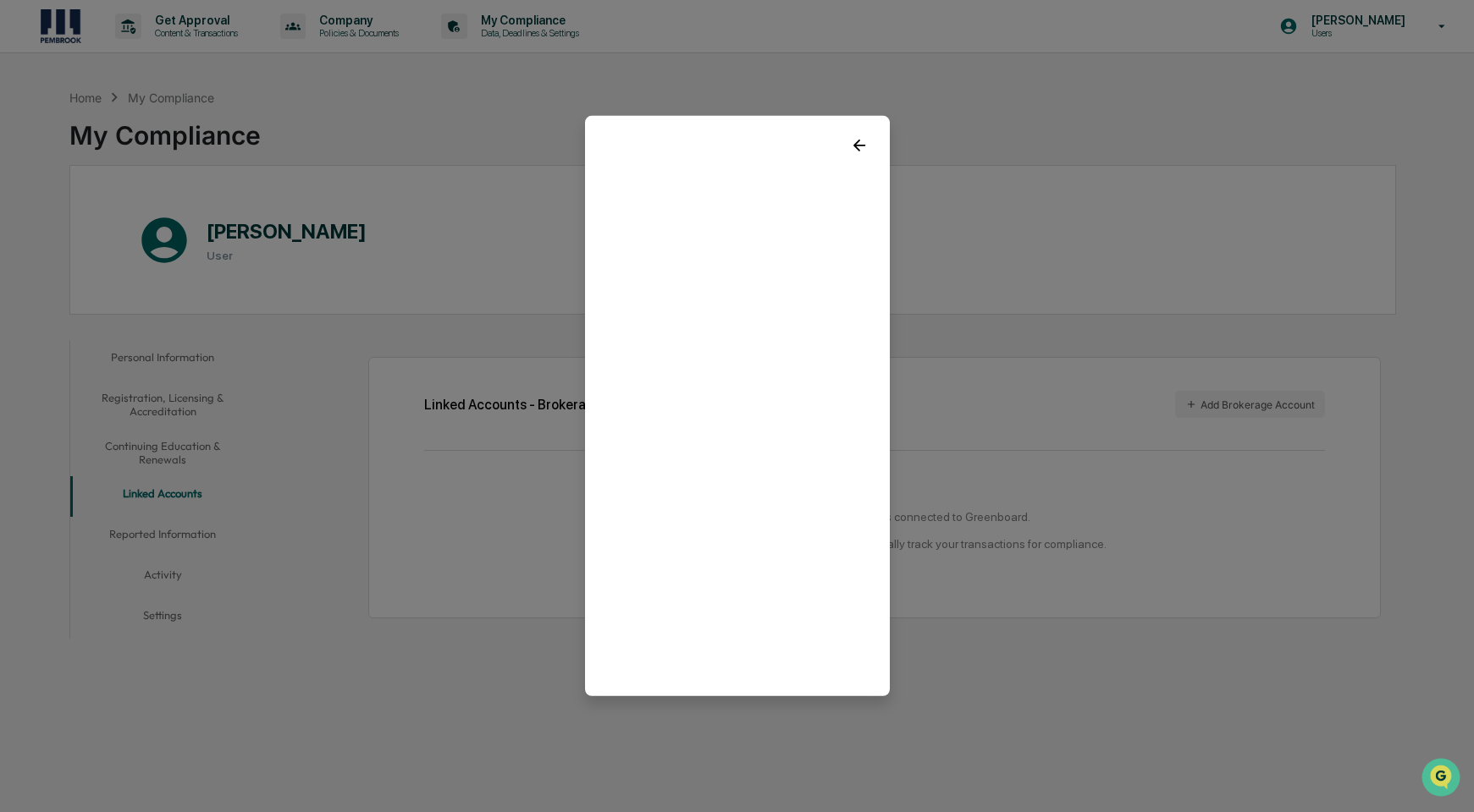
click at [860, 144] on icon at bounding box center [859, 145] width 18 height 18
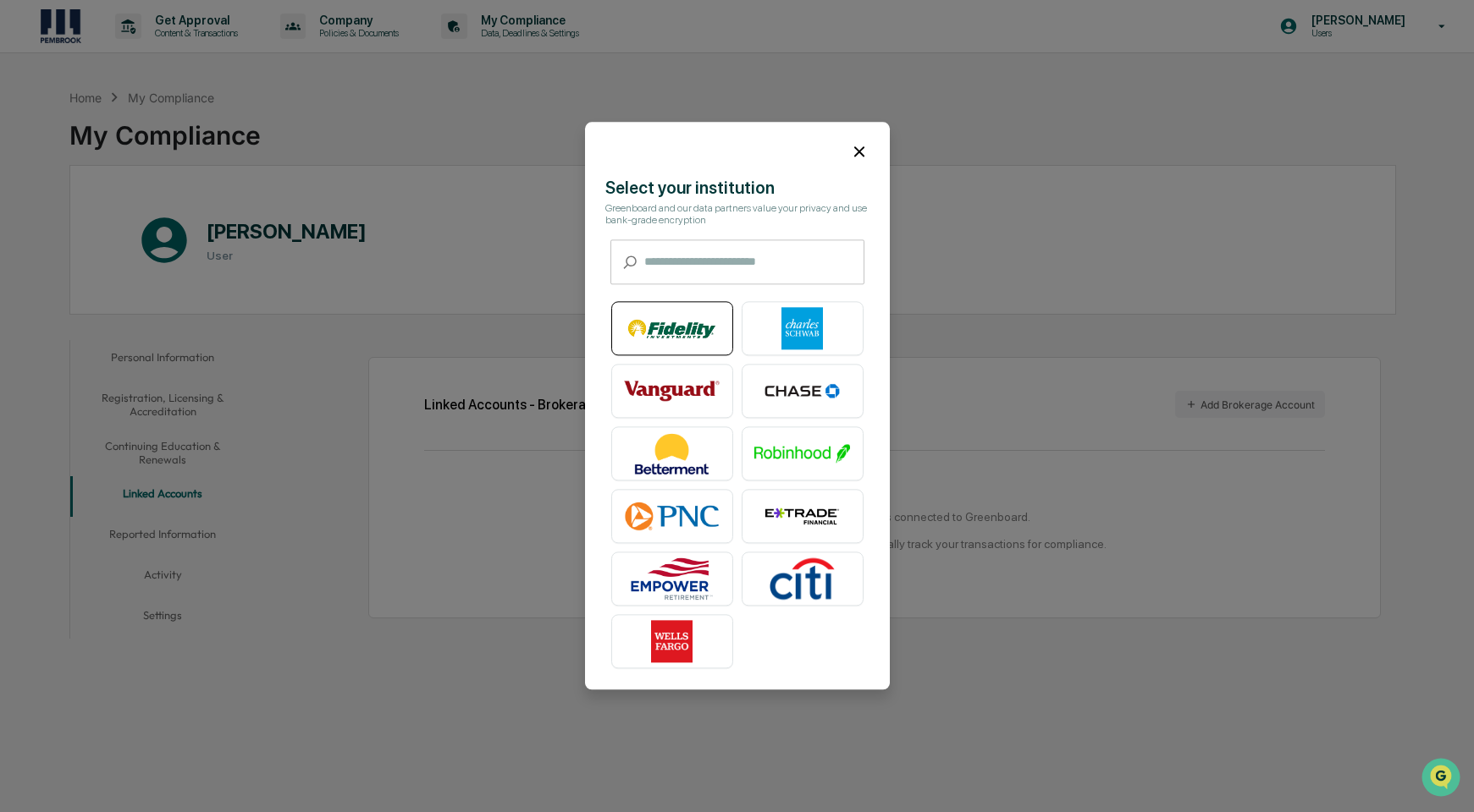
click at [692, 315] on img at bounding box center [672, 329] width 97 height 43
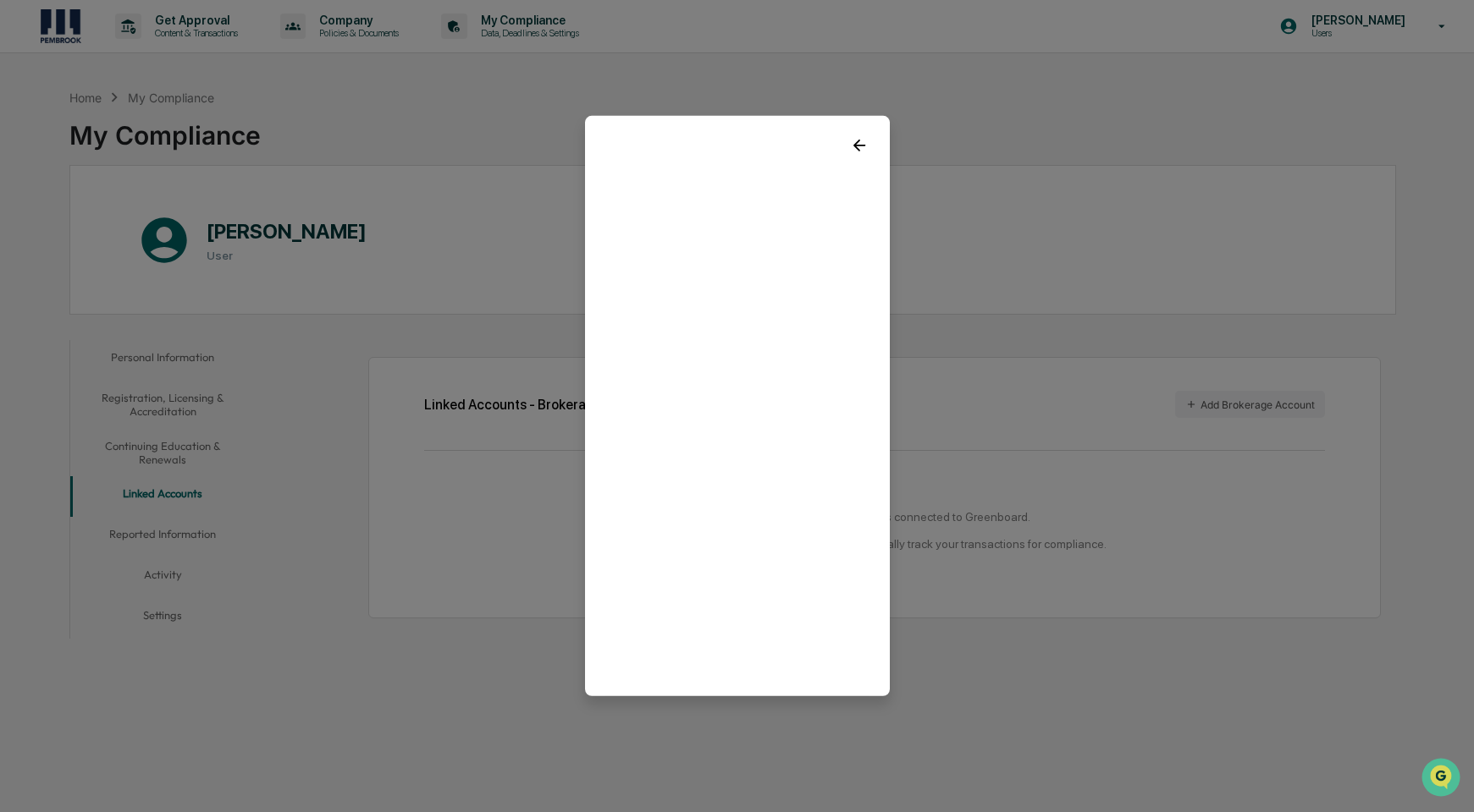
drag, startPoint x: 868, startPoint y: 115, endPoint x: 854, endPoint y: 142, distance: 30.4
click at [865, 116] on div at bounding box center [737, 139] width 305 height 45
click at [854, 142] on icon at bounding box center [859, 145] width 18 height 18
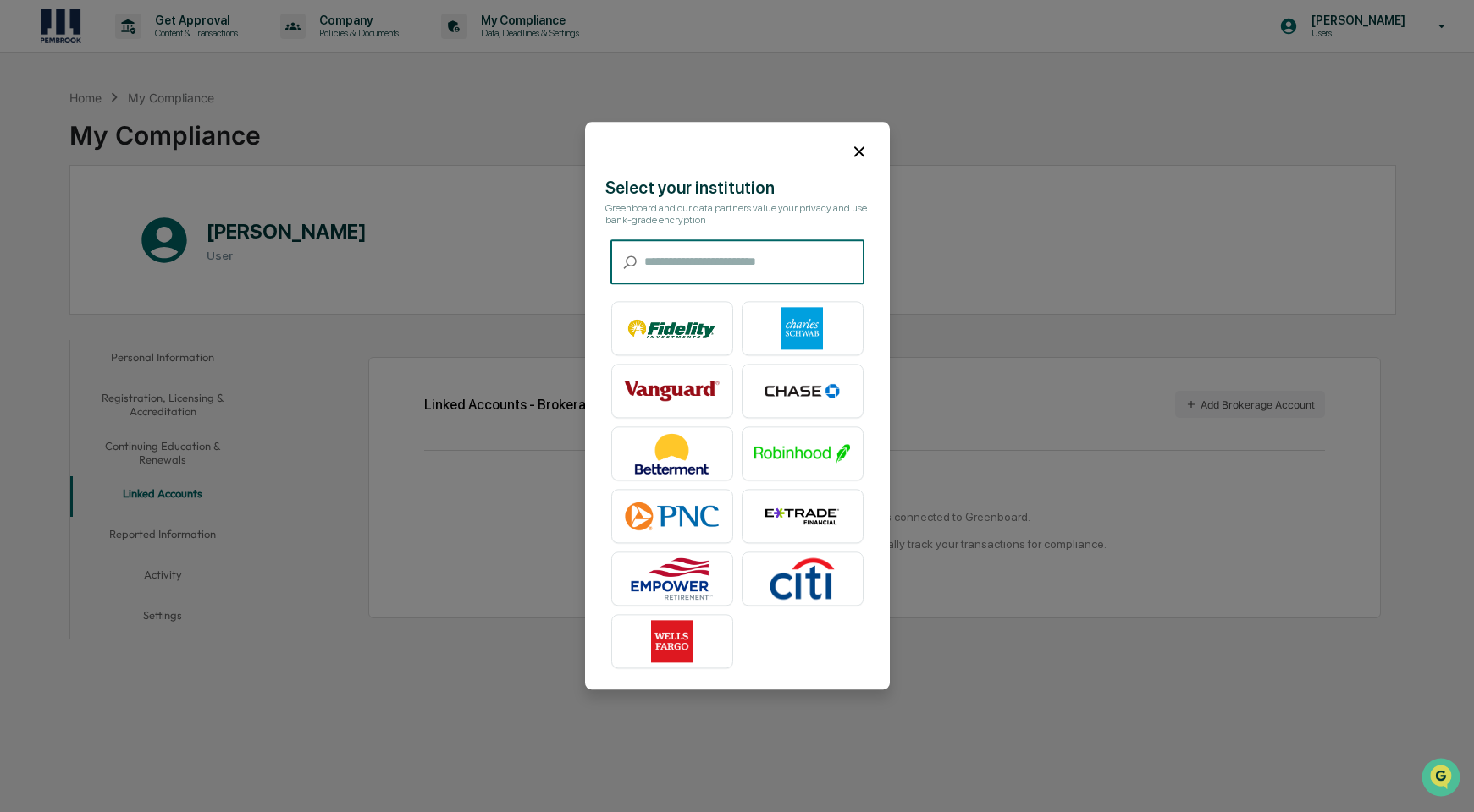
click at [758, 266] on input "text" at bounding box center [754, 262] width 221 height 44
type input "*"
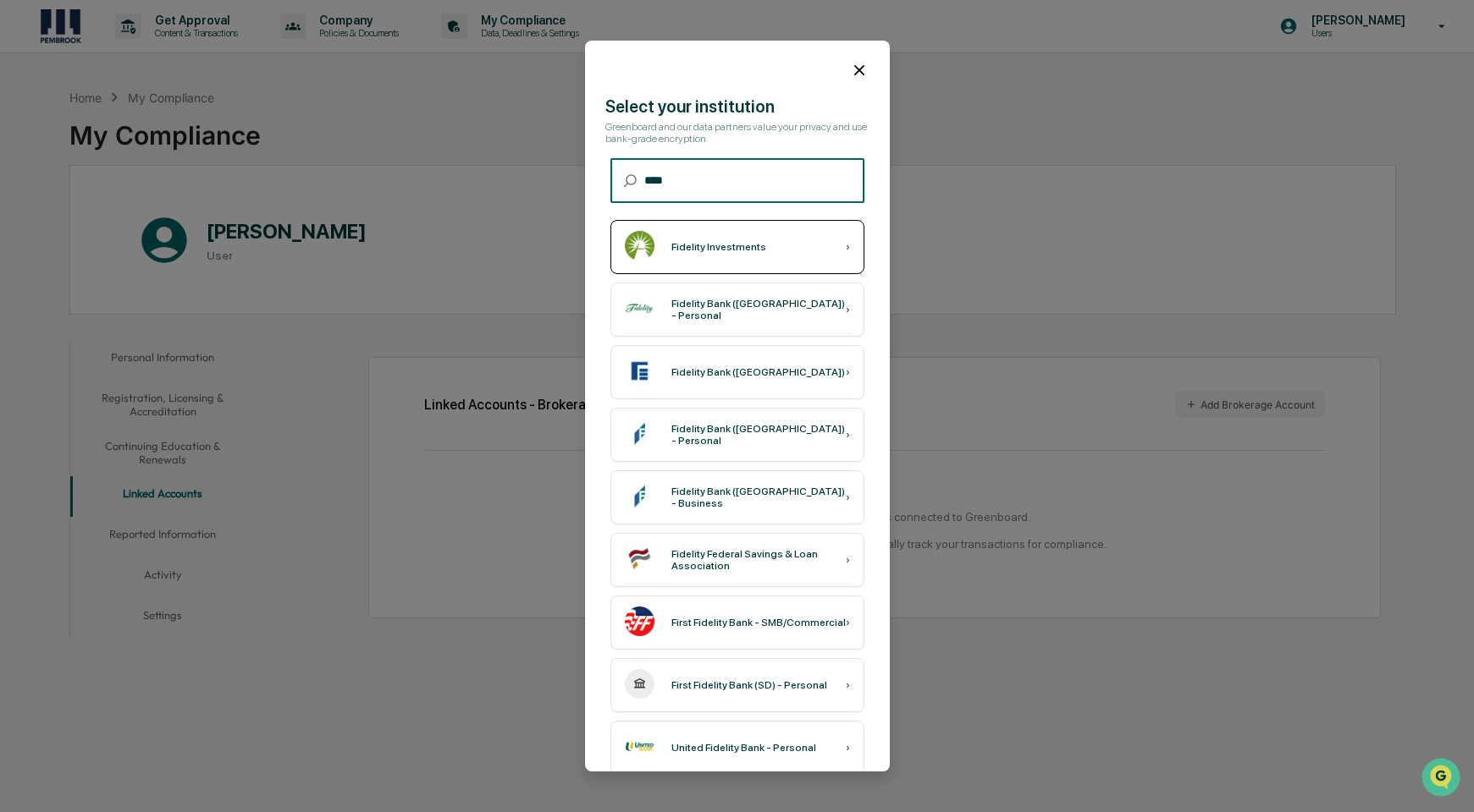
type input "****"
click at [729, 253] on div "Fidelity Investments" at bounding box center [718, 247] width 95 height 12
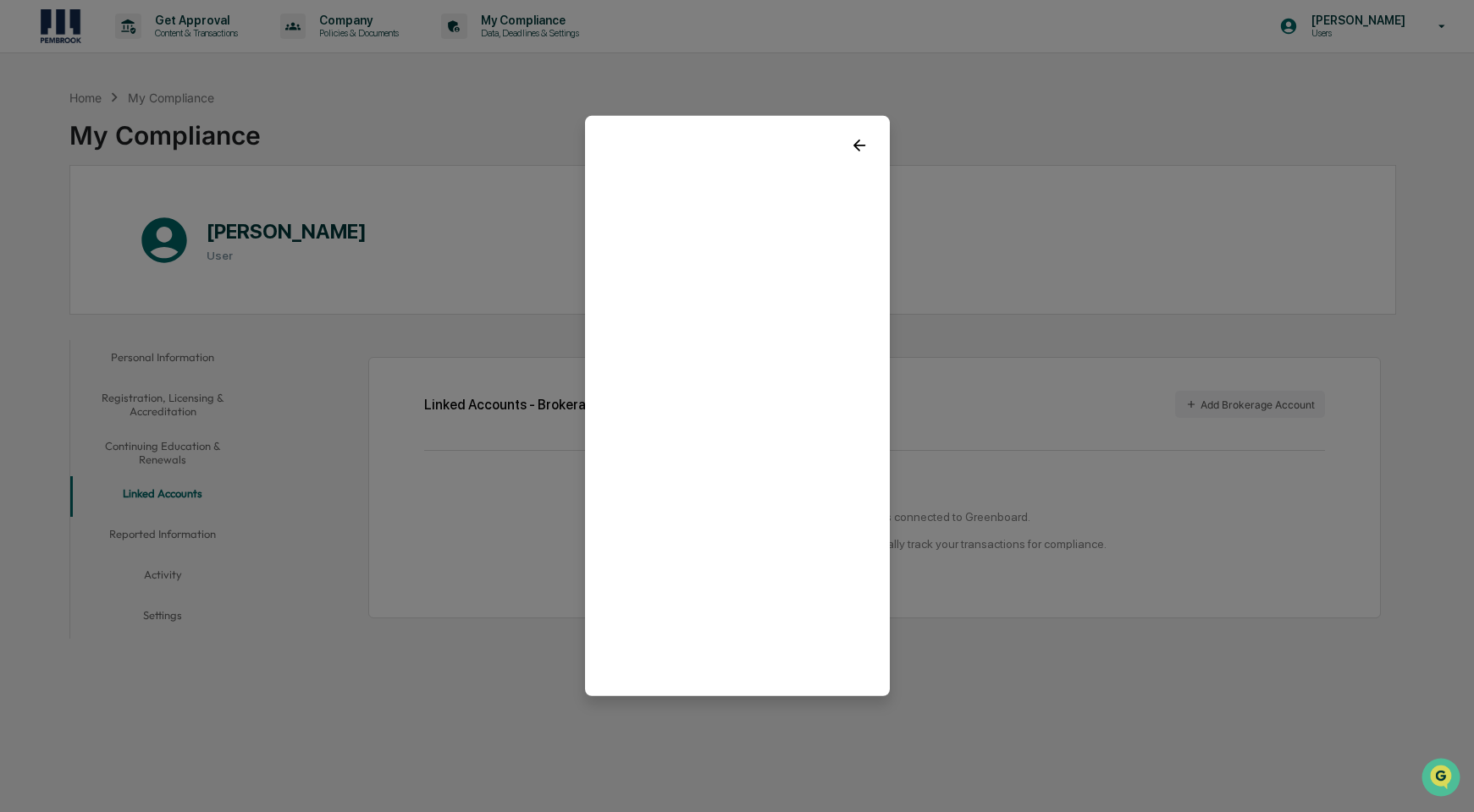
click at [859, 145] on icon at bounding box center [859, 145] width 18 height 18
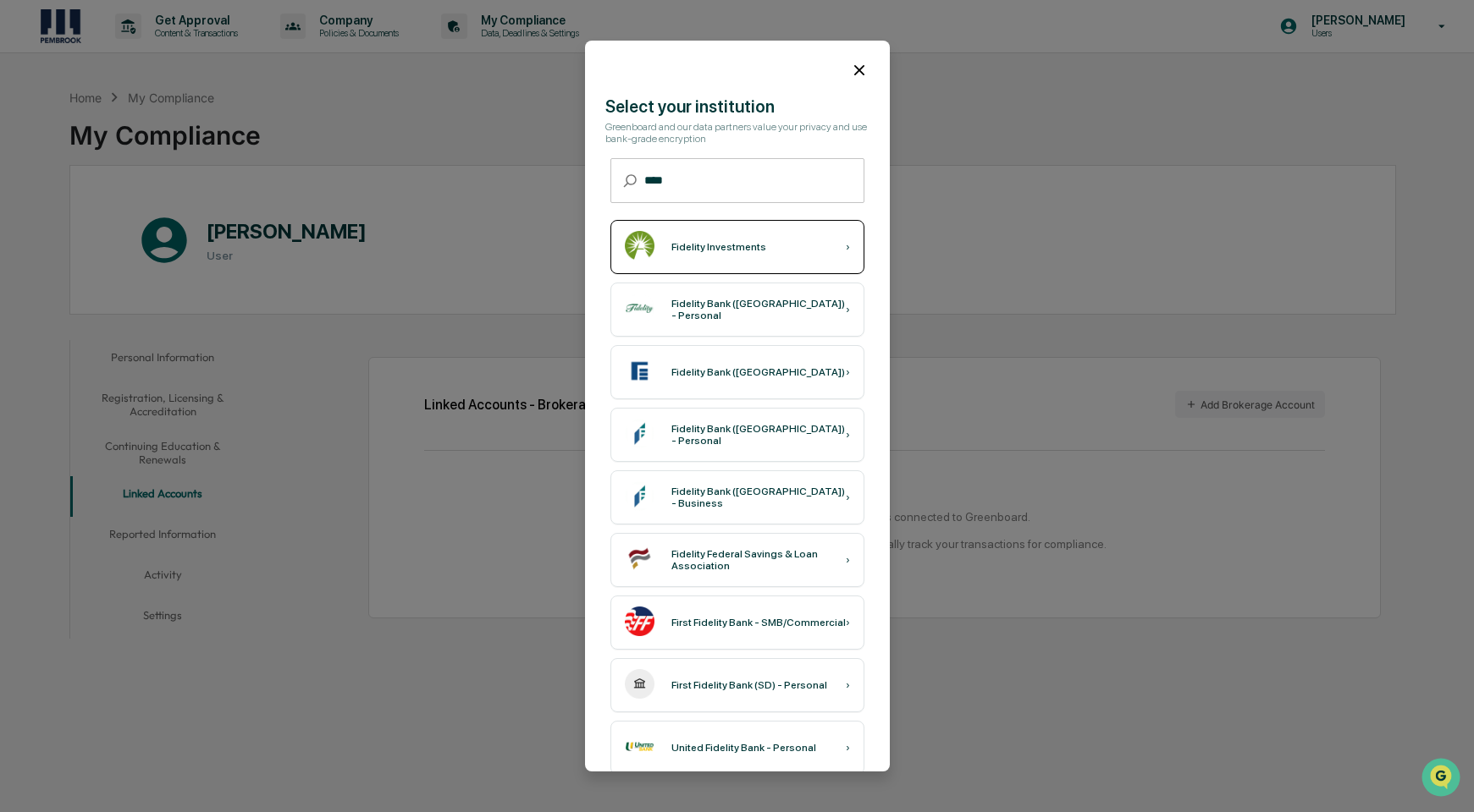
click at [847, 248] on div "Fidelity Investments ›" at bounding box center [737, 247] width 254 height 54
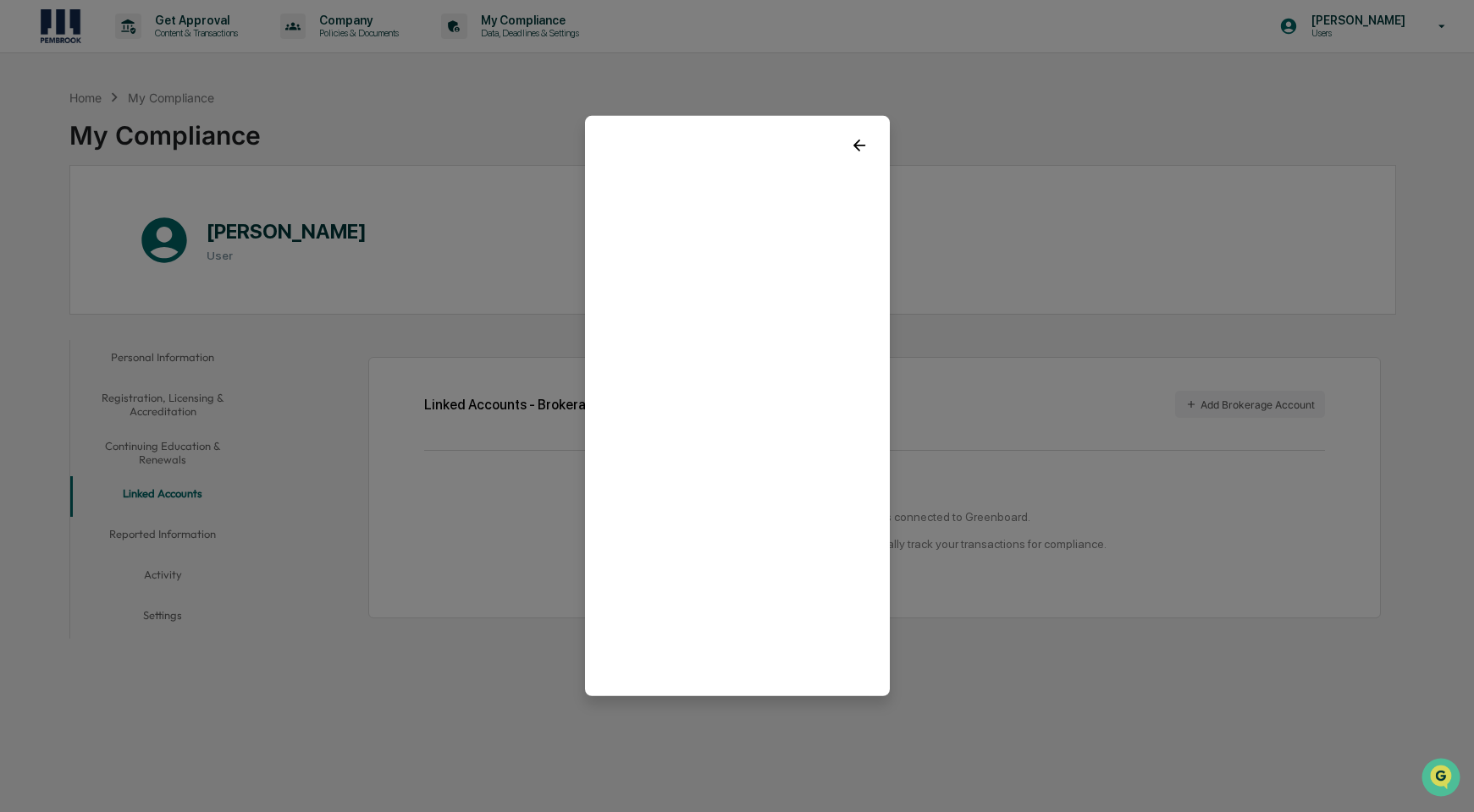
click at [857, 152] on icon at bounding box center [859, 145] width 18 height 18
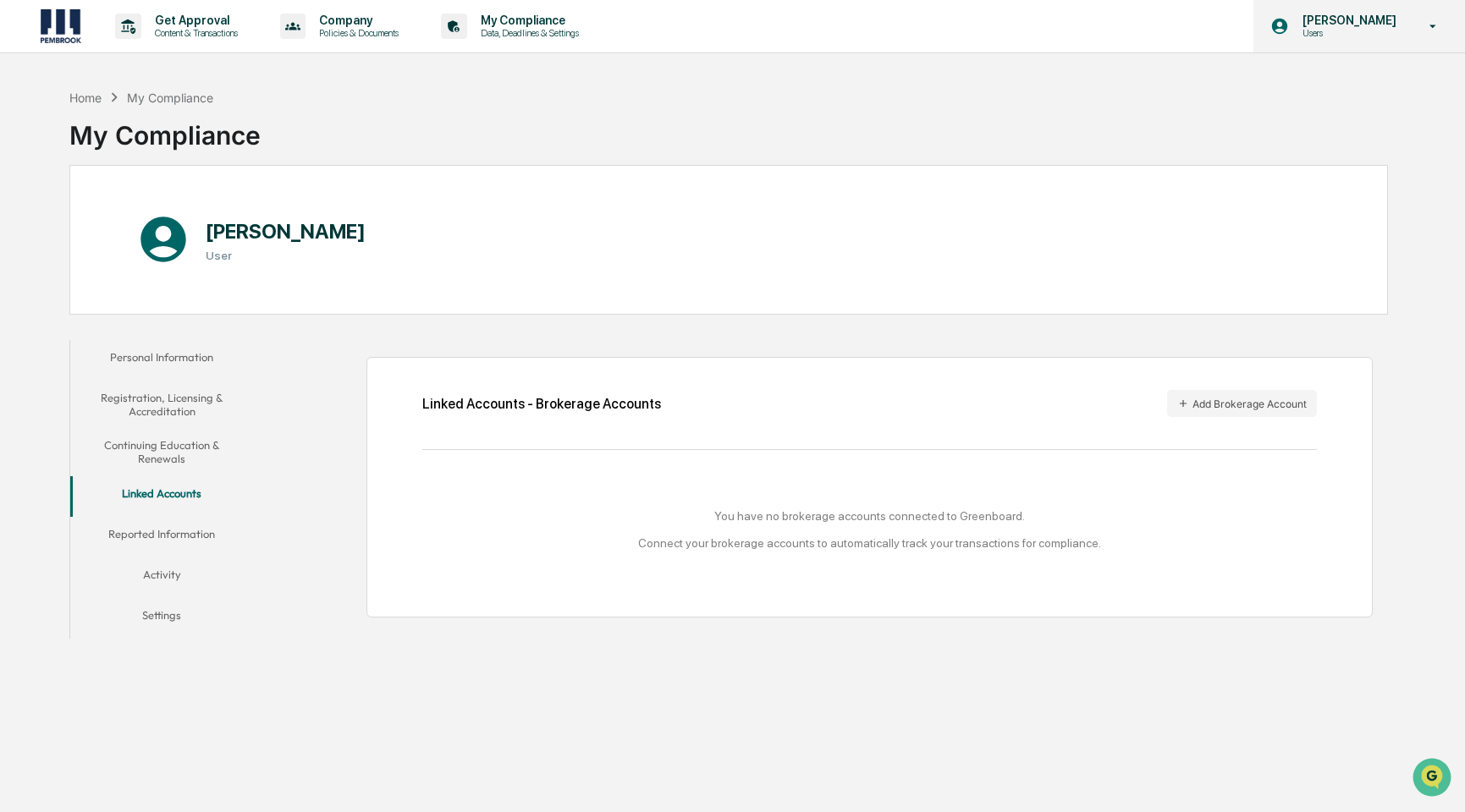
click at [1422, 37] on div "[PERSON_NAME] Users" at bounding box center [1359, 26] width 212 height 52
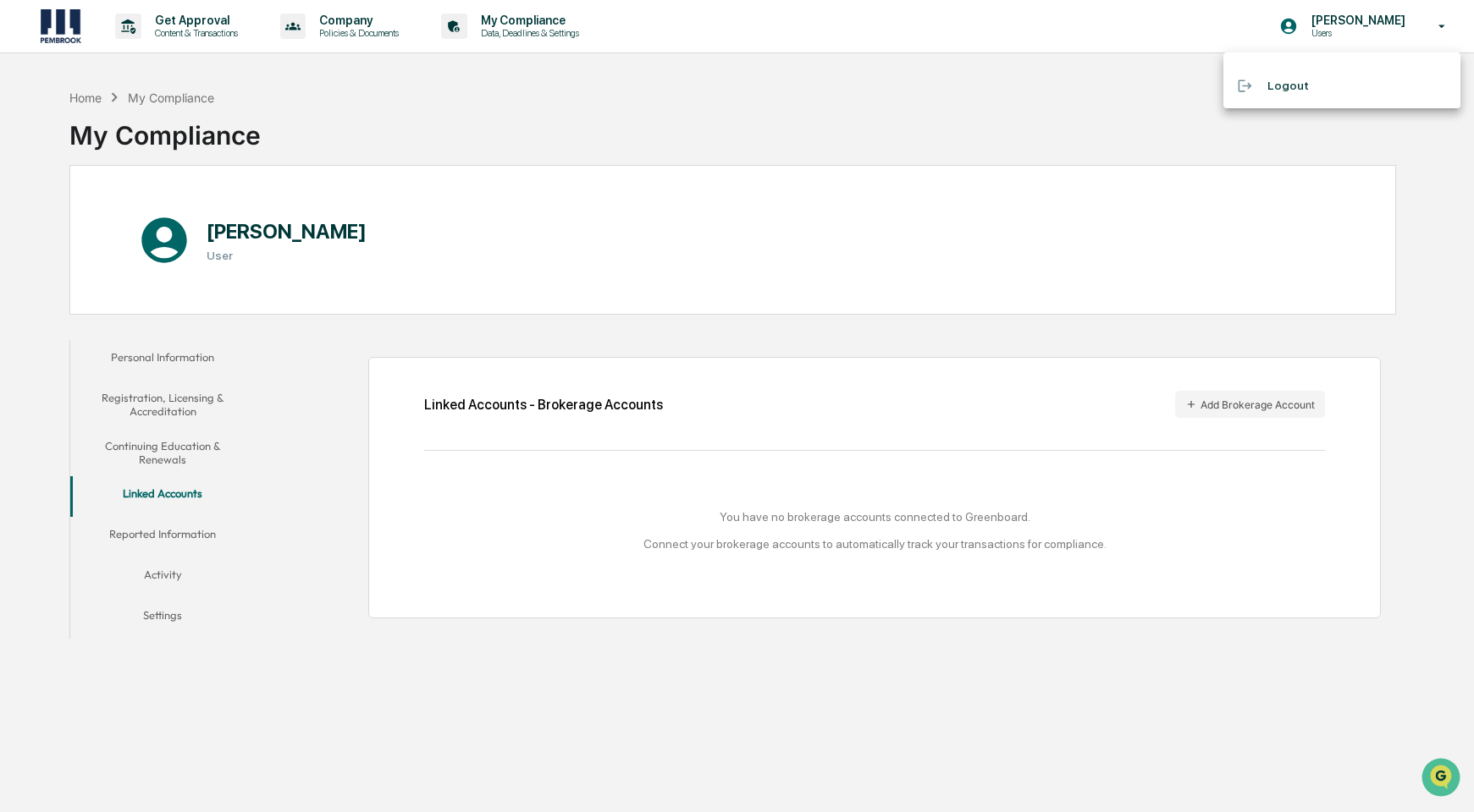
click at [1335, 91] on li "Logout" at bounding box center [1342, 86] width 237 height 31
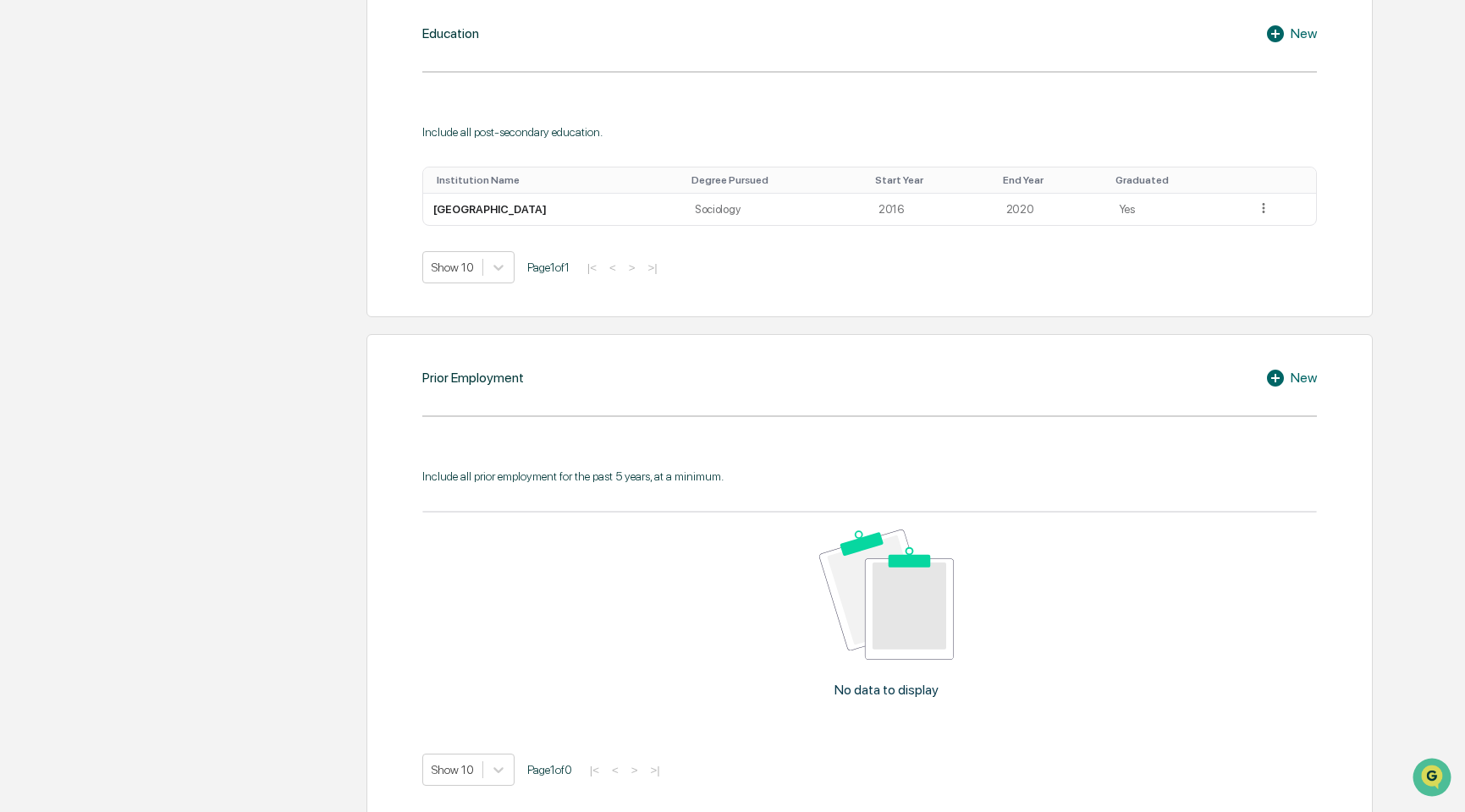
scroll to position [1185, 0]
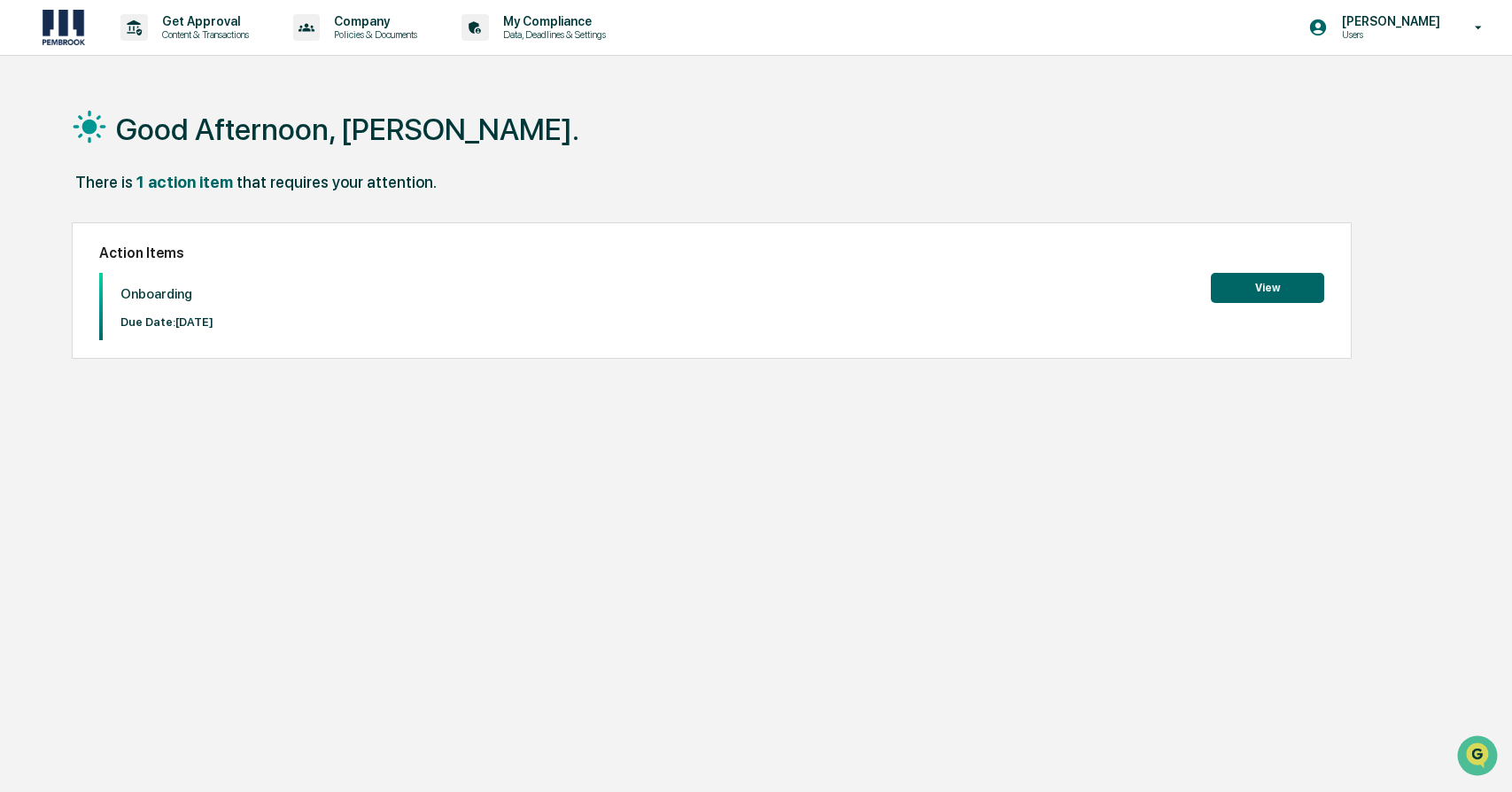
click at [1281, 295] on button "View" at bounding box center [1268, 287] width 113 height 30
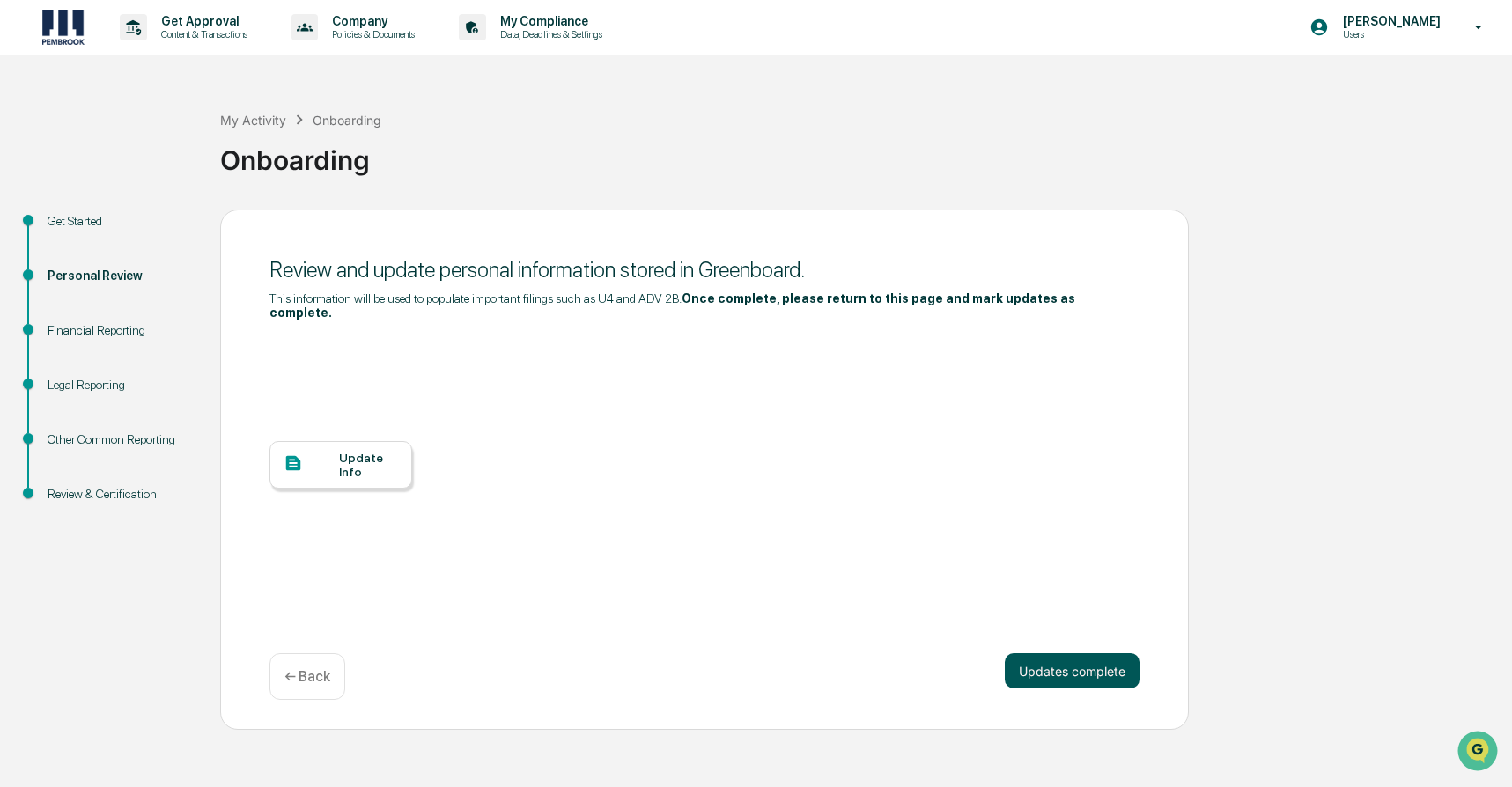
click at [1116, 654] on button "Updates complete" at bounding box center [1071, 671] width 135 height 35
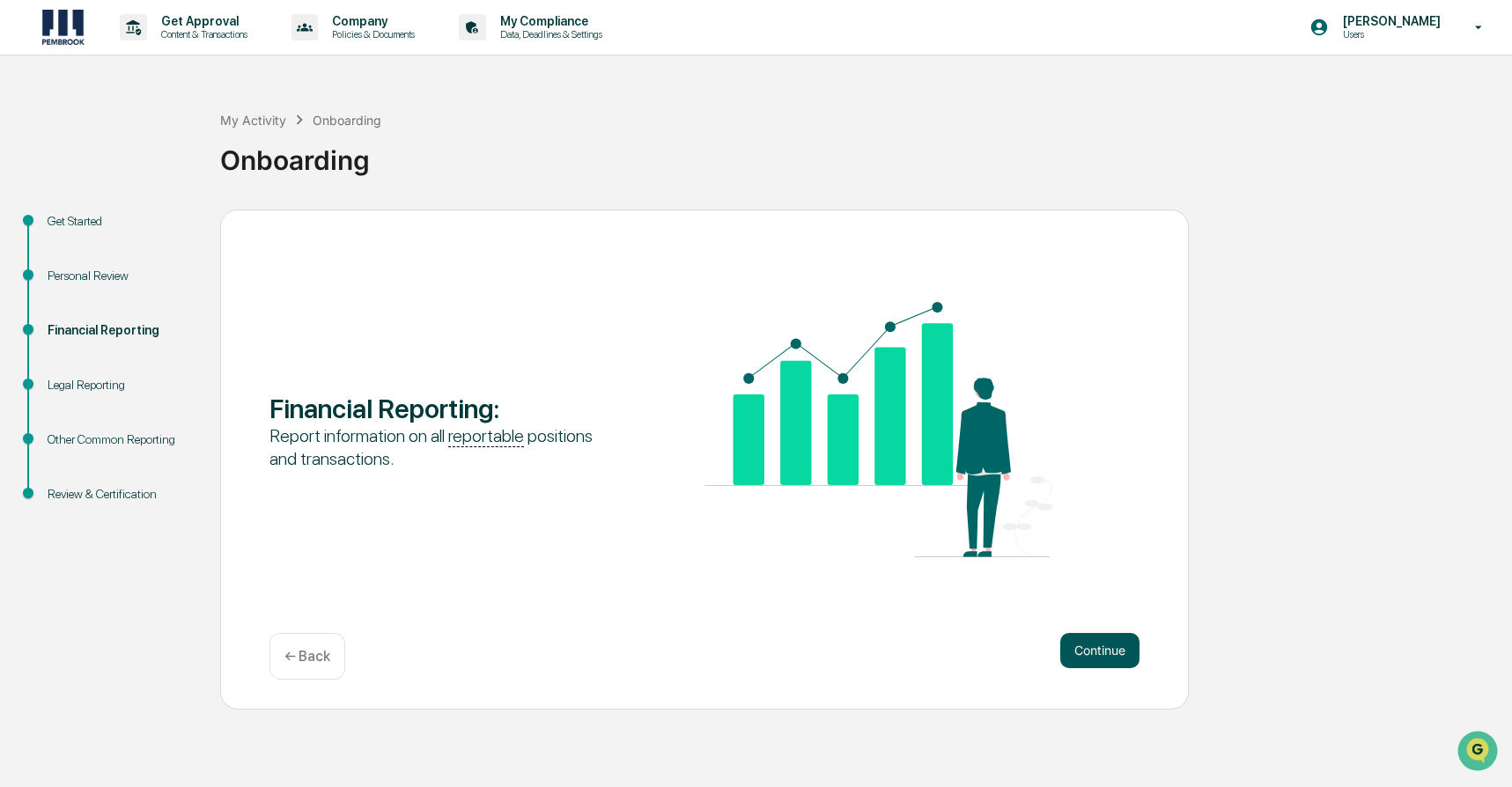
click at [1110, 646] on button "Continue" at bounding box center [1099, 650] width 79 height 35
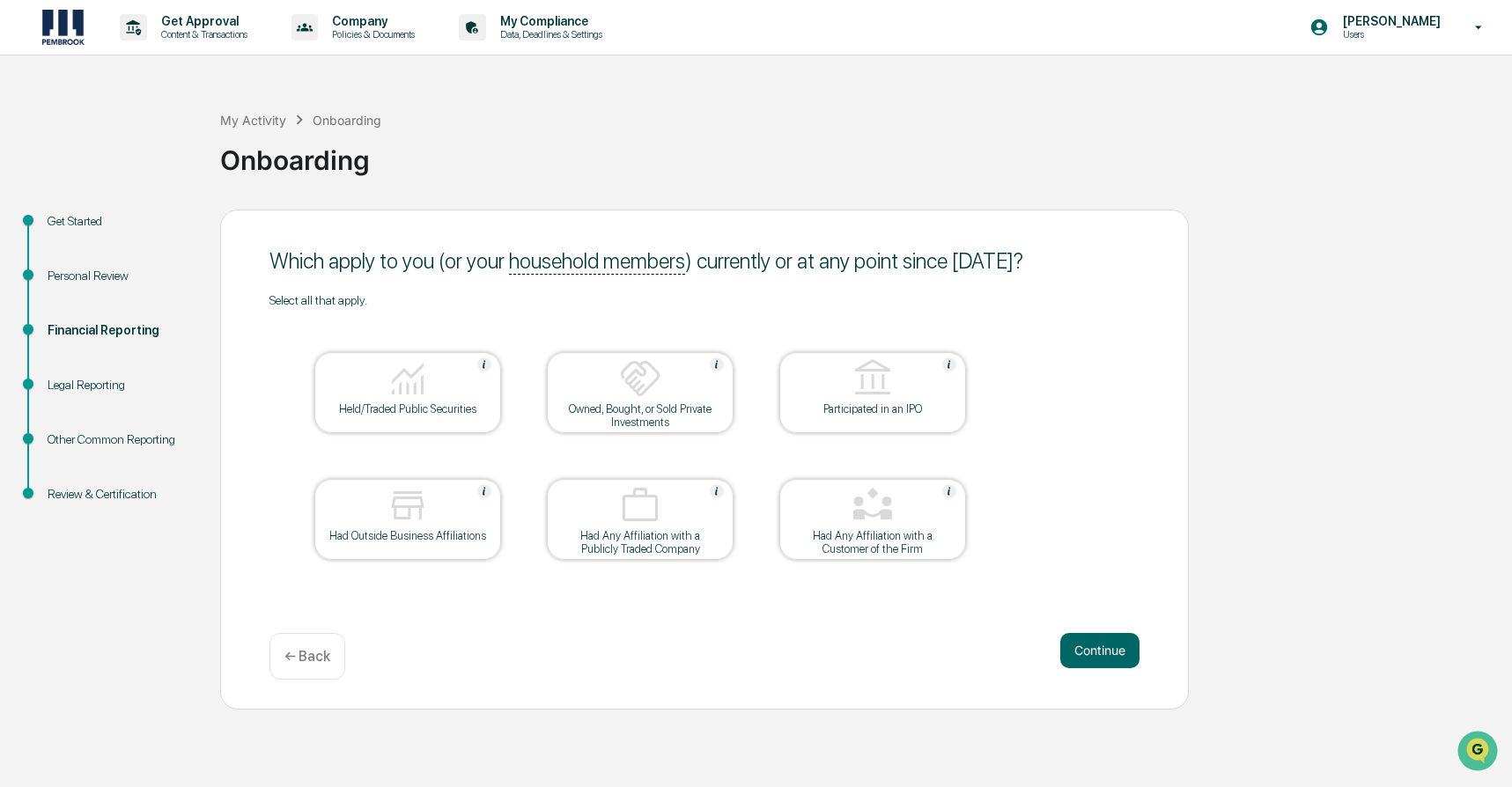
click at [273, 651] on div "← Back" at bounding box center [307, 656] width 76 height 46
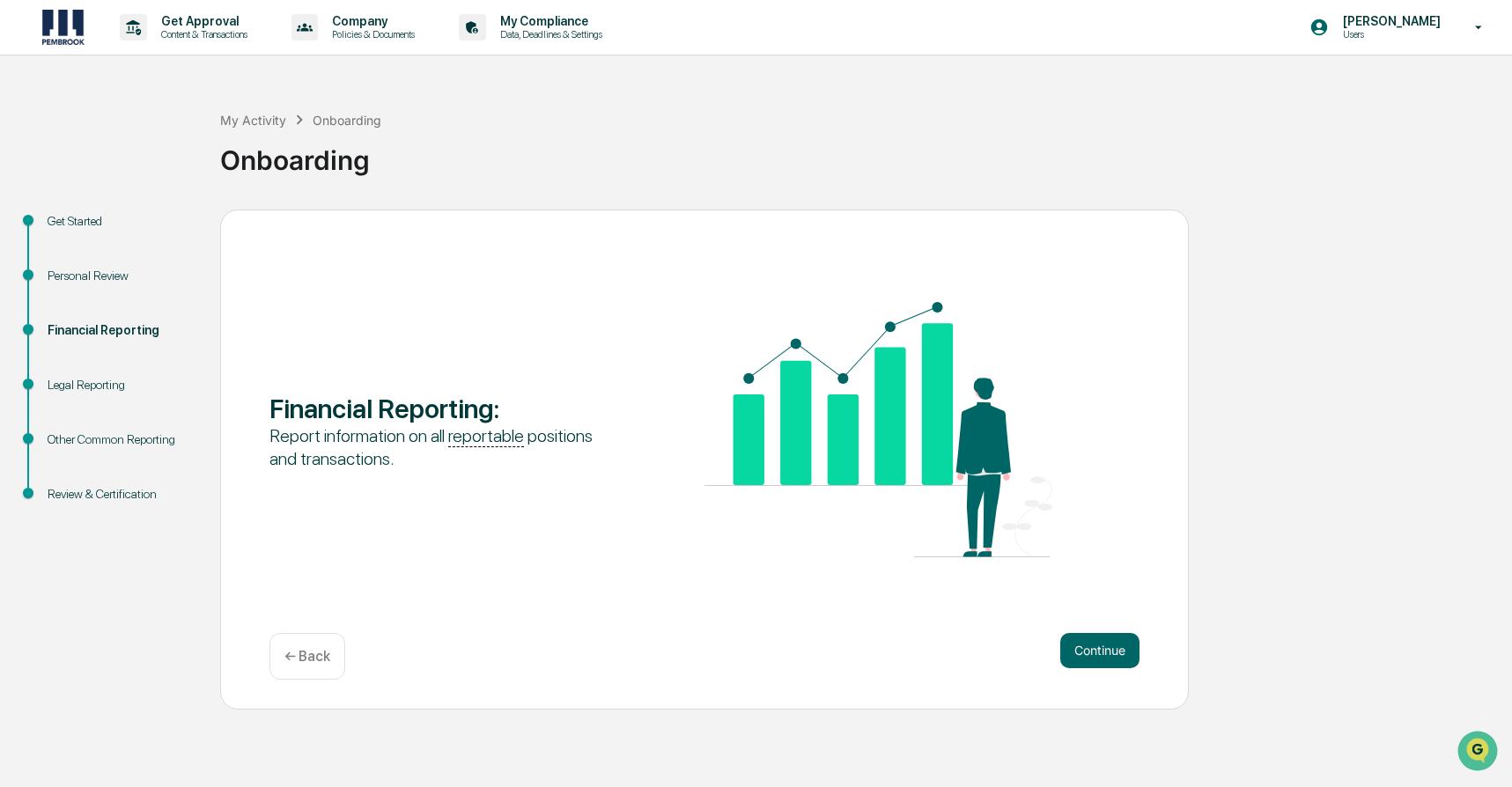
drag, startPoint x: 1045, startPoint y: 618, endPoint x: 1092, endPoint y: 651, distance: 57.4
click at [1046, 619] on div "Financial Reporting : Report information on all reportable positions and transa…" at bounding box center [704, 460] width 968 height 500
click at [1094, 651] on button "Continue" at bounding box center [1099, 650] width 79 height 35
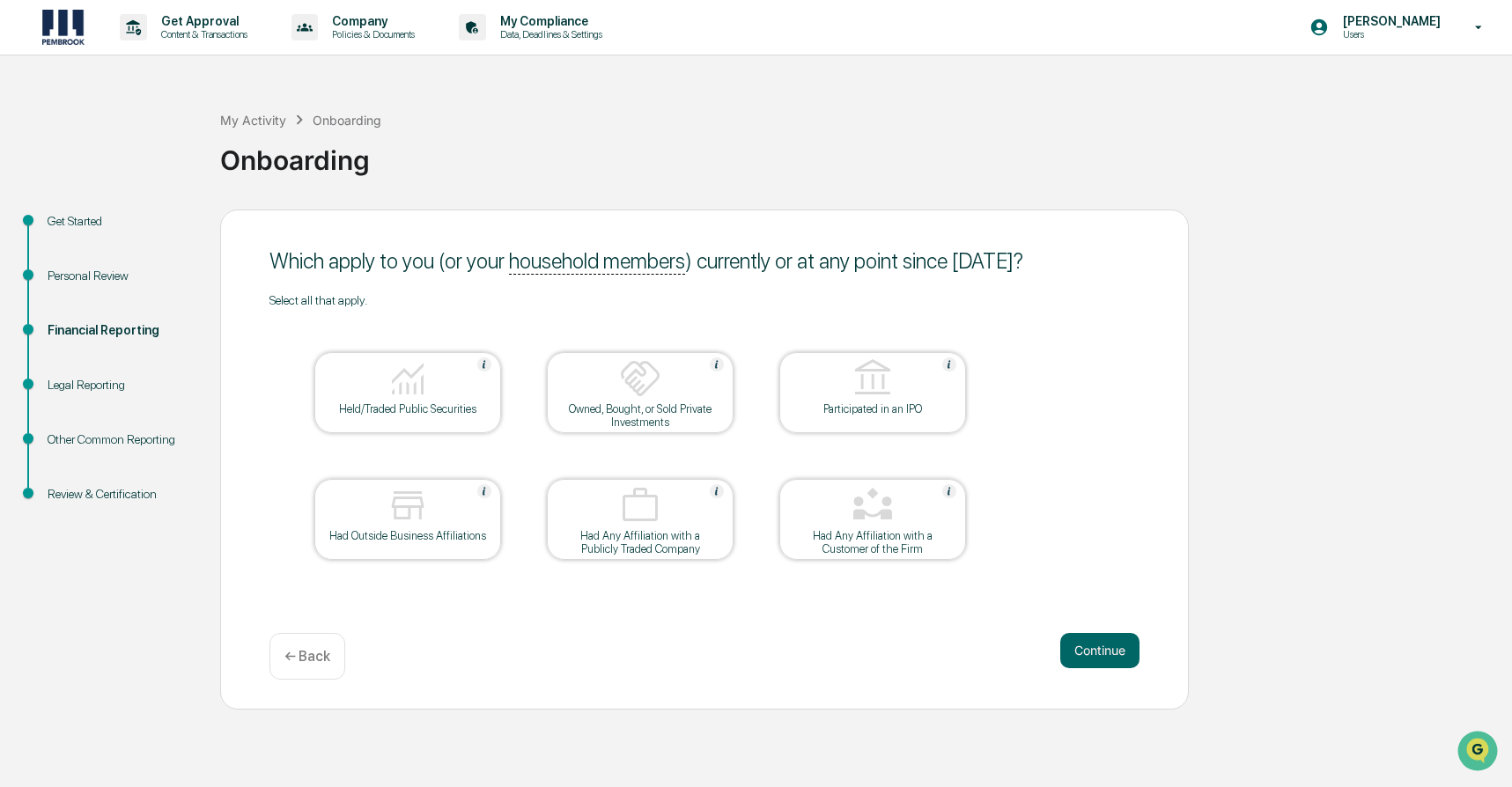
click at [683, 398] on div at bounding box center [640, 380] width 176 height 45
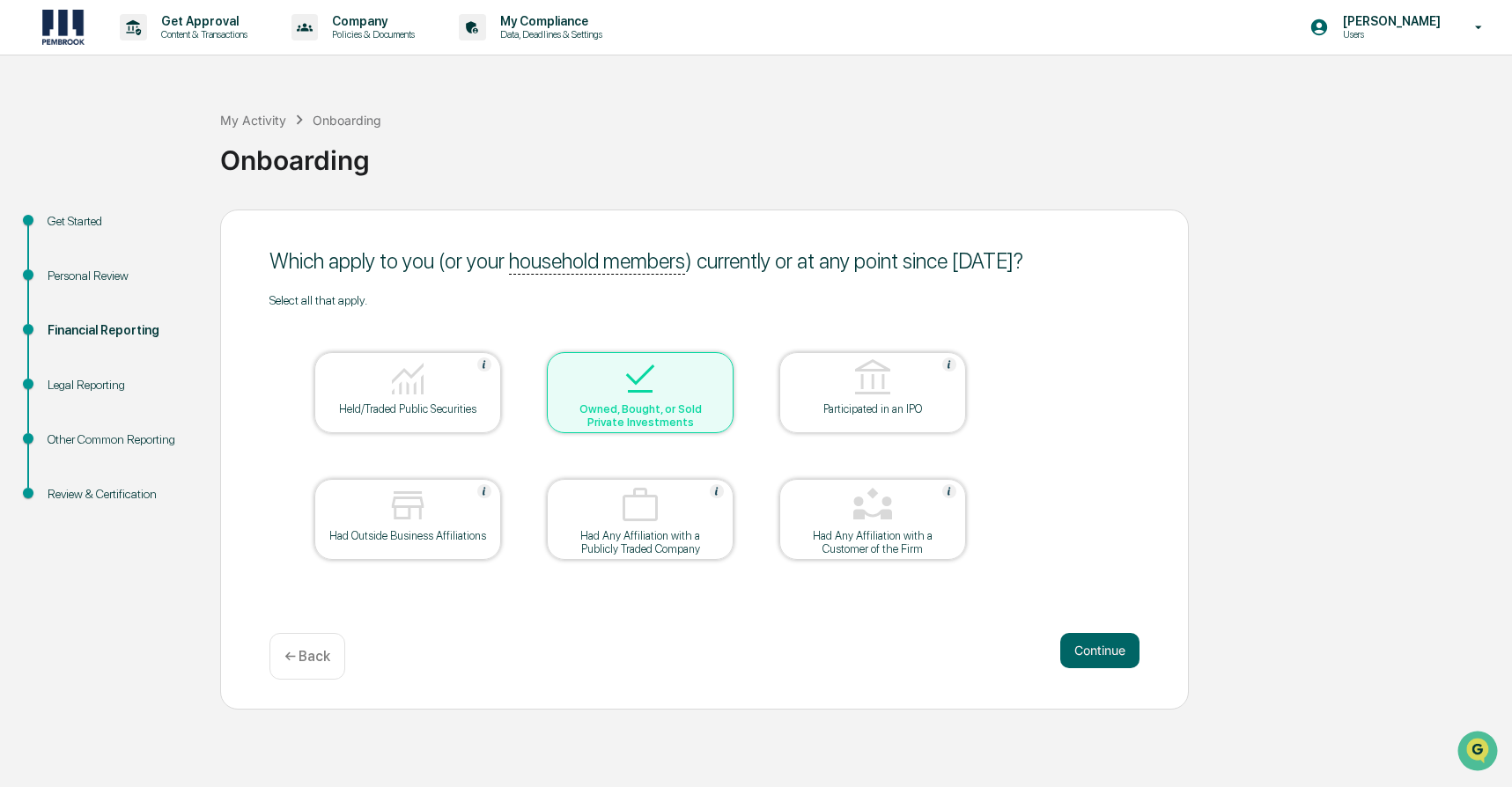
click at [429, 367] on div at bounding box center [408, 380] width 176 height 45
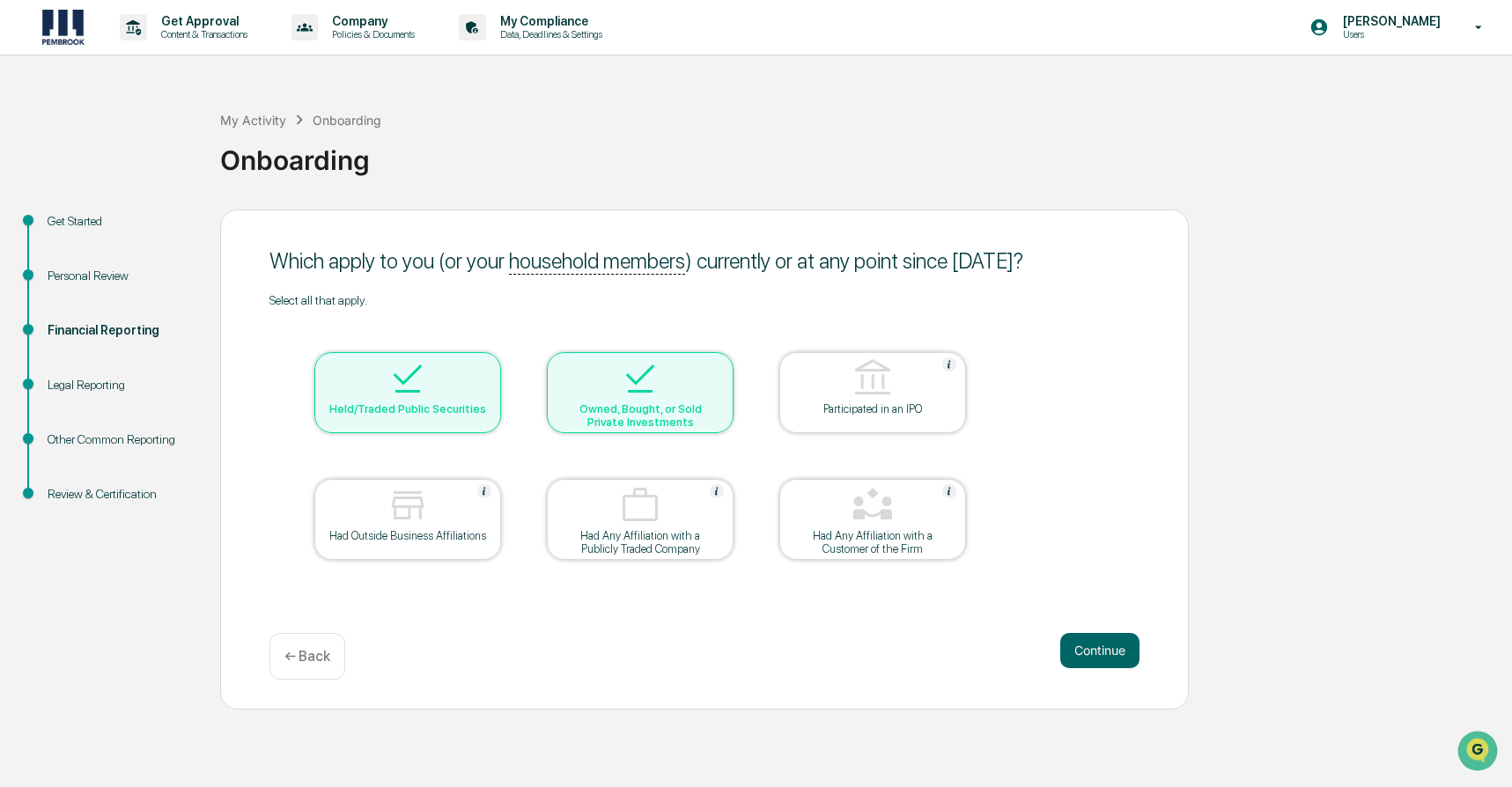
click at [608, 403] on div "Owned, Bought, or Sold Private Investments" at bounding box center [640, 415] width 159 height 26
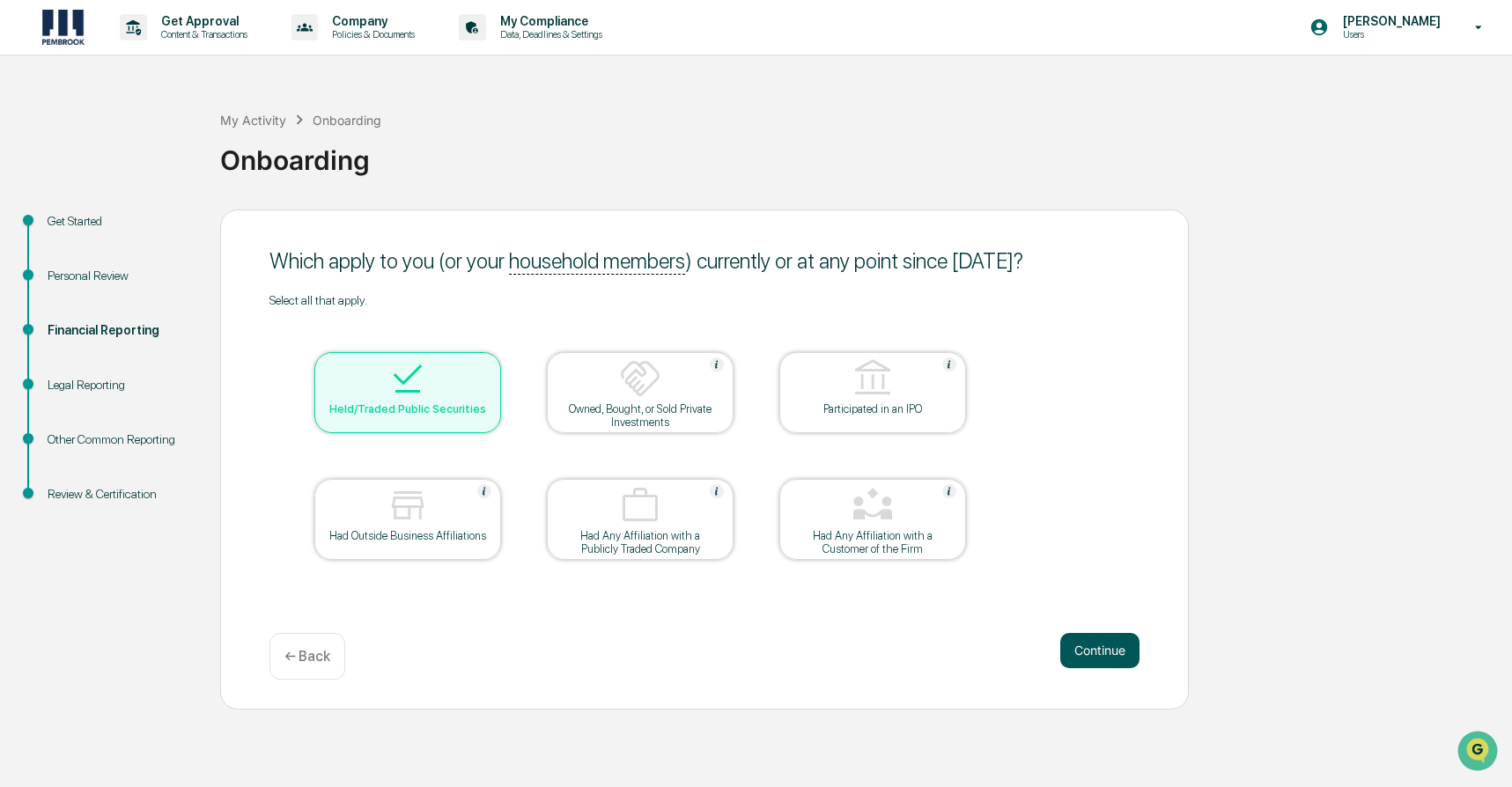
click at [1127, 654] on button "Continue" at bounding box center [1099, 650] width 79 height 35
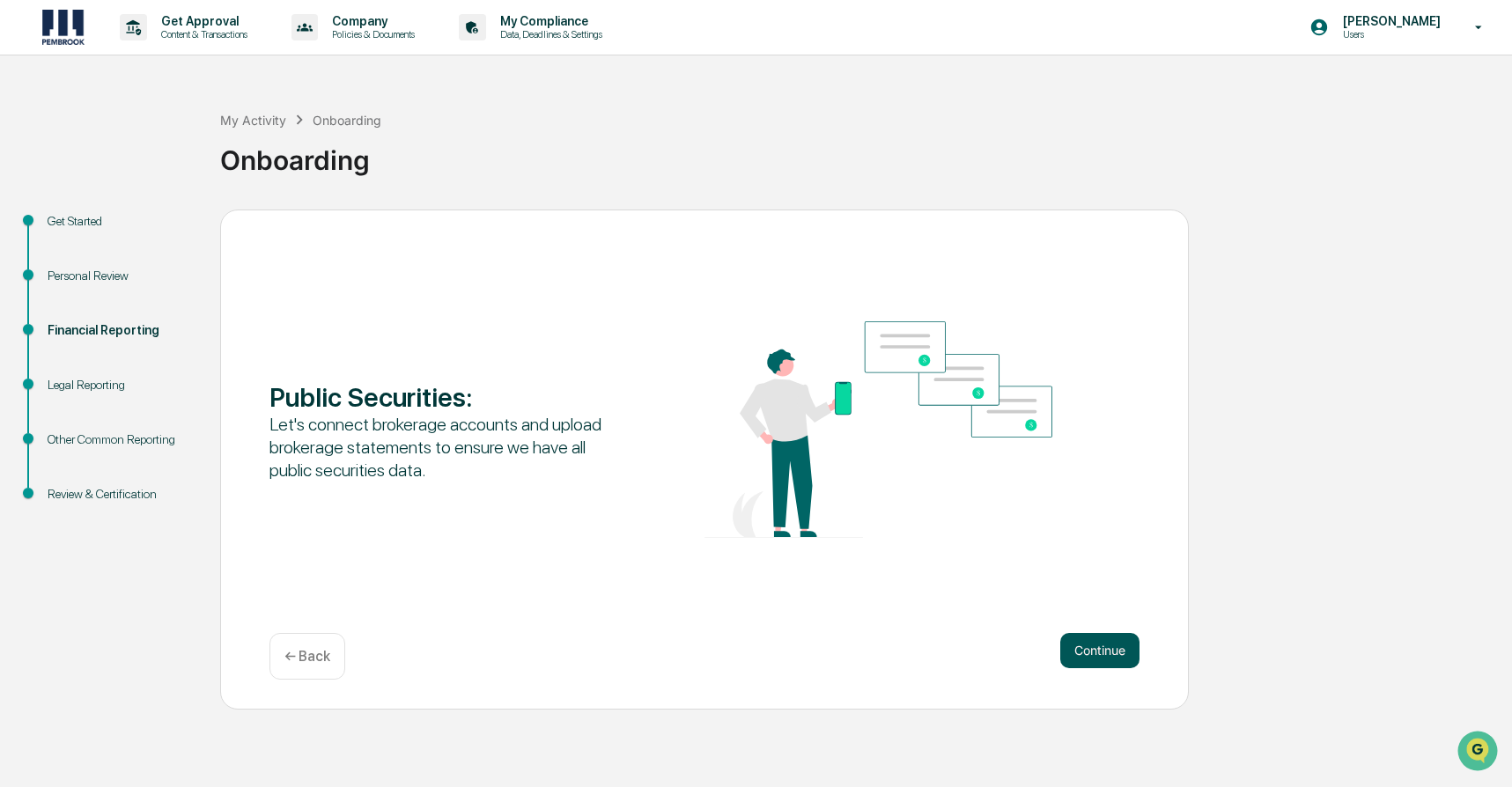
click at [1122, 650] on button "Continue" at bounding box center [1099, 650] width 79 height 35
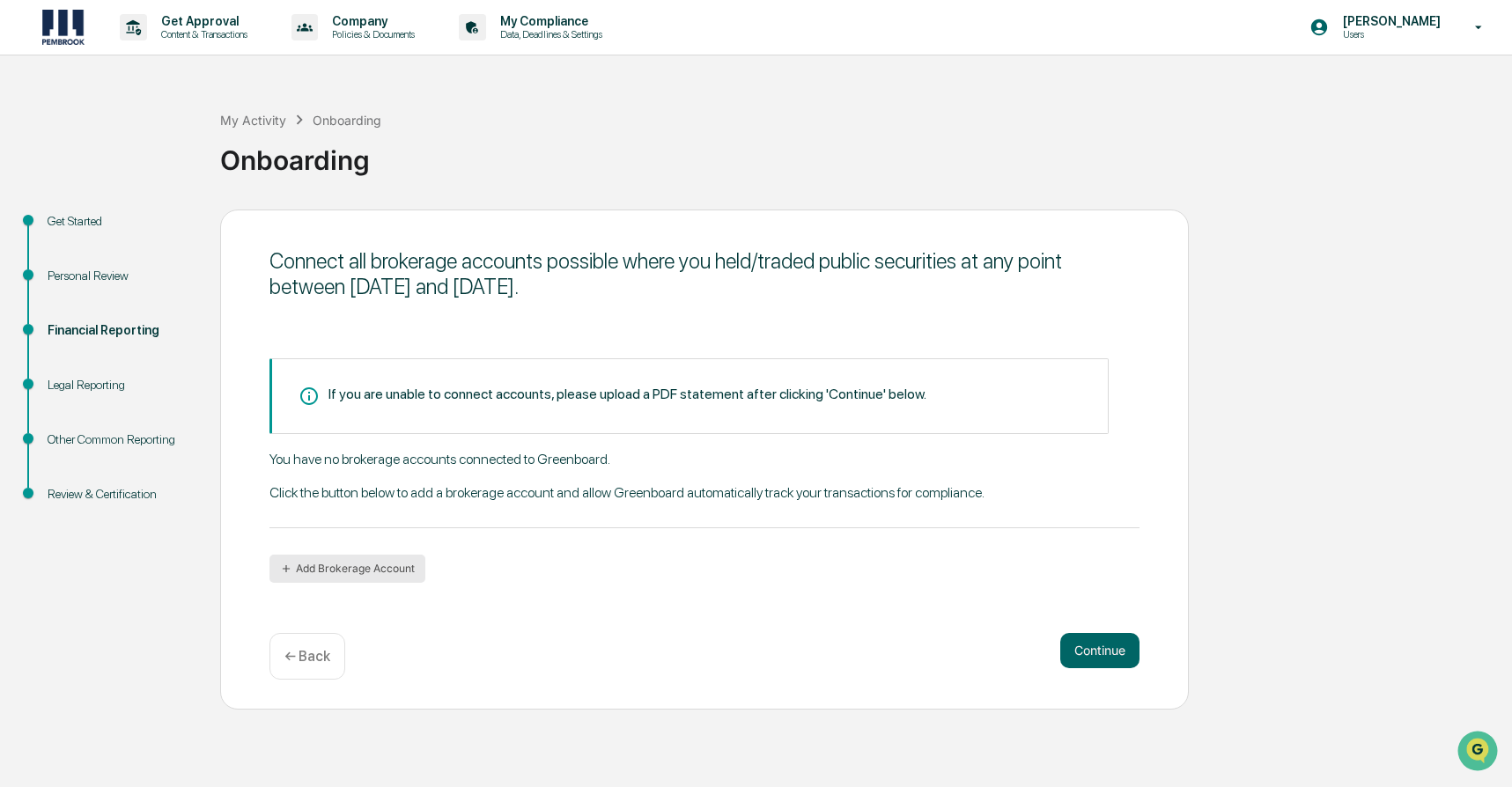
click at [322, 574] on button "Add Brokerage Account" at bounding box center [347, 568] width 156 height 28
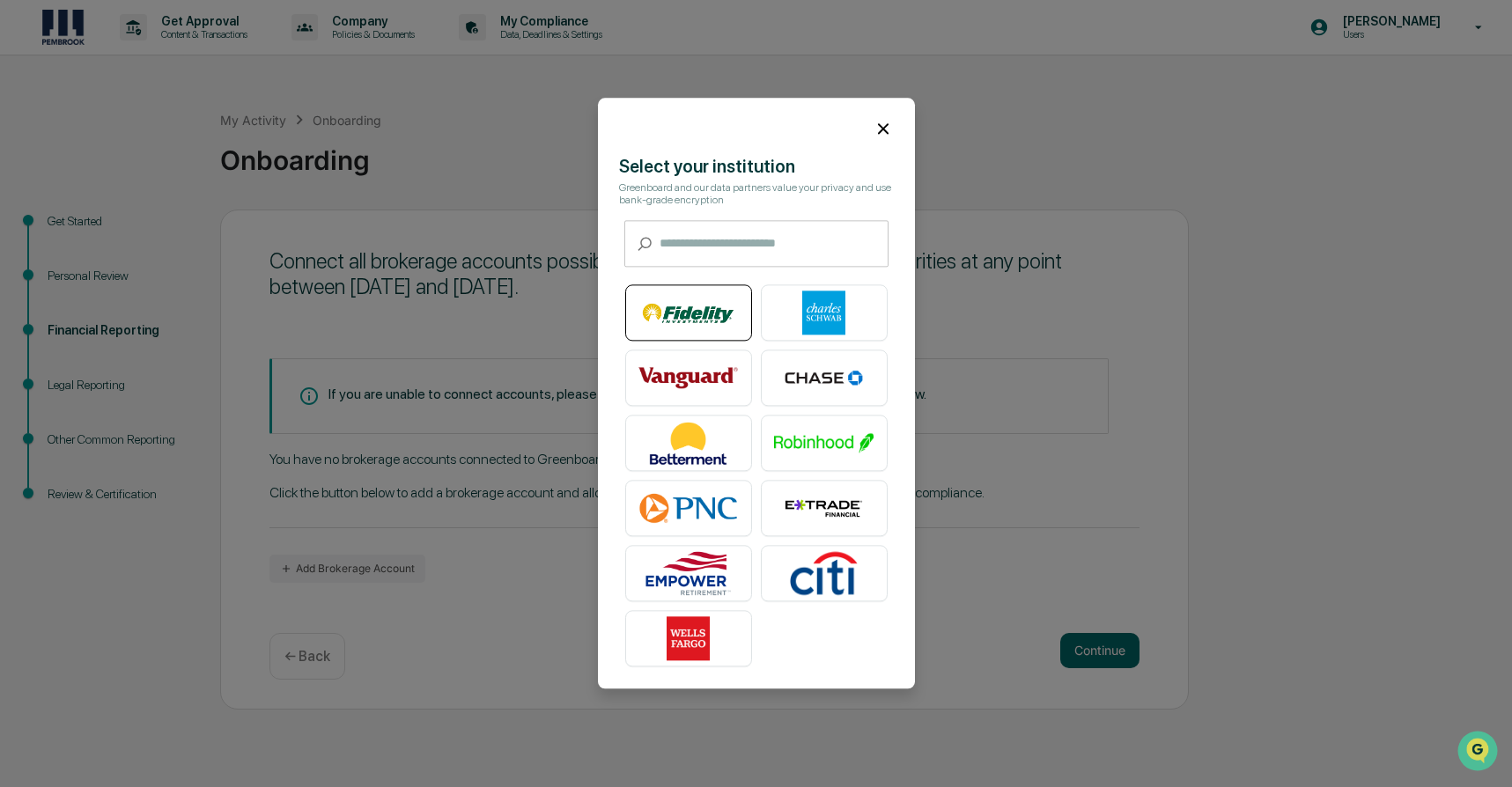
click at [683, 314] on img at bounding box center [688, 313] width 101 height 44
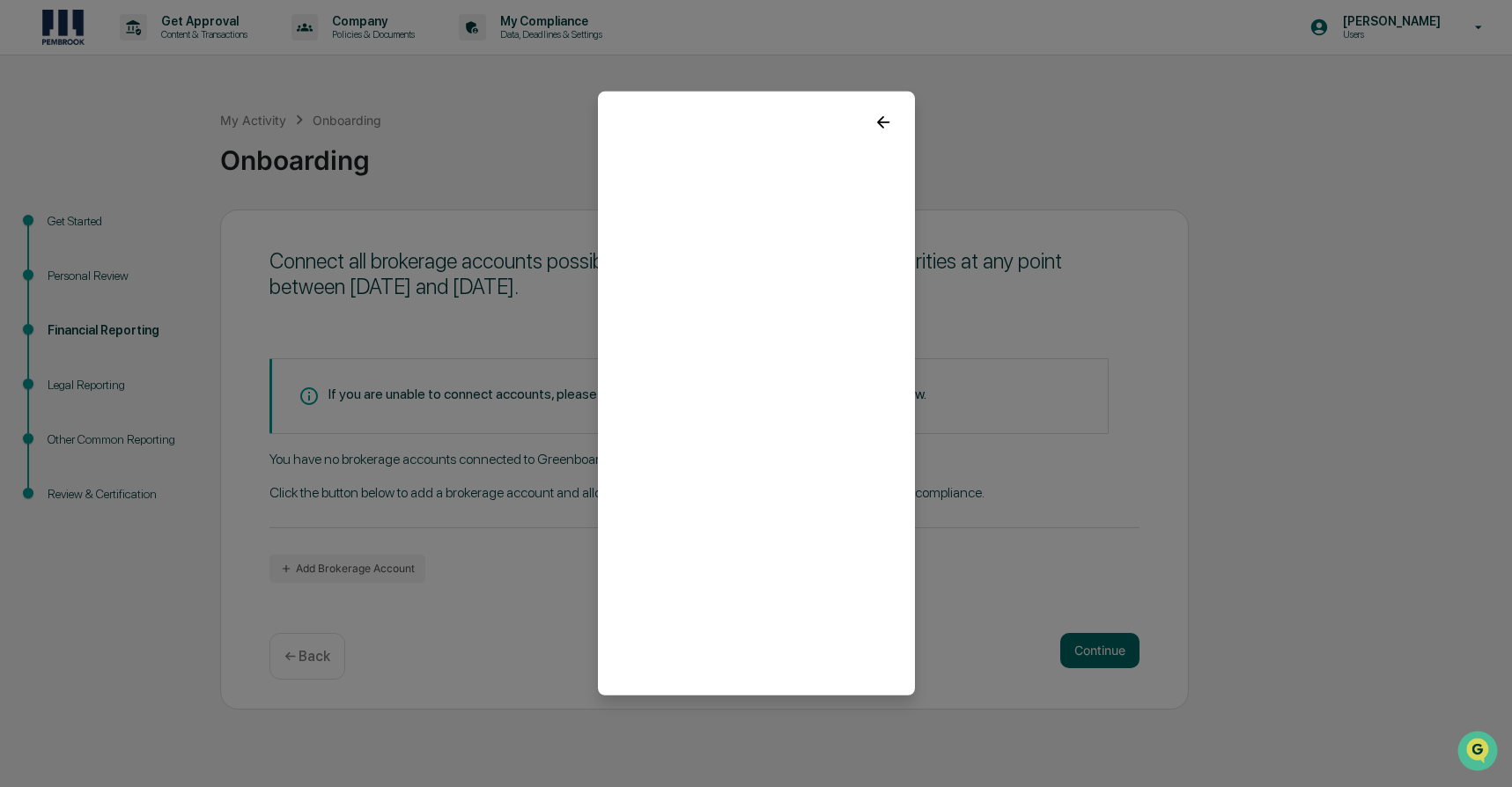
click at [885, 123] on icon at bounding box center [883, 121] width 19 height 19
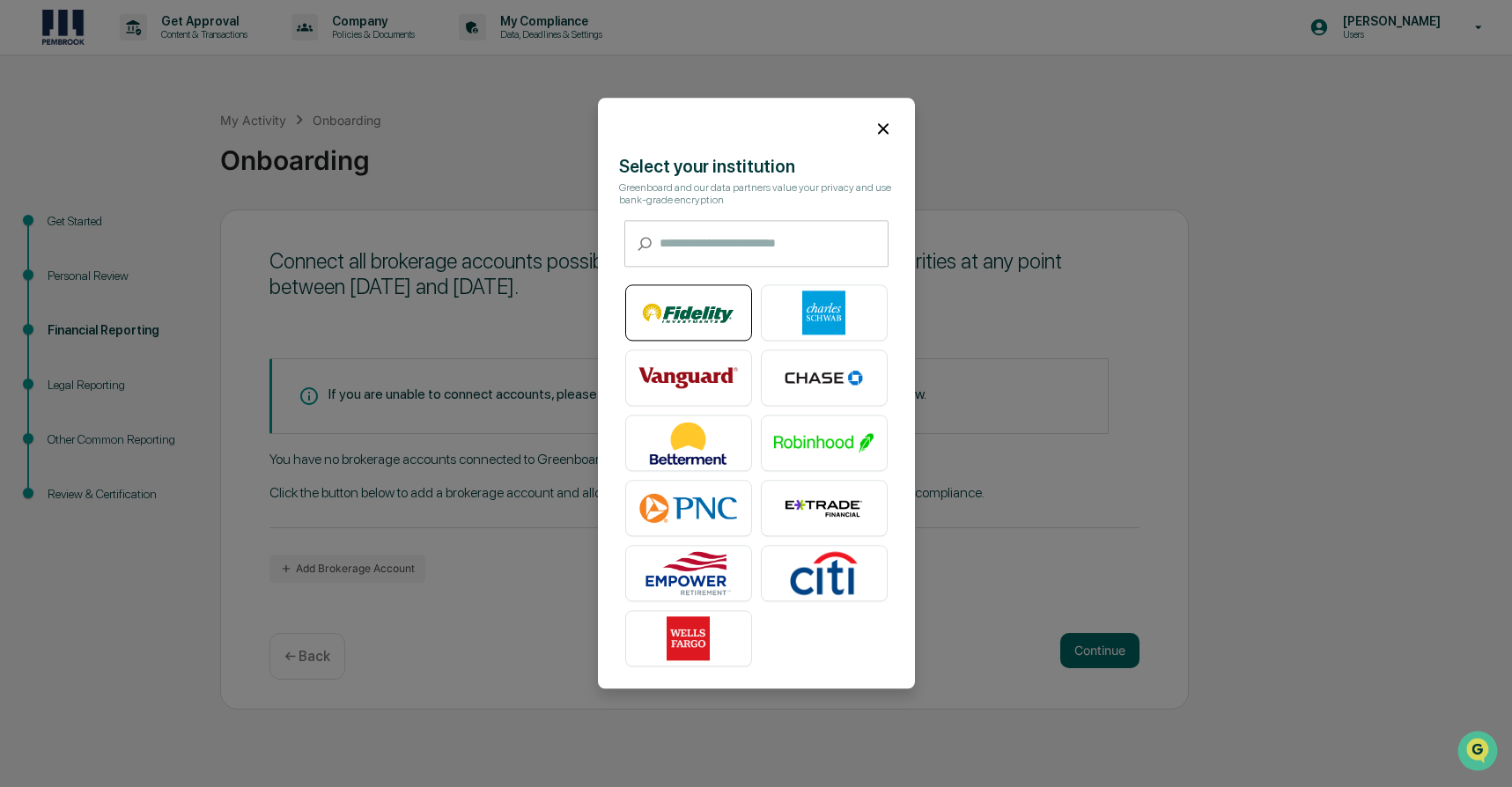
click at [712, 306] on img at bounding box center [688, 313] width 101 height 44
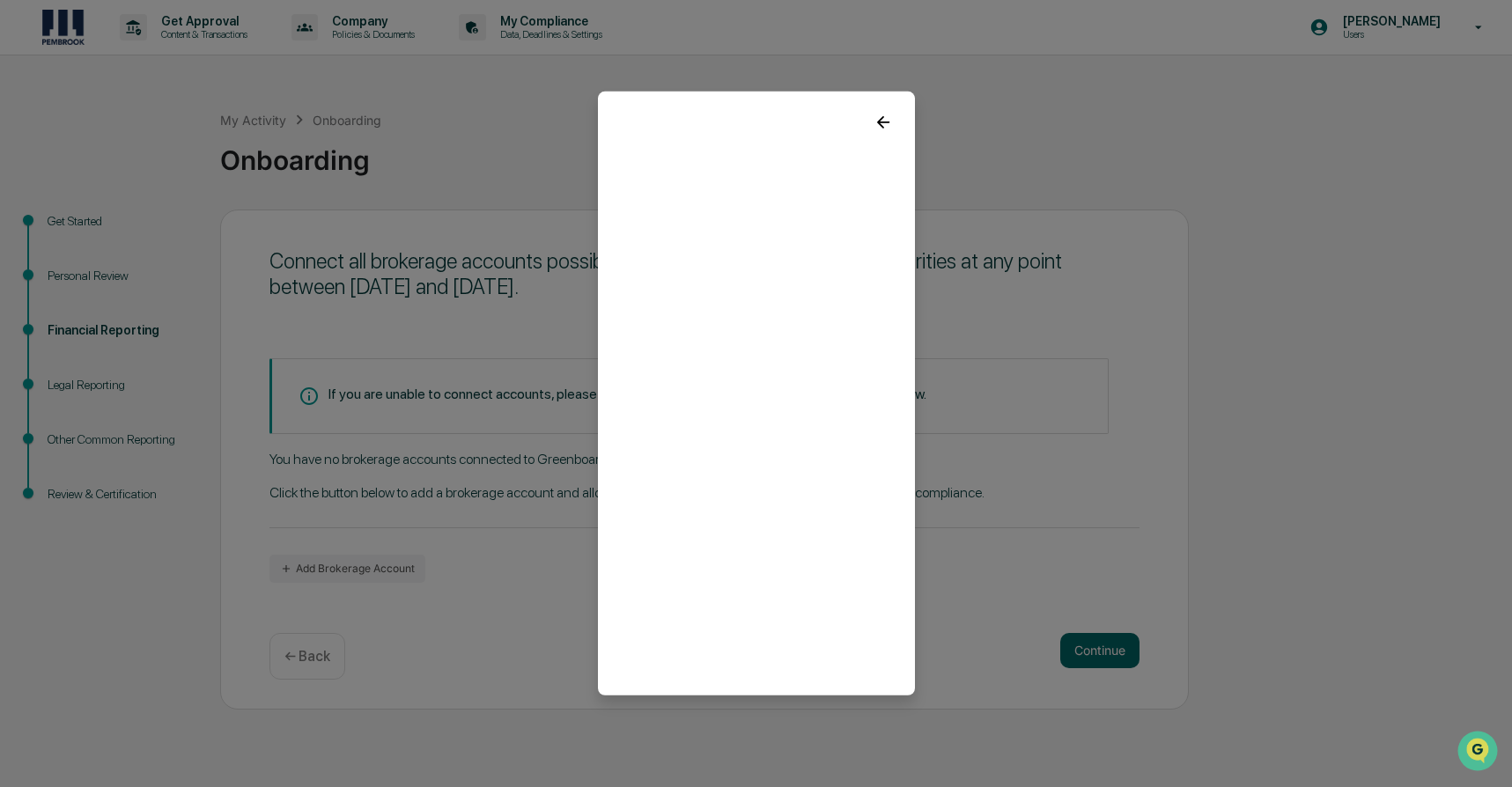
click at [878, 124] on icon at bounding box center [883, 122] width 13 height 13
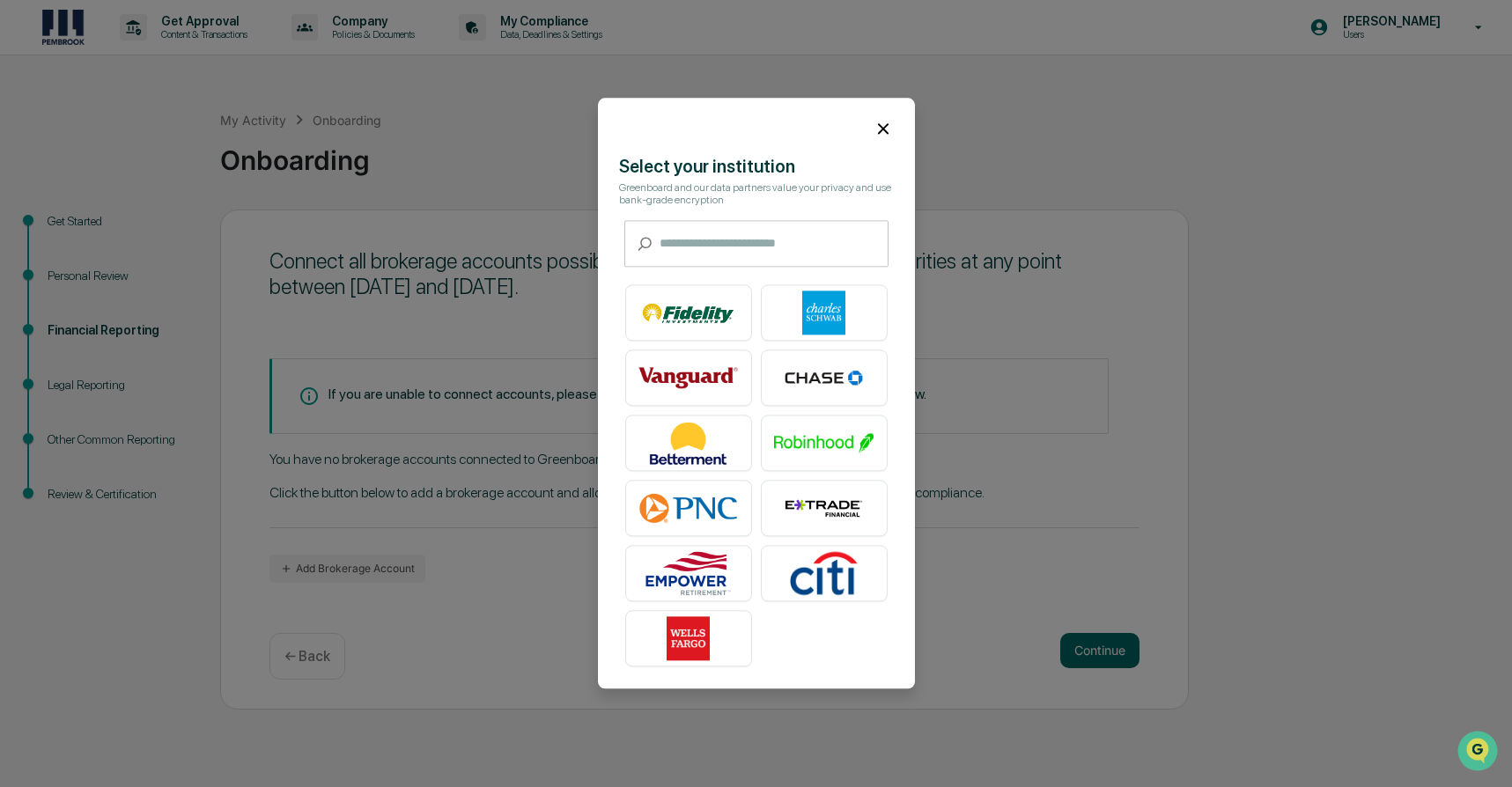
click at [882, 126] on icon at bounding box center [883, 128] width 19 height 19
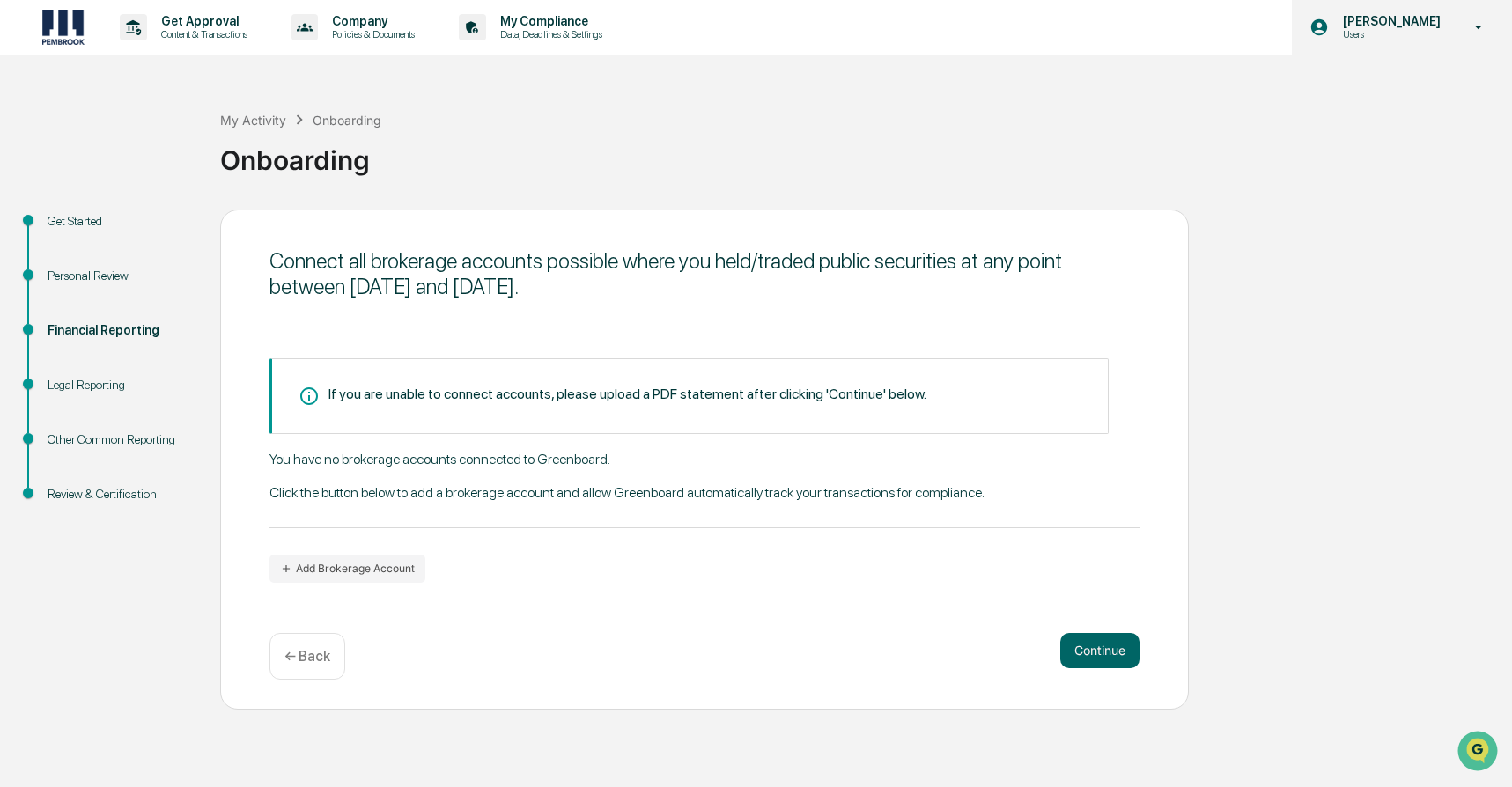
click at [1499, 20] on div "[PERSON_NAME] Users" at bounding box center [1401, 27] width 220 height 54
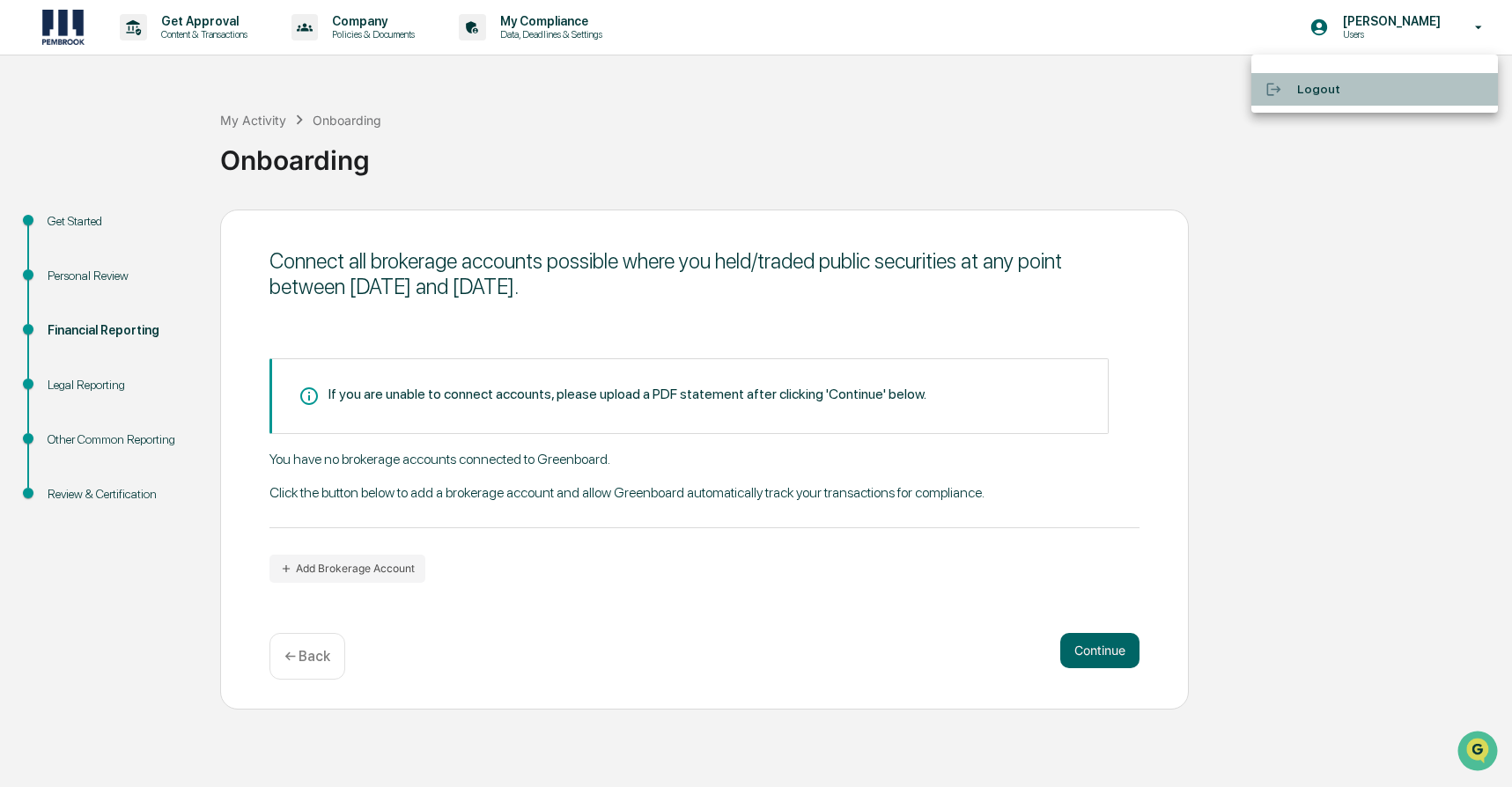
click at [1385, 90] on li "Logout" at bounding box center [1374, 90] width 247 height 33
